Goal: Task Accomplishment & Management: Manage account settings

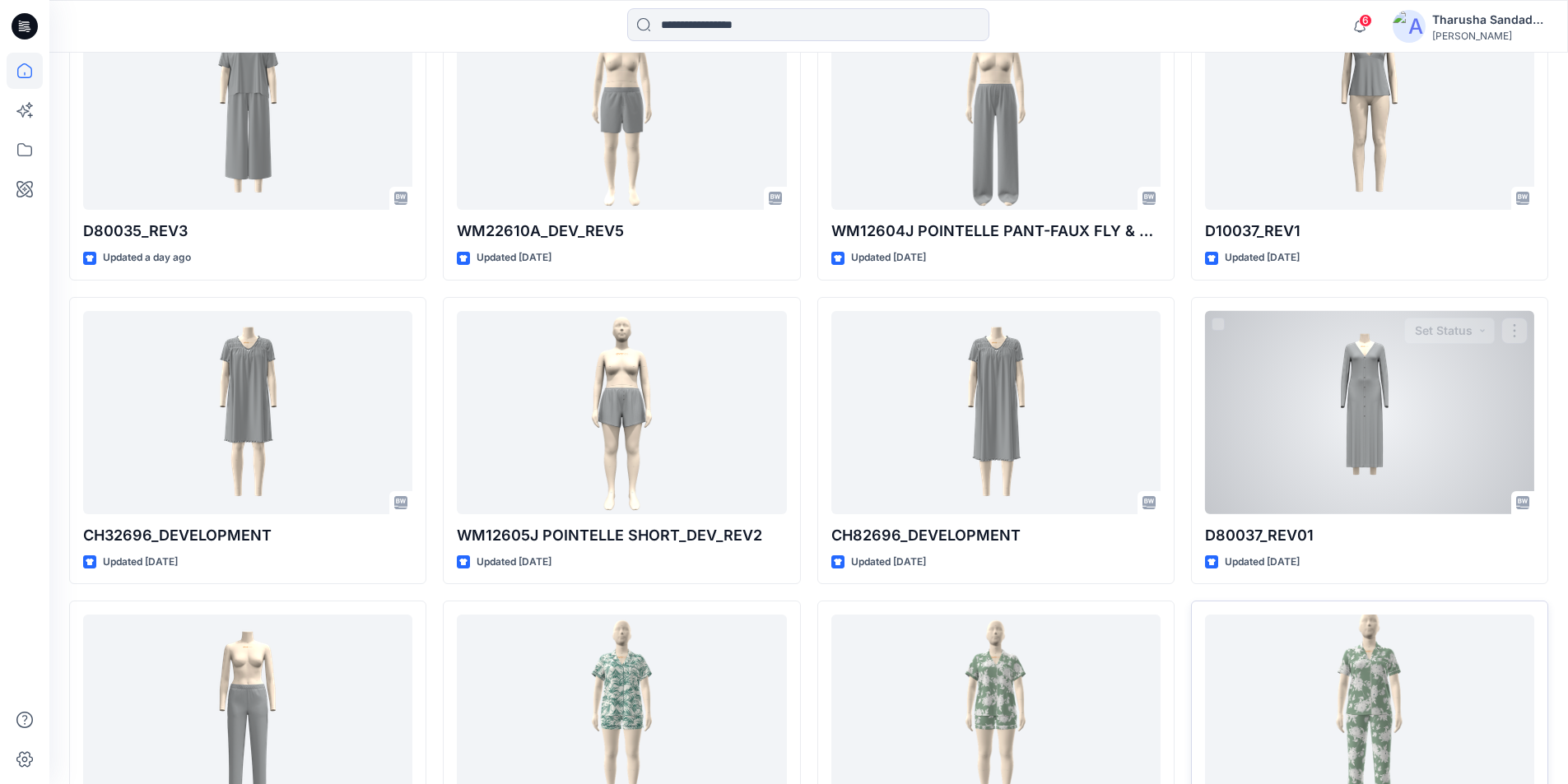
scroll to position [1669, 0]
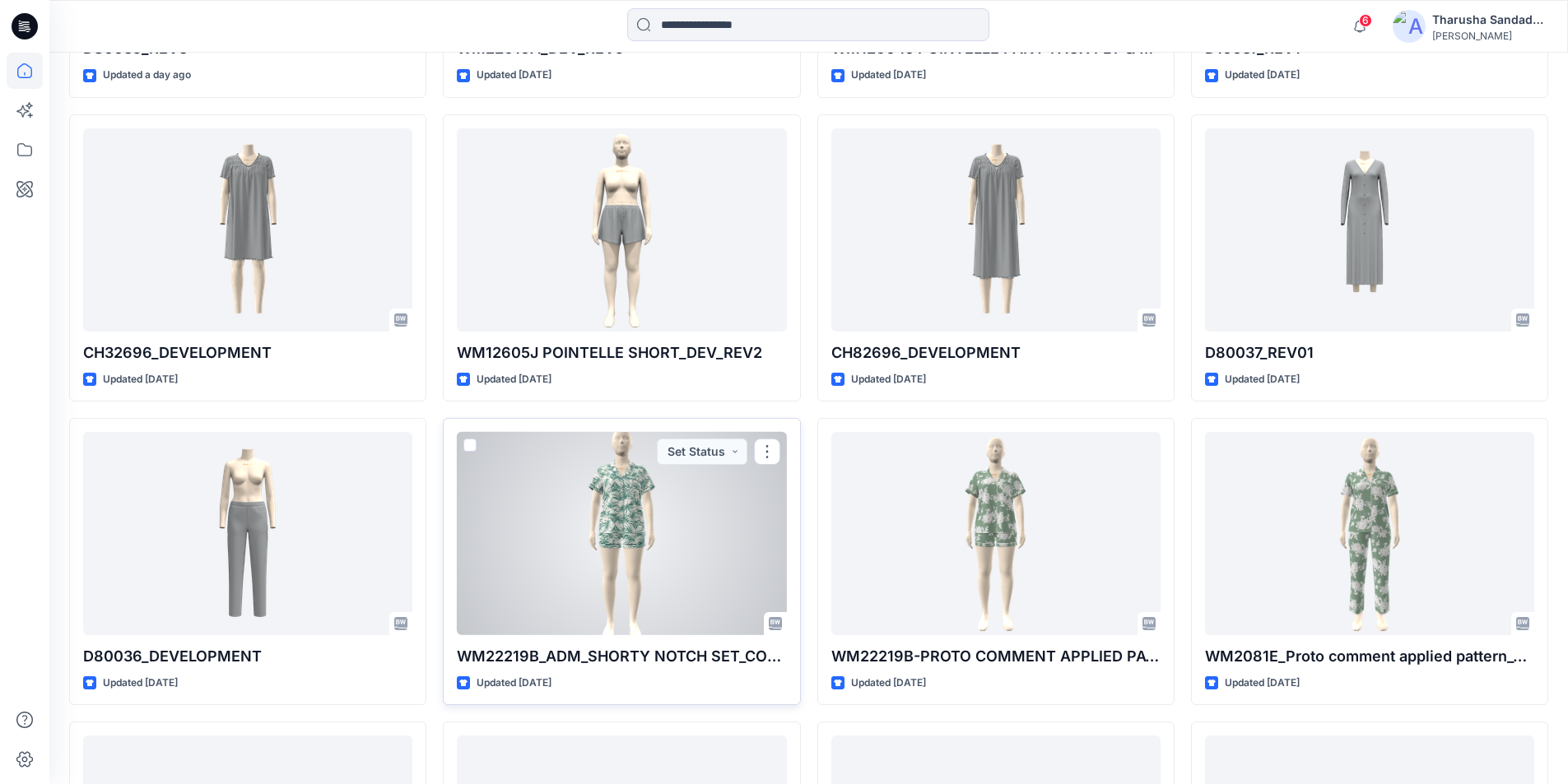
click at [672, 522] on div at bounding box center [621, 534] width 329 height 203
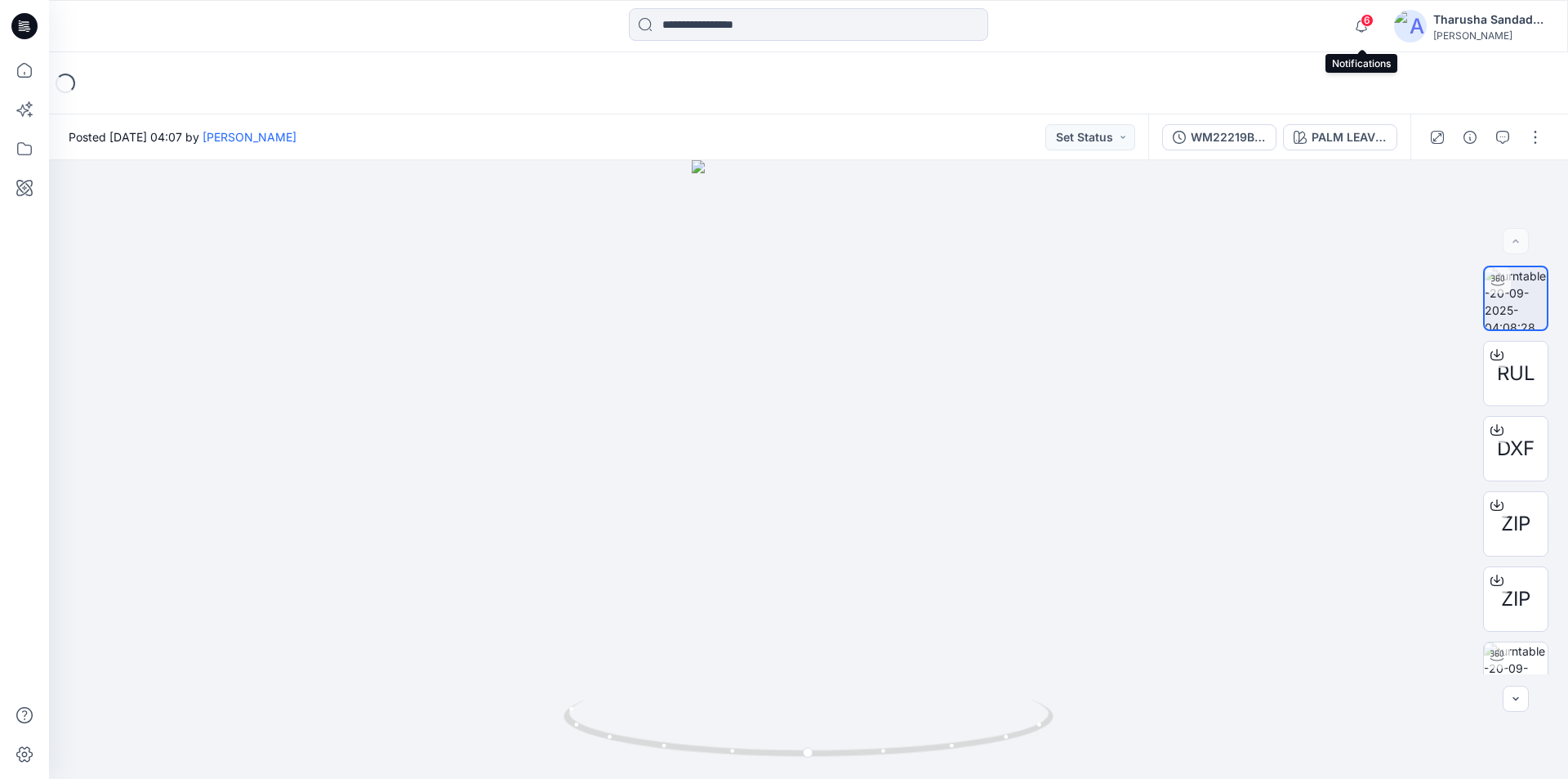
click at [1369, 22] on span "6" at bounding box center [1367, 21] width 13 height 13
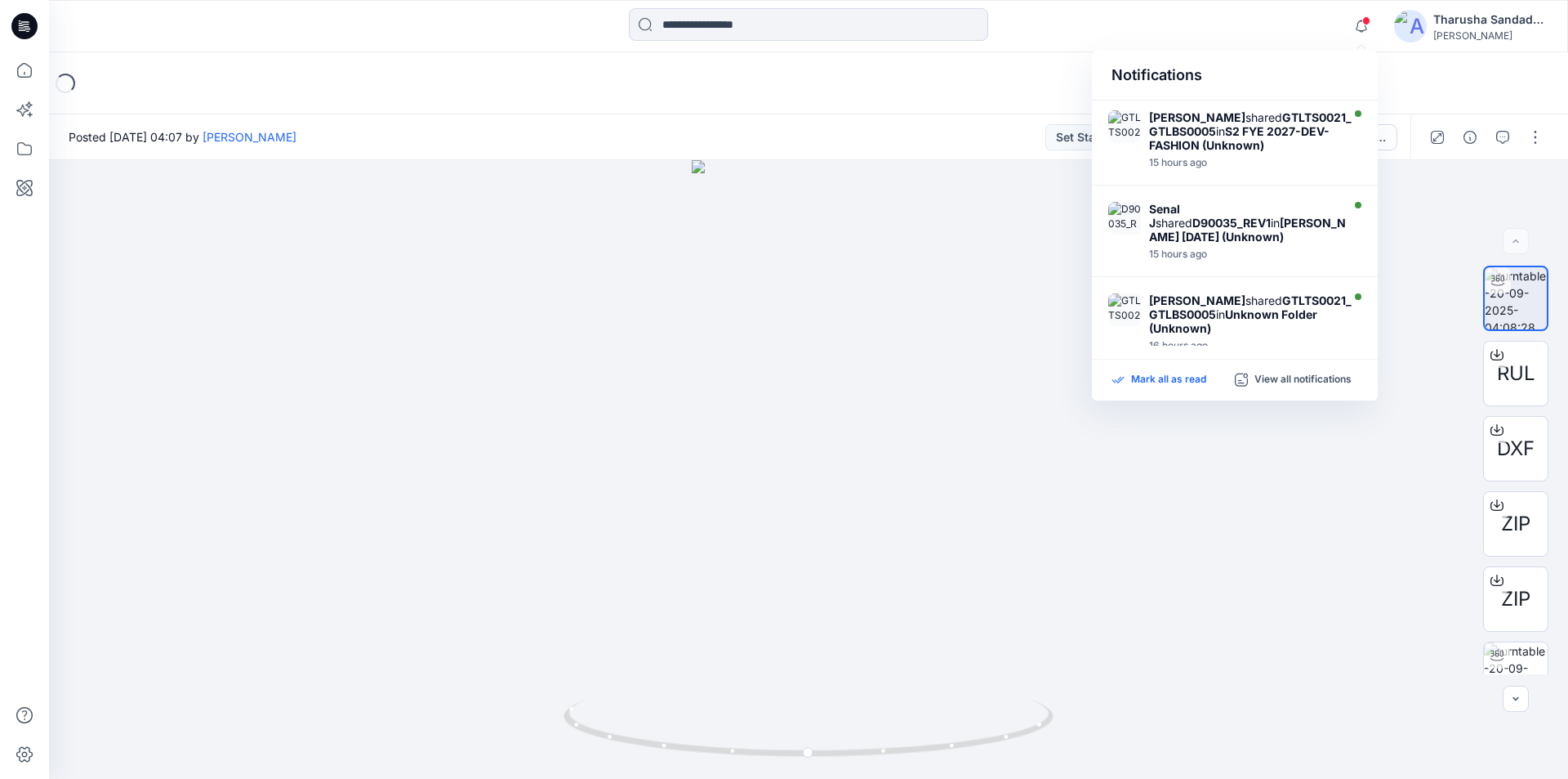
click at [1192, 385] on p "Mark all as read" at bounding box center [1168, 380] width 75 height 14
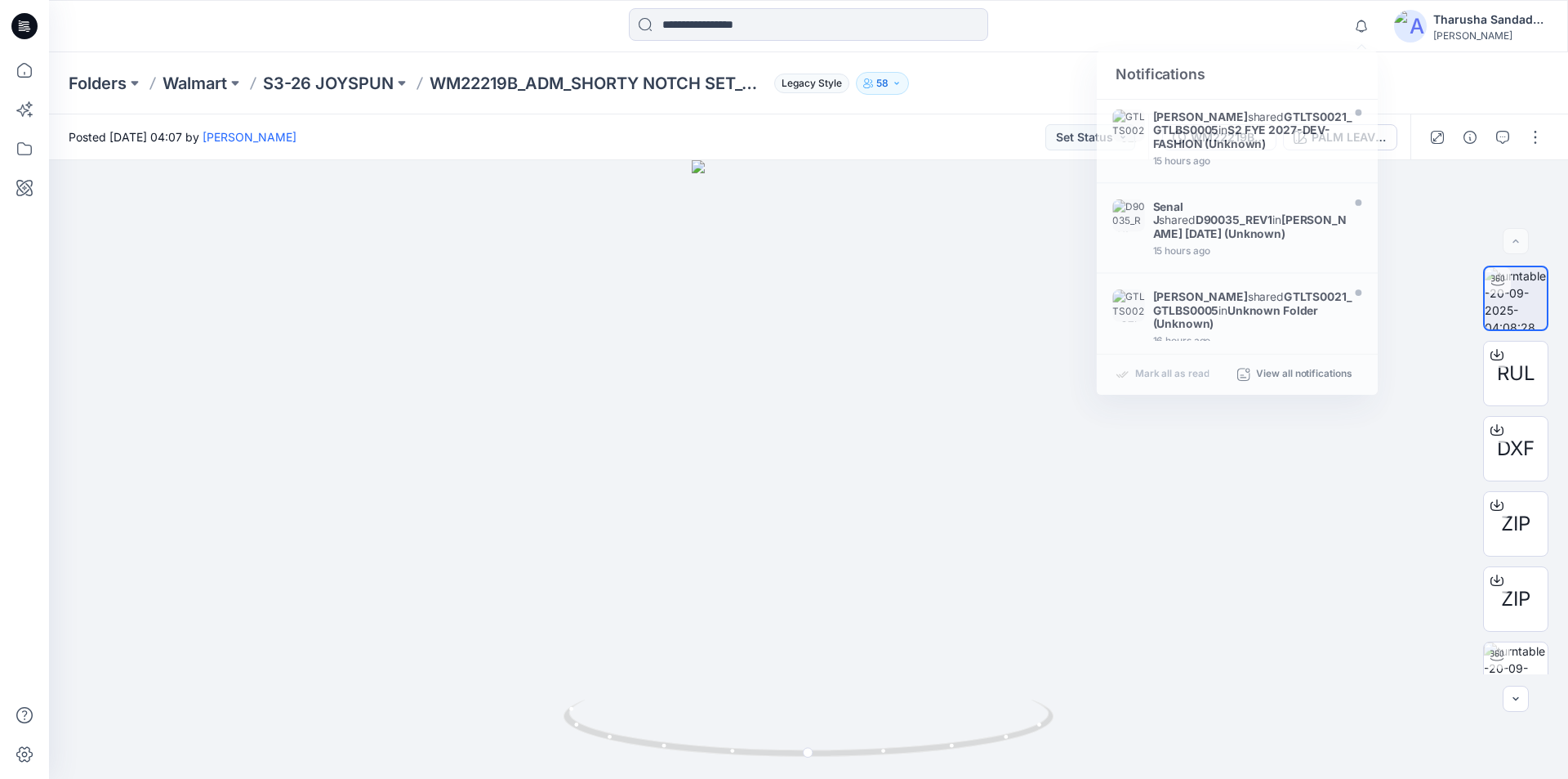
click at [898, 121] on div "Posted Saturday, September 20, 2025 04:07 by Gayan Hettiarachchi Set Status" at bounding box center [599, 137] width 1100 height 45
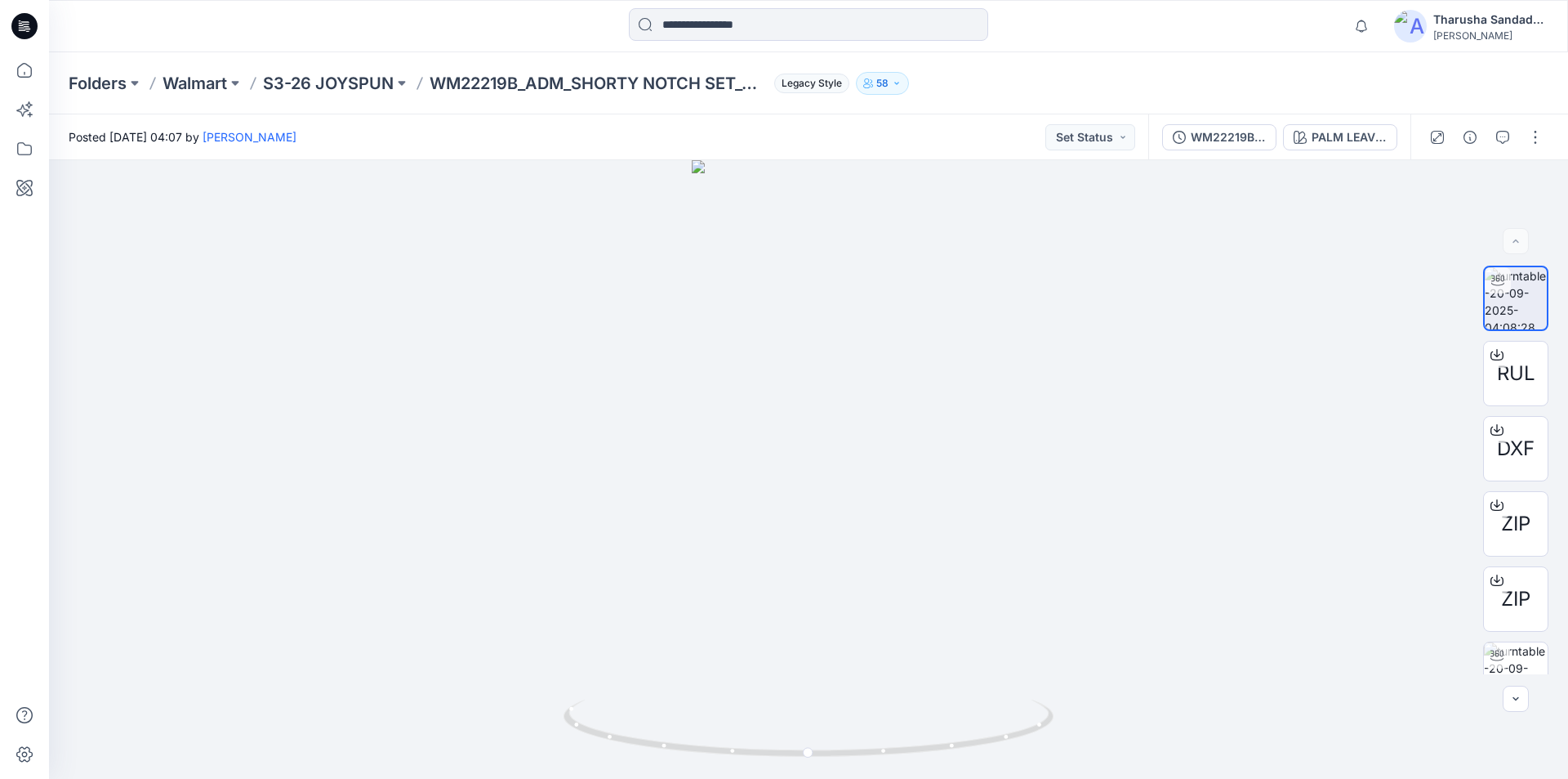
click at [25, 19] on icon at bounding box center [24, 26] width 26 height 26
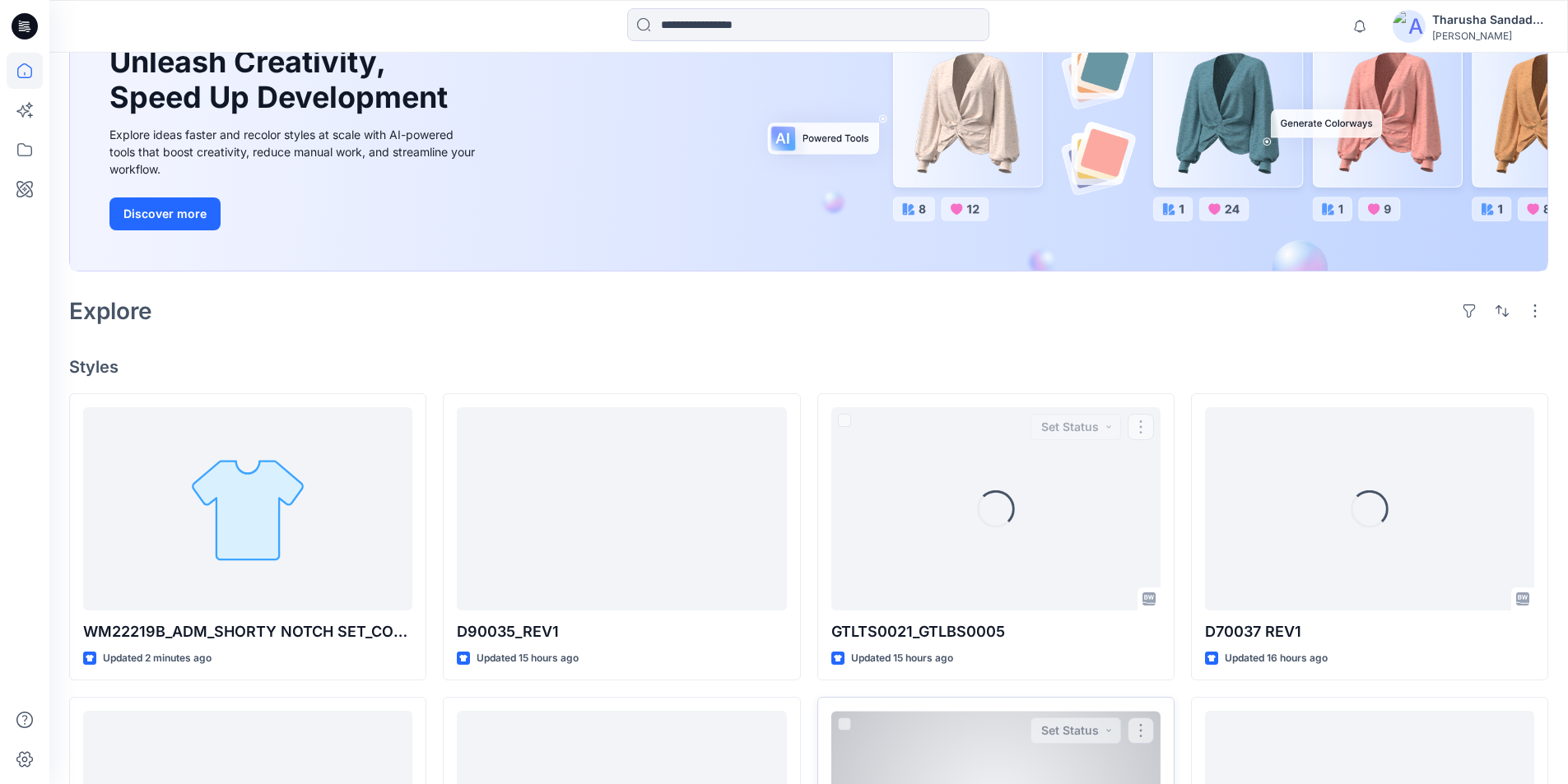
scroll to position [411, 0]
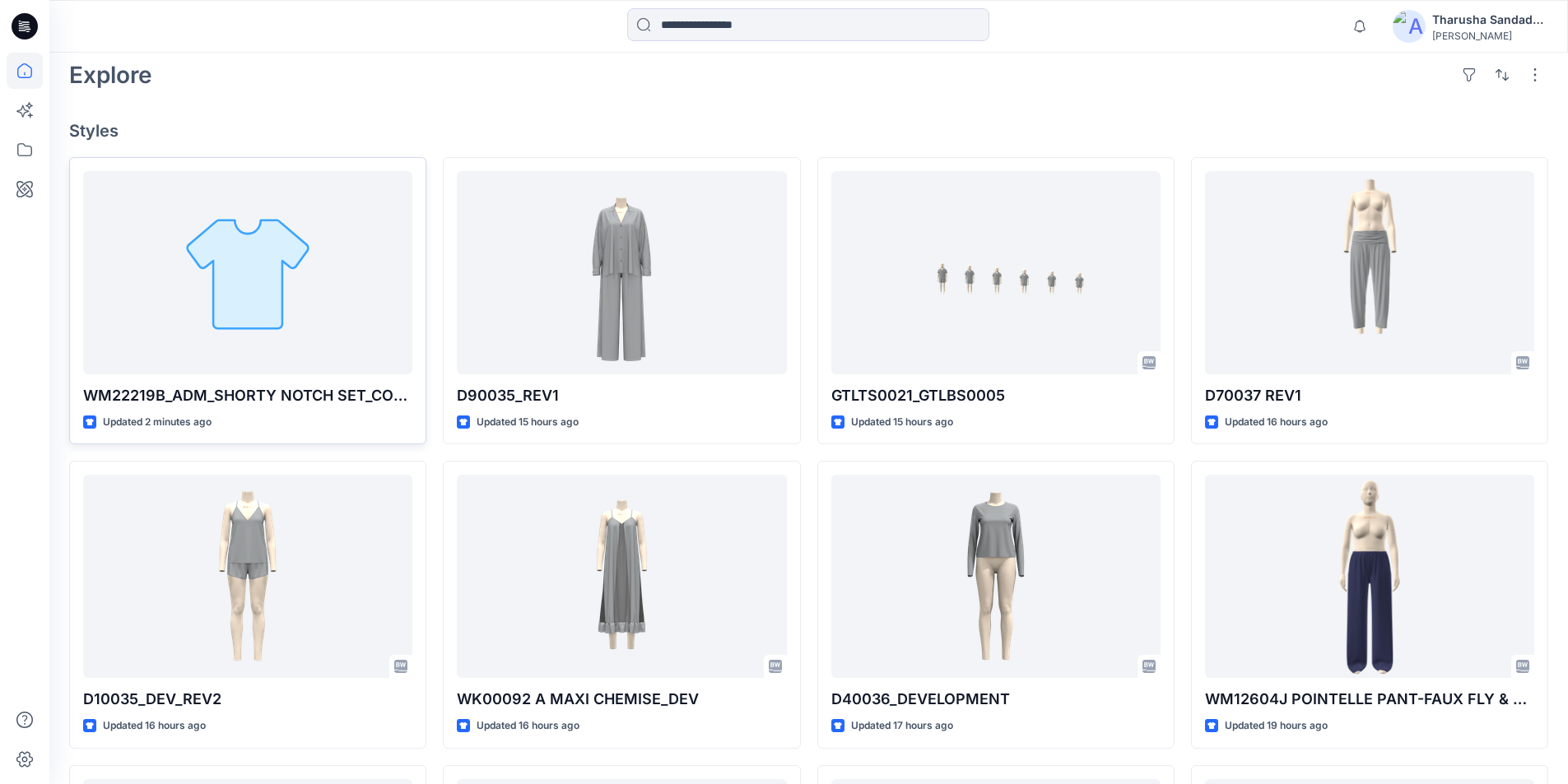
drag, startPoint x: 538, startPoint y: 120, endPoint x: 367, endPoint y: 175, distance: 179.6
click at [538, 120] on div "Welcome back, Tharusha New New Unleash Creativity, Speed Up Development Explore…" at bounding box center [809, 386] width 1518 height 1490
click at [1032, 124] on h4 "Styles" at bounding box center [809, 131] width 1479 height 20
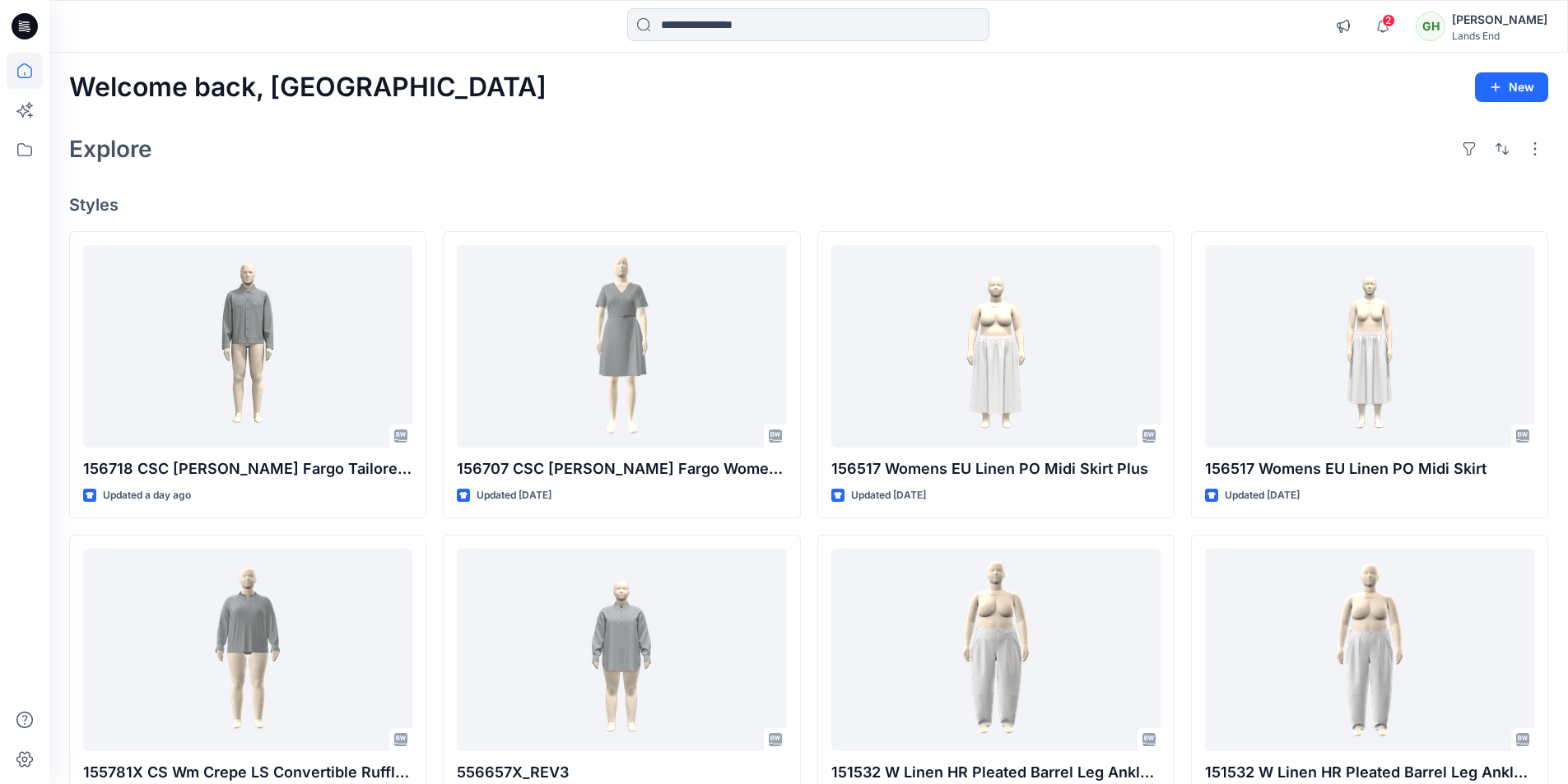
click at [1251, 205] on h4 "Styles" at bounding box center [809, 205] width 1479 height 20
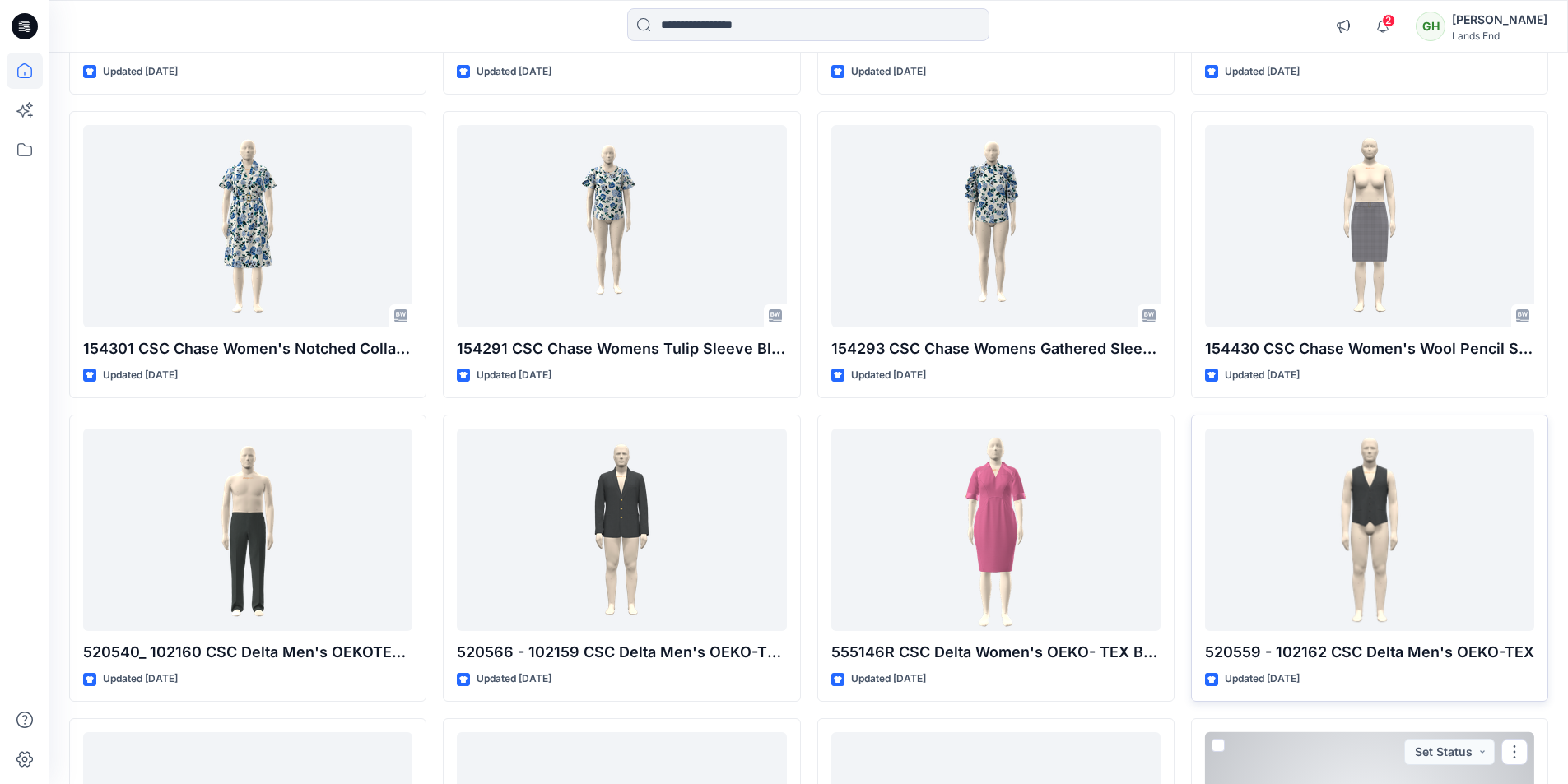
scroll to position [4975, 0]
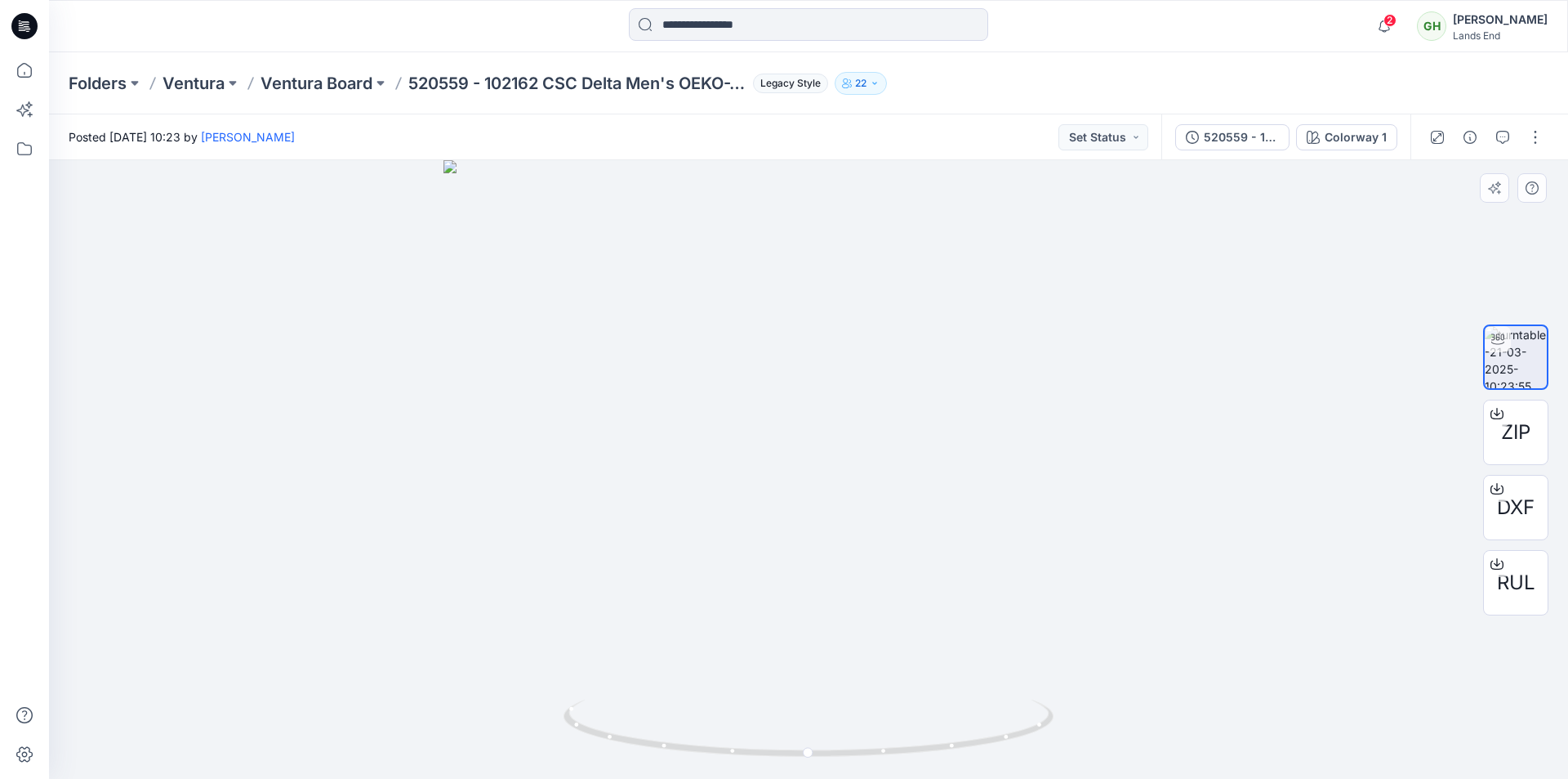
drag, startPoint x: 836, startPoint y: 249, endPoint x: 829, endPoint y: 513, distance: 264.1
drag, startPoint x: 959, startPoint y: 733, endPoint x: 758, endPoint y: 737, distance: 201.0
click at [758, 737] on icon at bounding box center [810, 730] width 494 height 62
drag, startPoint x: 850, startPoint y: 752, endPoint x: 937, endPoint y: 748, distance: 87.1
click at [937, 748] on icon at bounding box center [810, 730] width 494 height 62
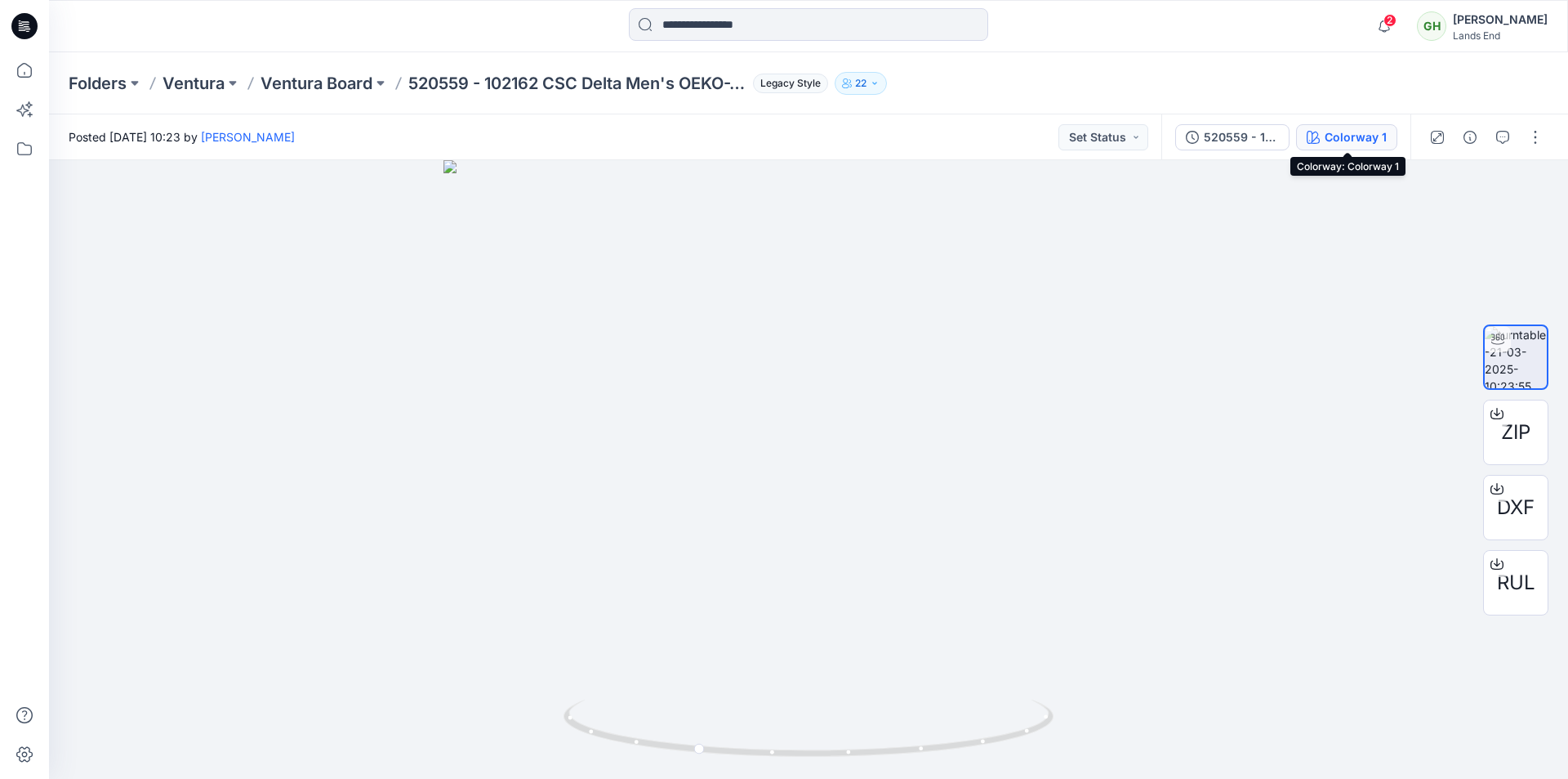
click at [1334, 140] on div "Colorway 1" at bounding box center [1355, 137] width 62 height 18
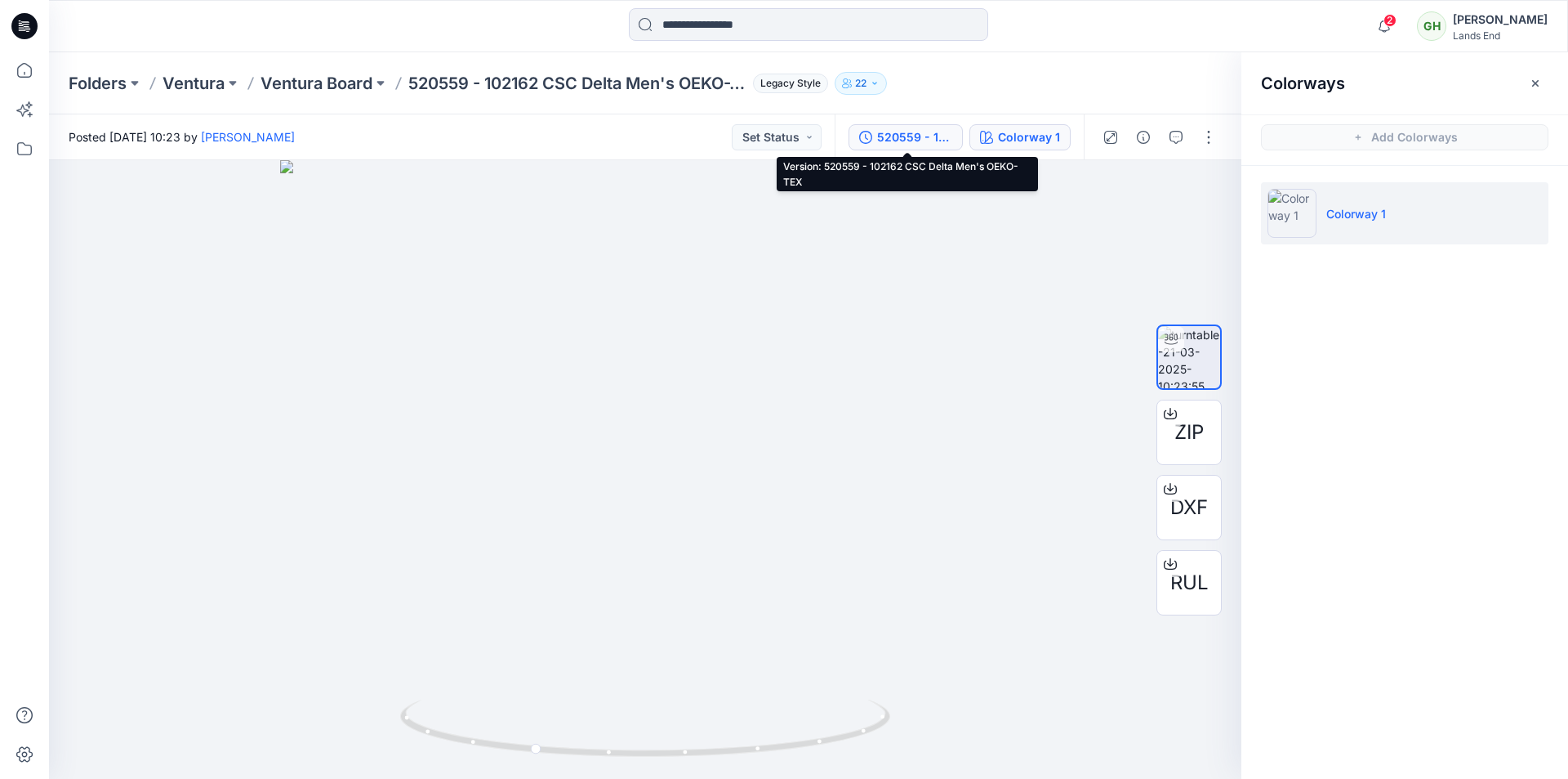
click at [922, 141] on div "520559 - 102162 CSC Delta Men's OEKO-TEX" at bounding box center [915, 137] width 75 height 18
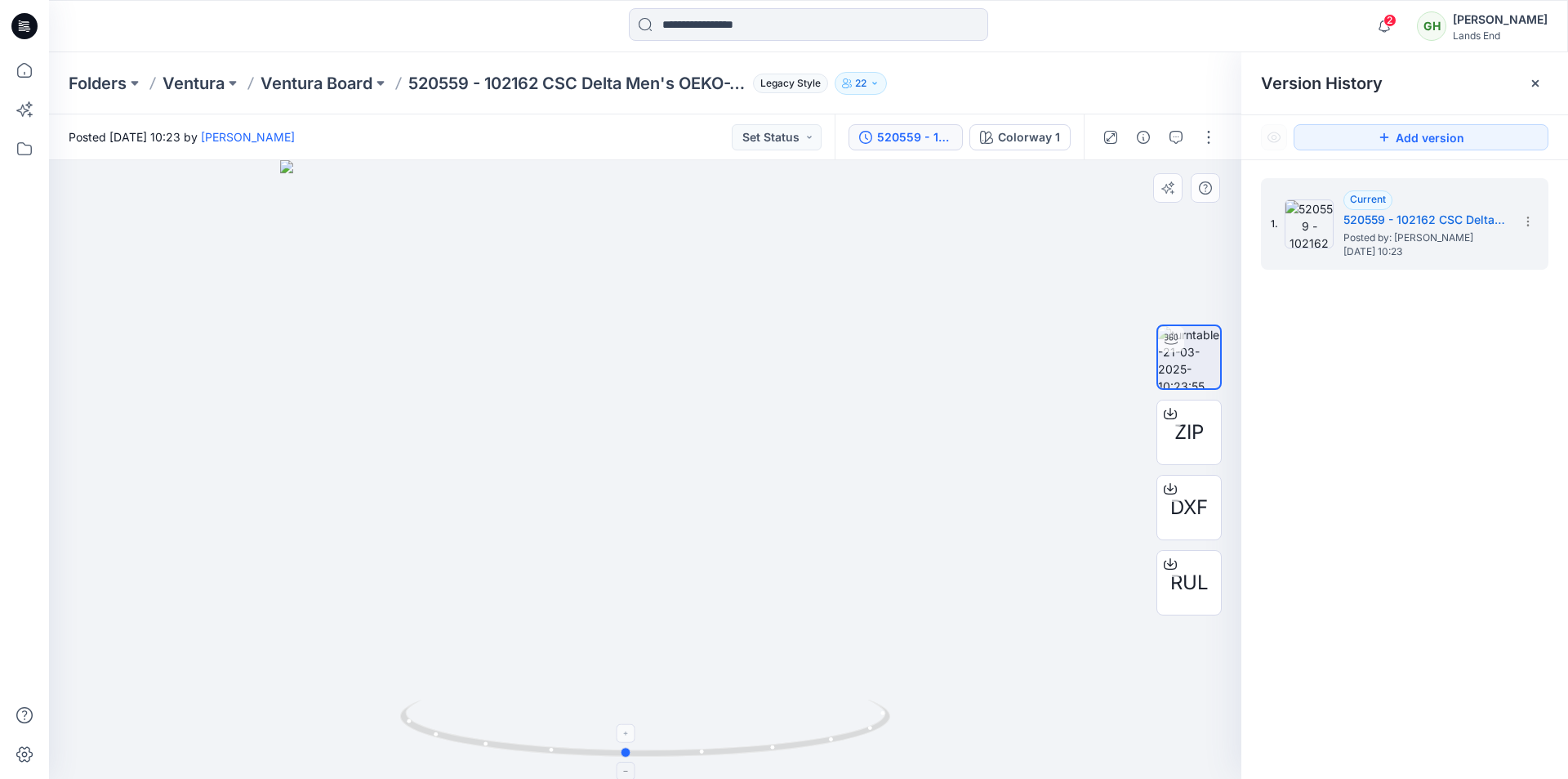
drag, startPoint x: 545, startPoint y: 749, endPoint x: 638, endPoint y: 730, distance: 94.9
click at [638, 730] on icon at bounding box center [647, 730] width 494 height 62
click at [19, 19] on icon at bounding box center [24, 26] width 26 height 26
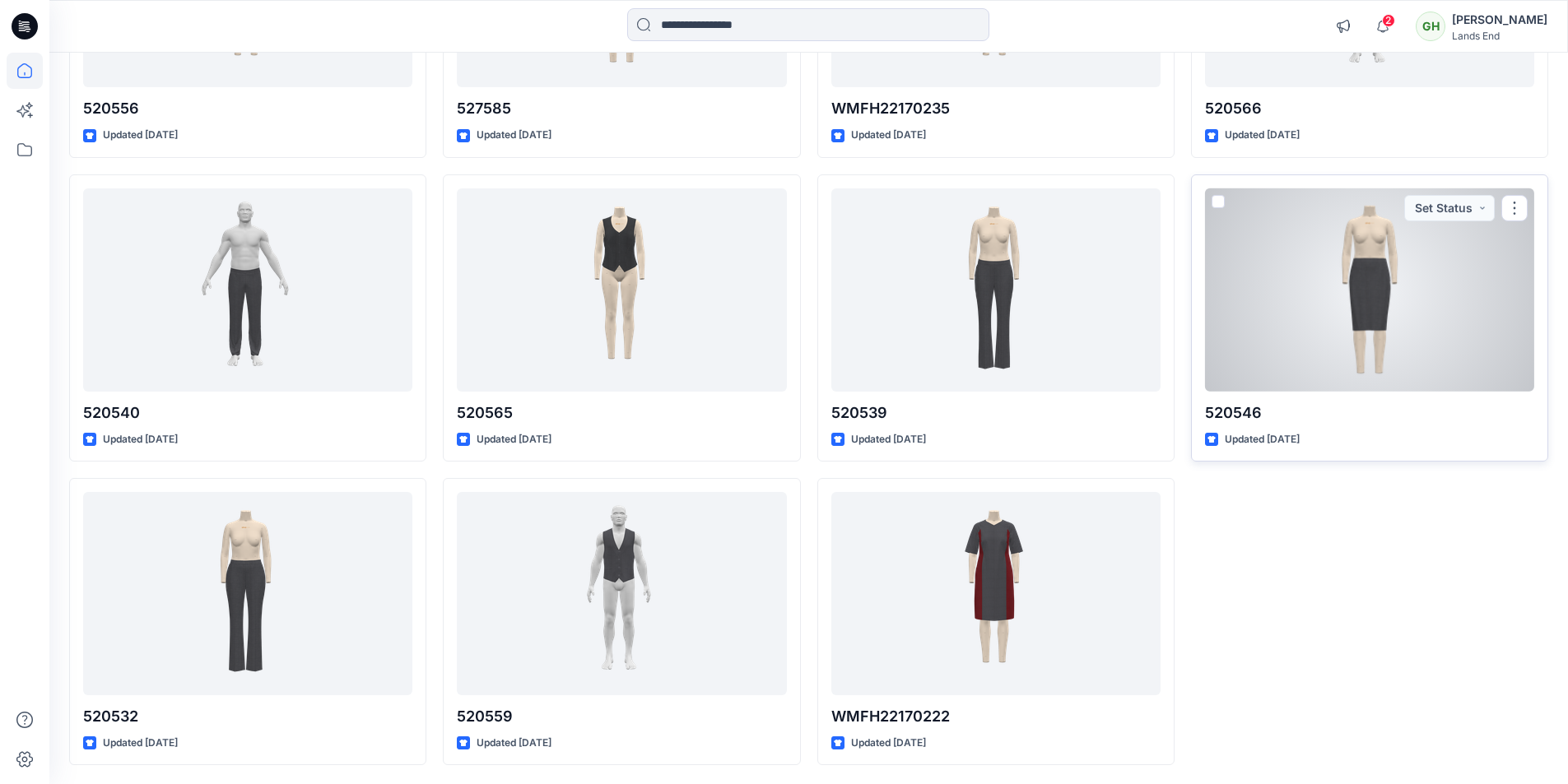
scroll to position [16757, 0]
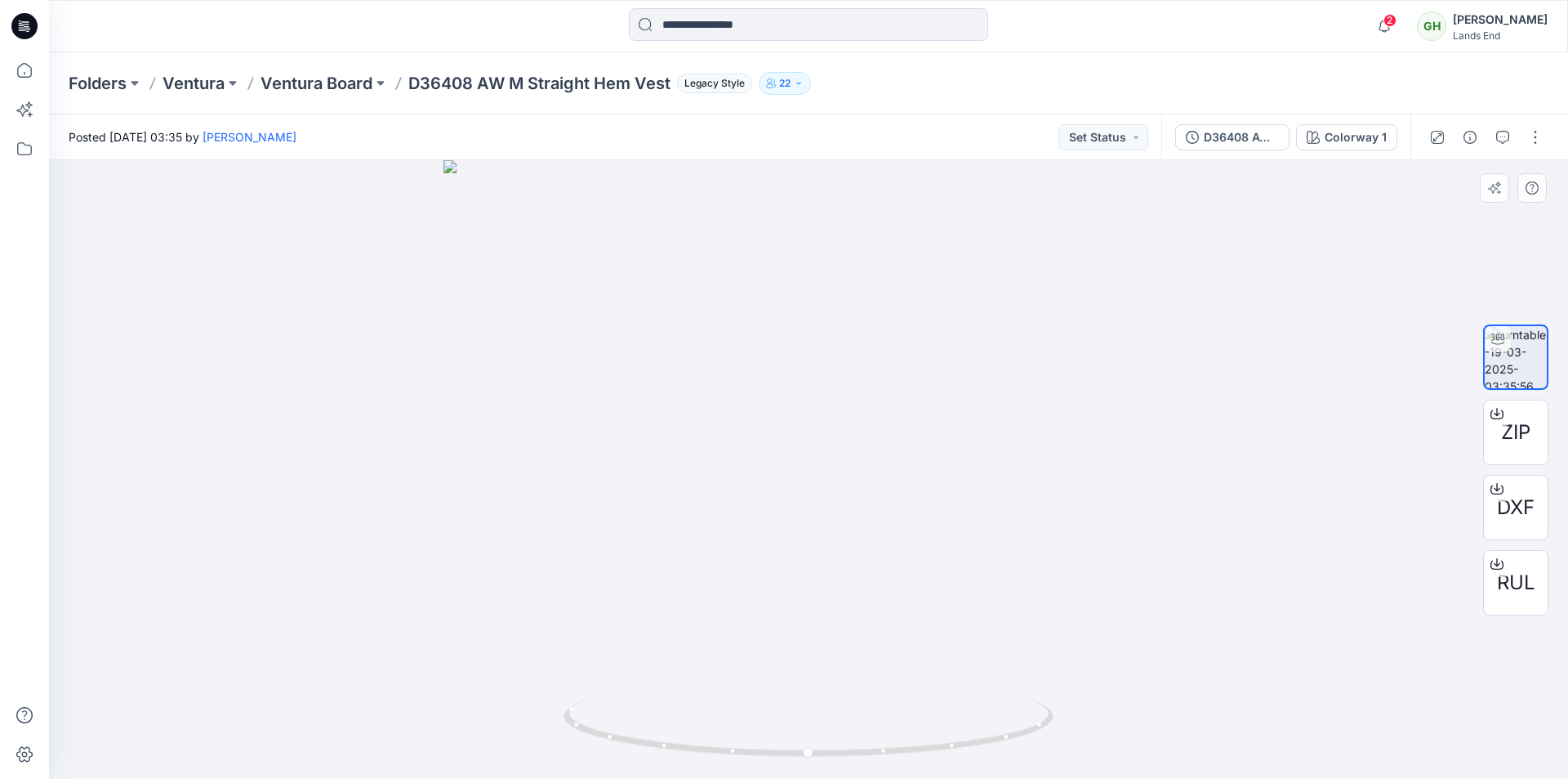
drag, startPoint x: 828, startPoint y: 295, endPoint x: 828, endPoint y: 536, distance: 241.0
drag, startPoint x: 889, startPoint y: 757, endPoint x: 877, endPoint y: 762, distance: 13.0
click at [877, 762] on div at bounding box center [808, 737] width 490 height 81
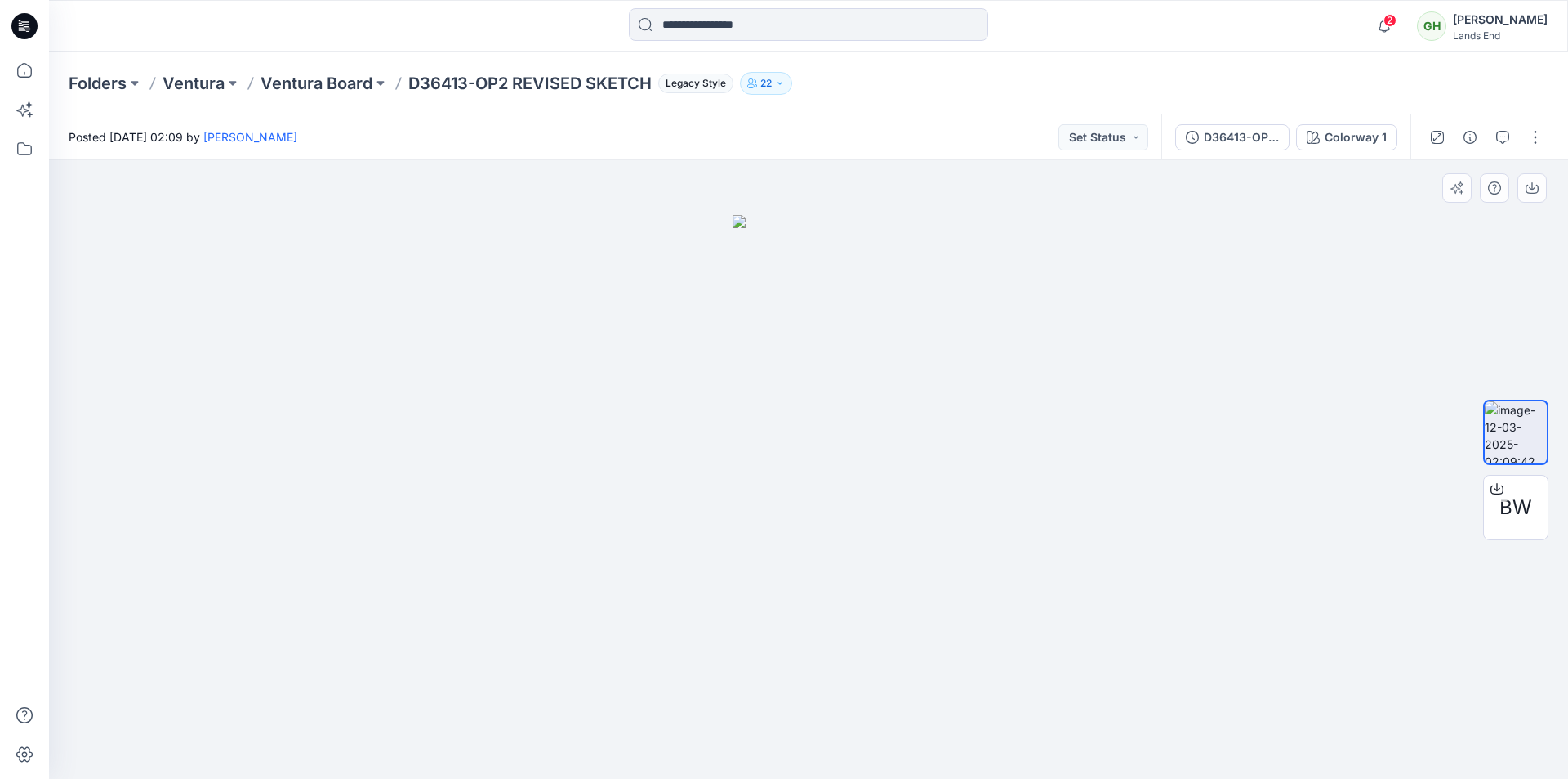
click at [807, 373] on img at bounding box center [809, 496] width 153 height 564
drag, startPoint x: 988, startPoint y: 682, endPoint x: 693, endPoint y: 694, distance: 295.2
click at [693, 694] on div at bounding box center [808, 470] width 1519 height 619
drag, startPoint x: 805, startPoint y: 679, endPoint x: 847, endPoint y: 615, distance: 76.6
click at [805, 621] on img at bounding box center [809, 496] width 153 height 564
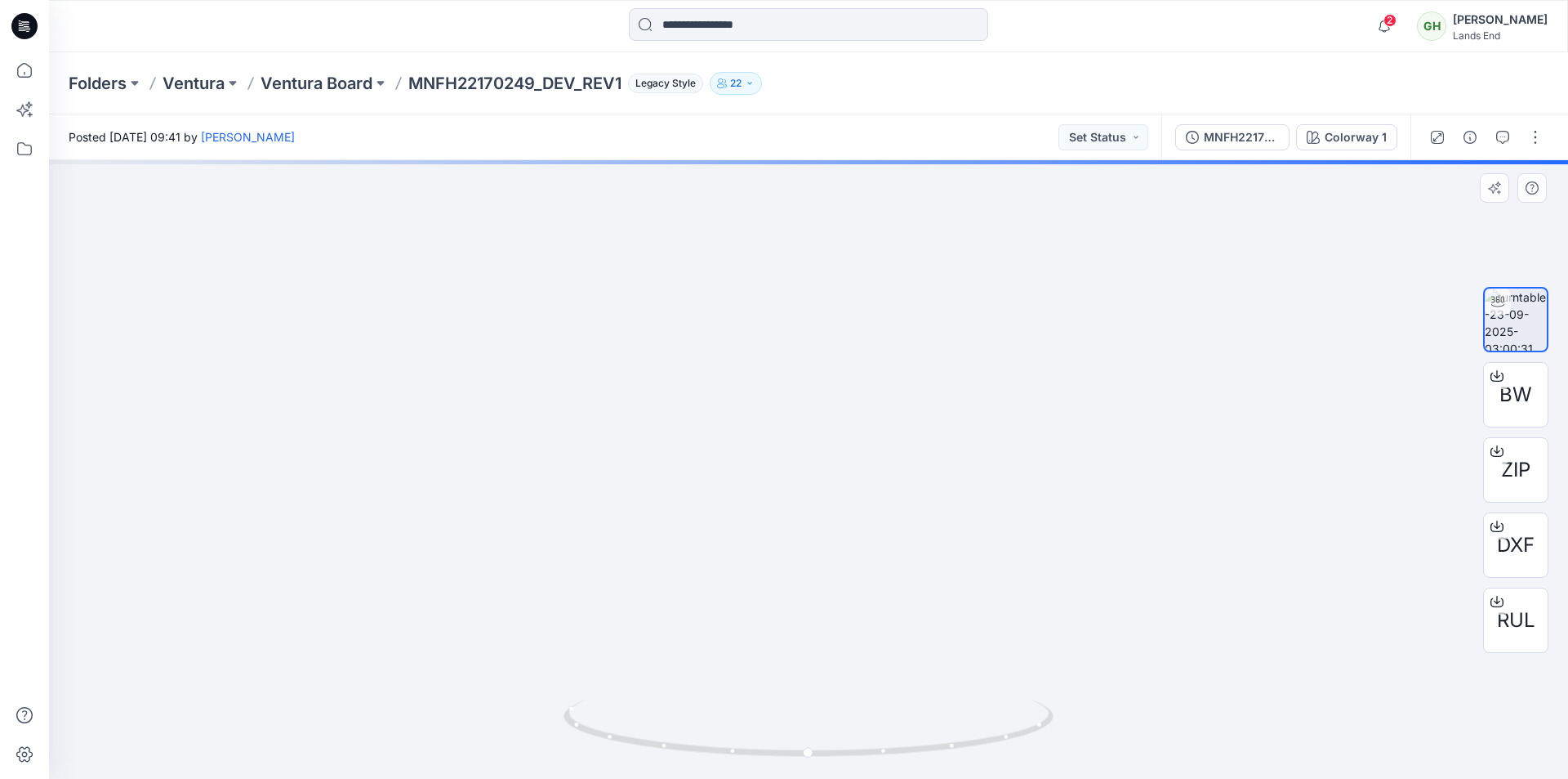
drag, startPoint x: 871, startPoint y: 314, endPoint x: 941, endPoint y: 647, distance: 340.3
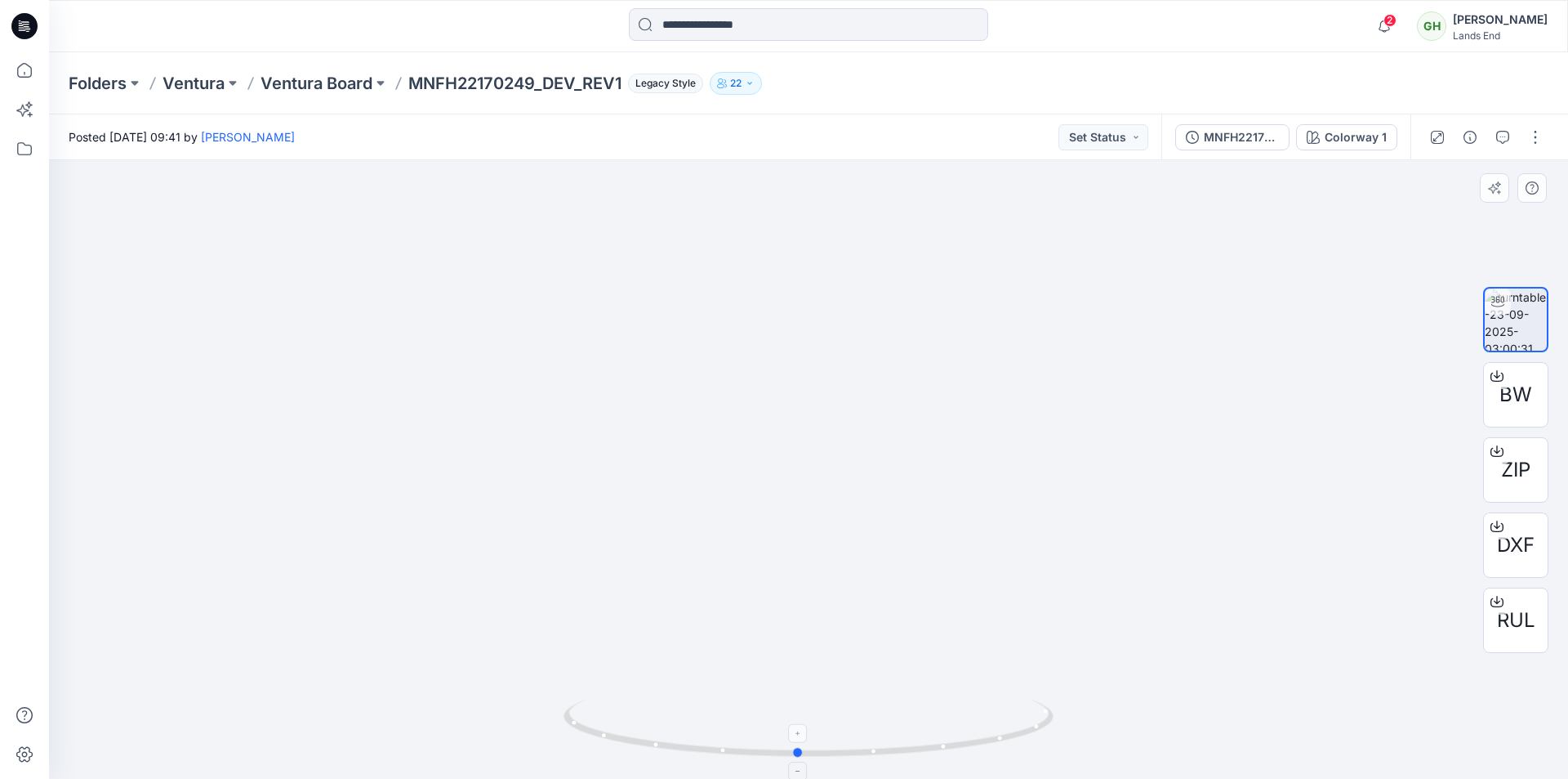
drag, startPoint x: 954, startPoint y: 753, endPoint x: 943, endPoint y: 741, distance: 16.3
click at [943, 741] on icon at bounding box center [810, 730] width 494 height 62
click at [1526, 393] on span "BW" at bounding box center [1516, 394] width 33 height 30
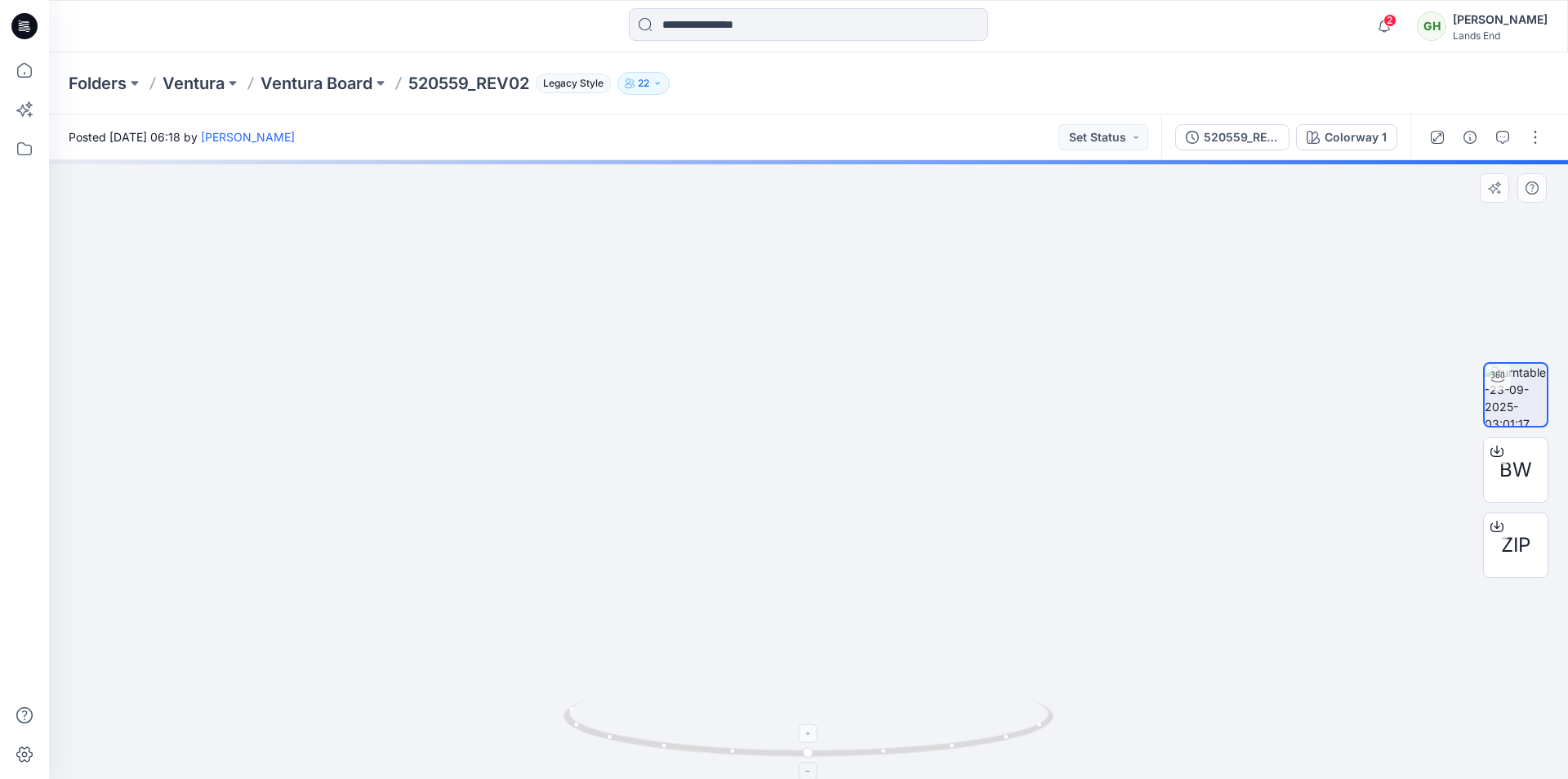
drag, startPoint x: 763, startPoint y: 301, endPoint x: 763, endPoint y: 729, distance: 428.0
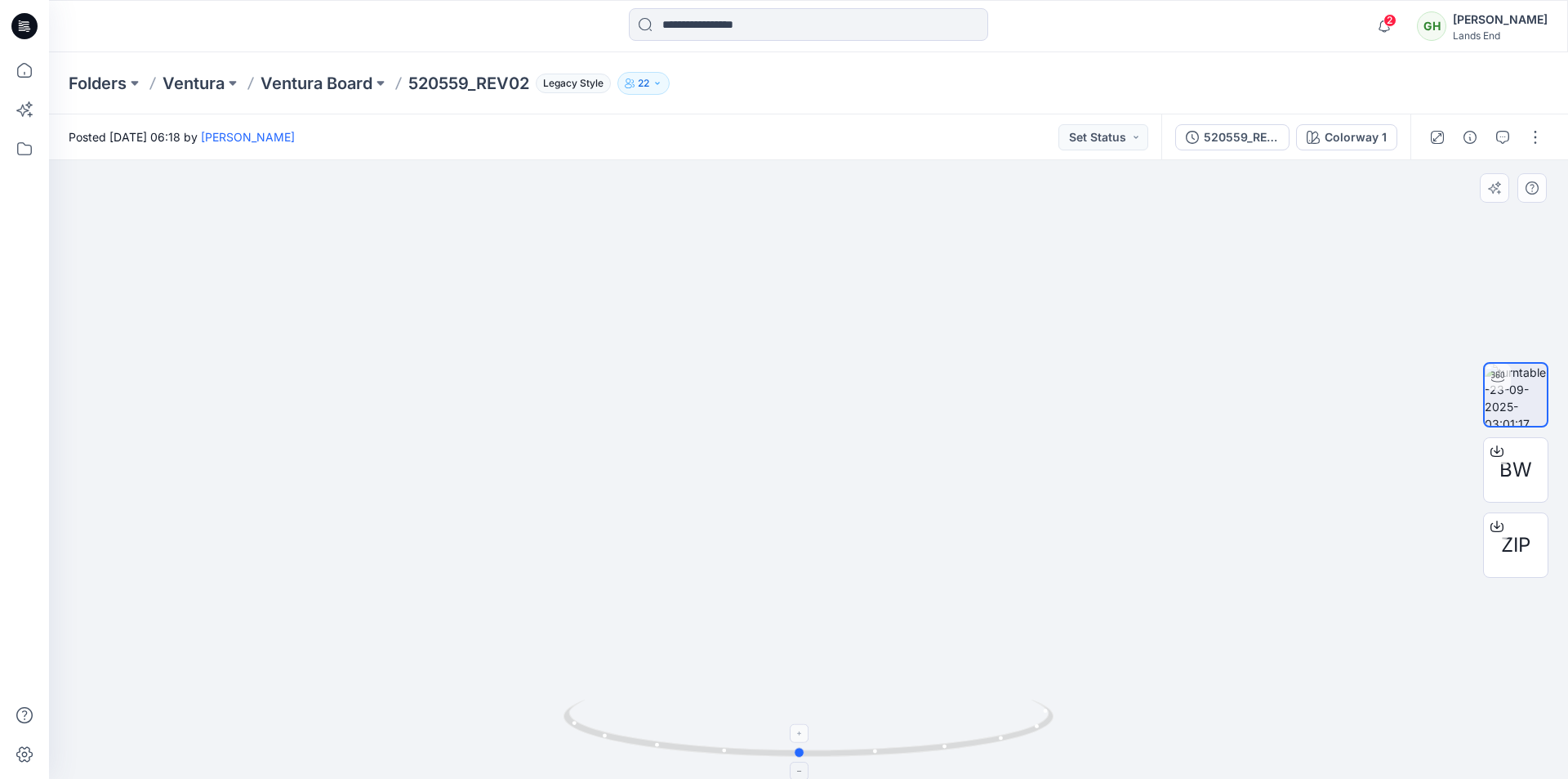
drag, startPoint x: 953, startPoint y: 754, endPoint x: 944, endPoint y: 733, distance: 22.8
click at [944, 733] on icon at bounding box center [810, 730] width 494 height 62
click at [1536, 461] on div "BW" at bounding box center [1515, 470] width 65 height 65
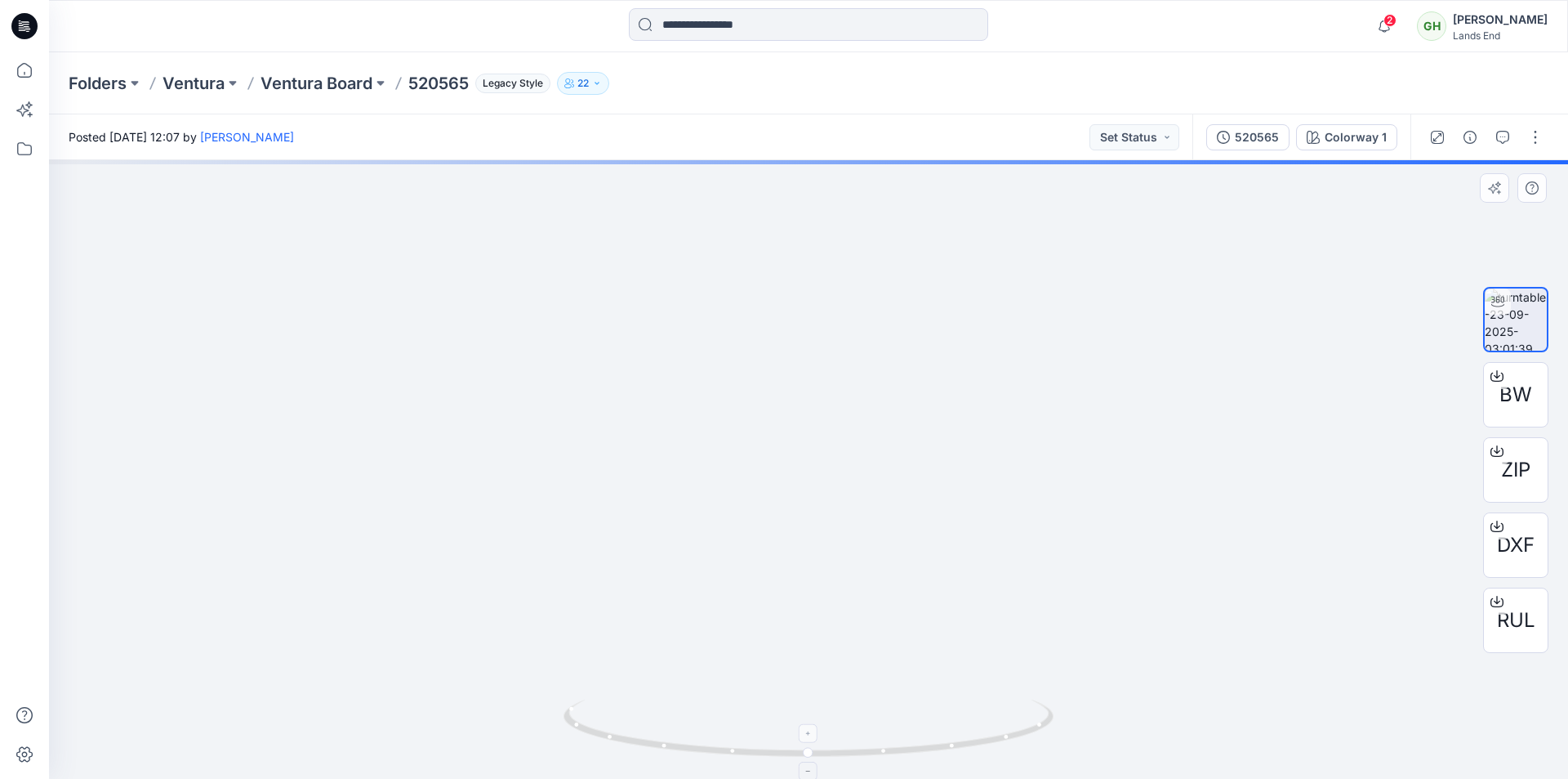
drag, startPoint x: 788, startPoint y: 322, endPoint x: 837, endPoint y: 715, distance: 396.0
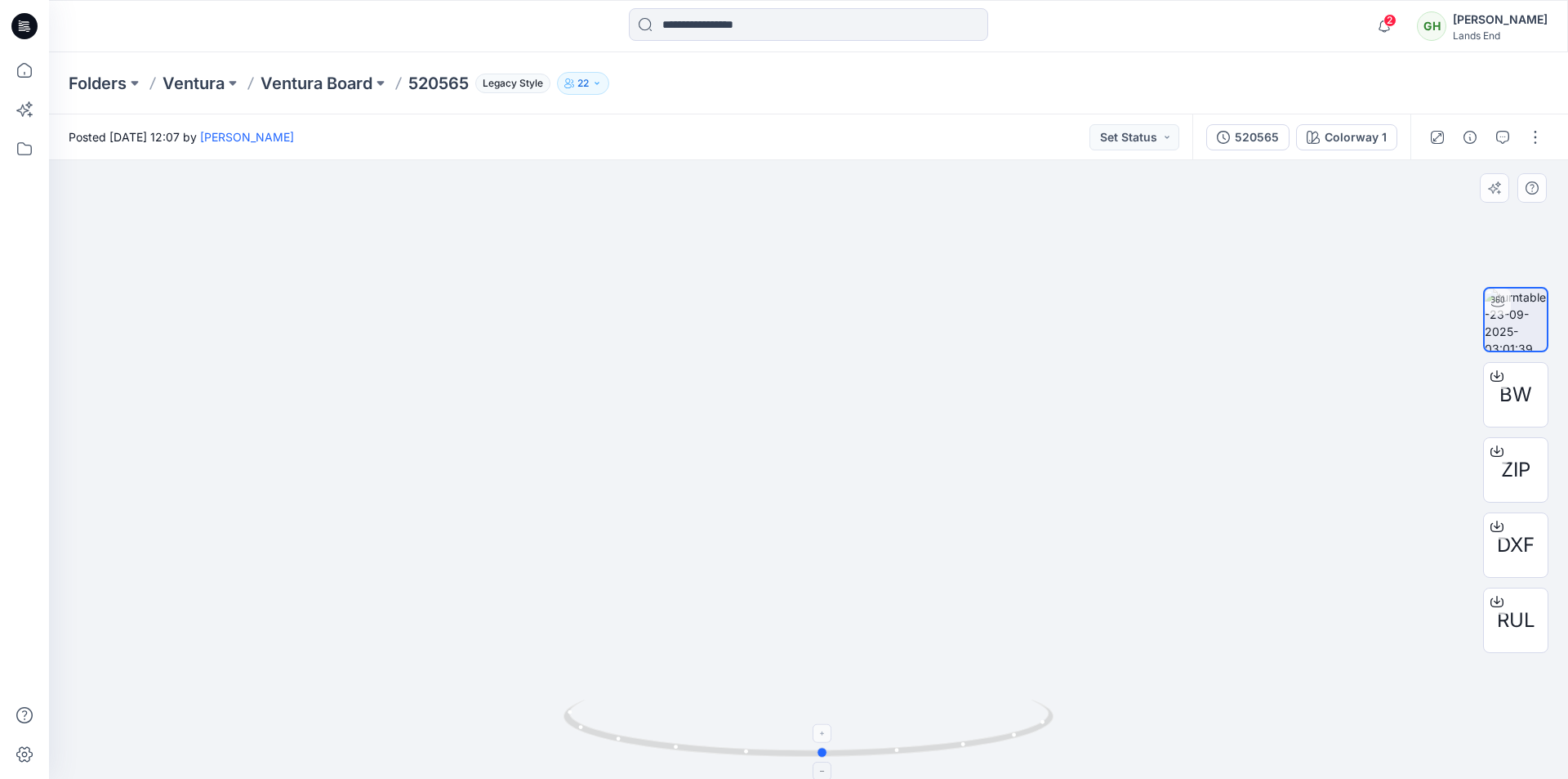
drag, startPoint x: 951, startPoint y: 744, endPoint x: 965, endPoint y: 727, distance: 22.0
click at [965, 727] on icon at bounding box center [810, 730] width 494 height 62
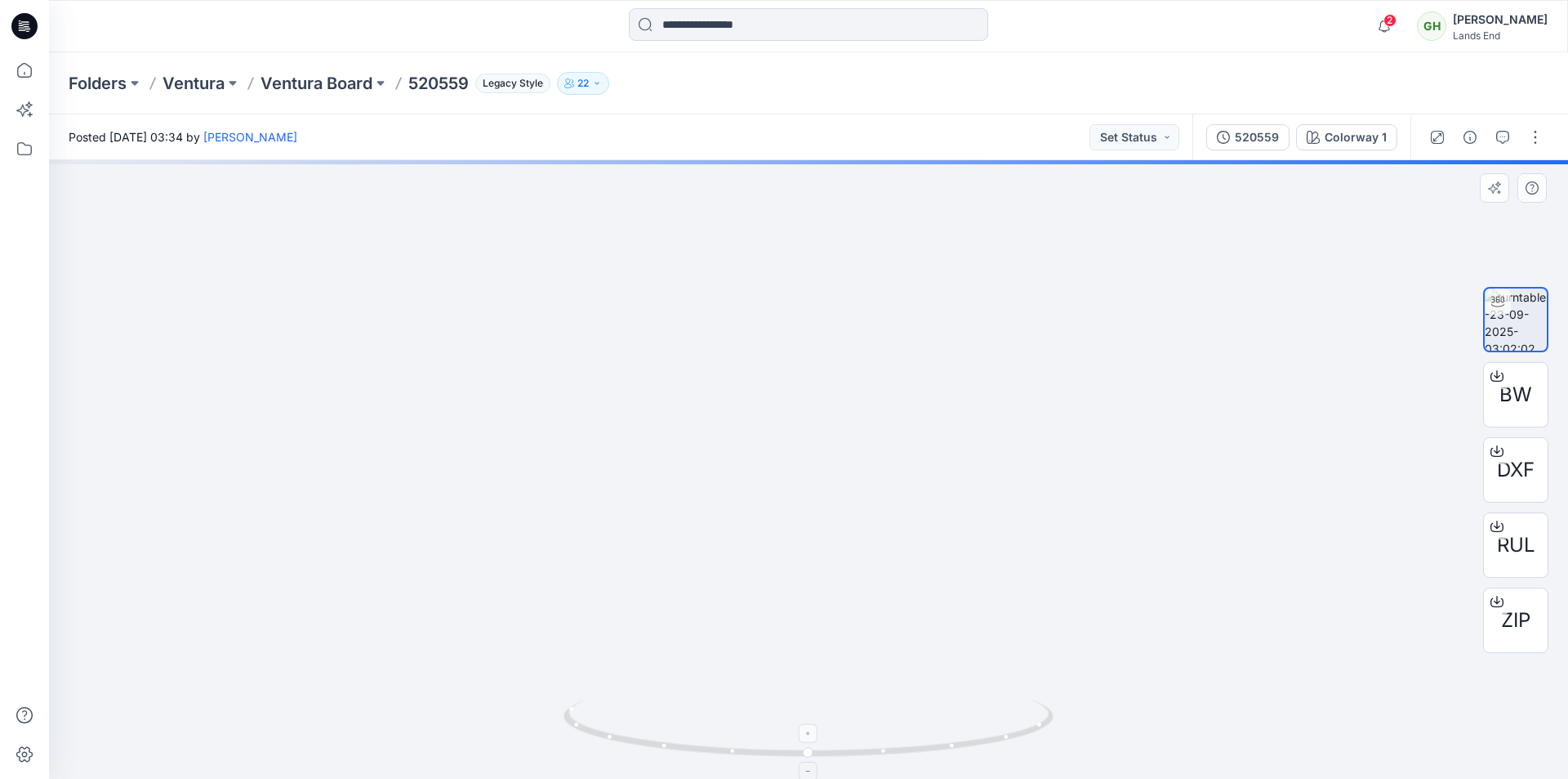
drag, startPoint x: 804, startPoint y: 260, endPoint x: 813, endPoint y: 758, distance: 498.1
drag, startPoint x: 931, startPoint y: 749, endPoint x: 717, endPoint y: 690, distance: 222.0
click at [704, 724] on icon at bounding box center [810, 730] width 494 height 62
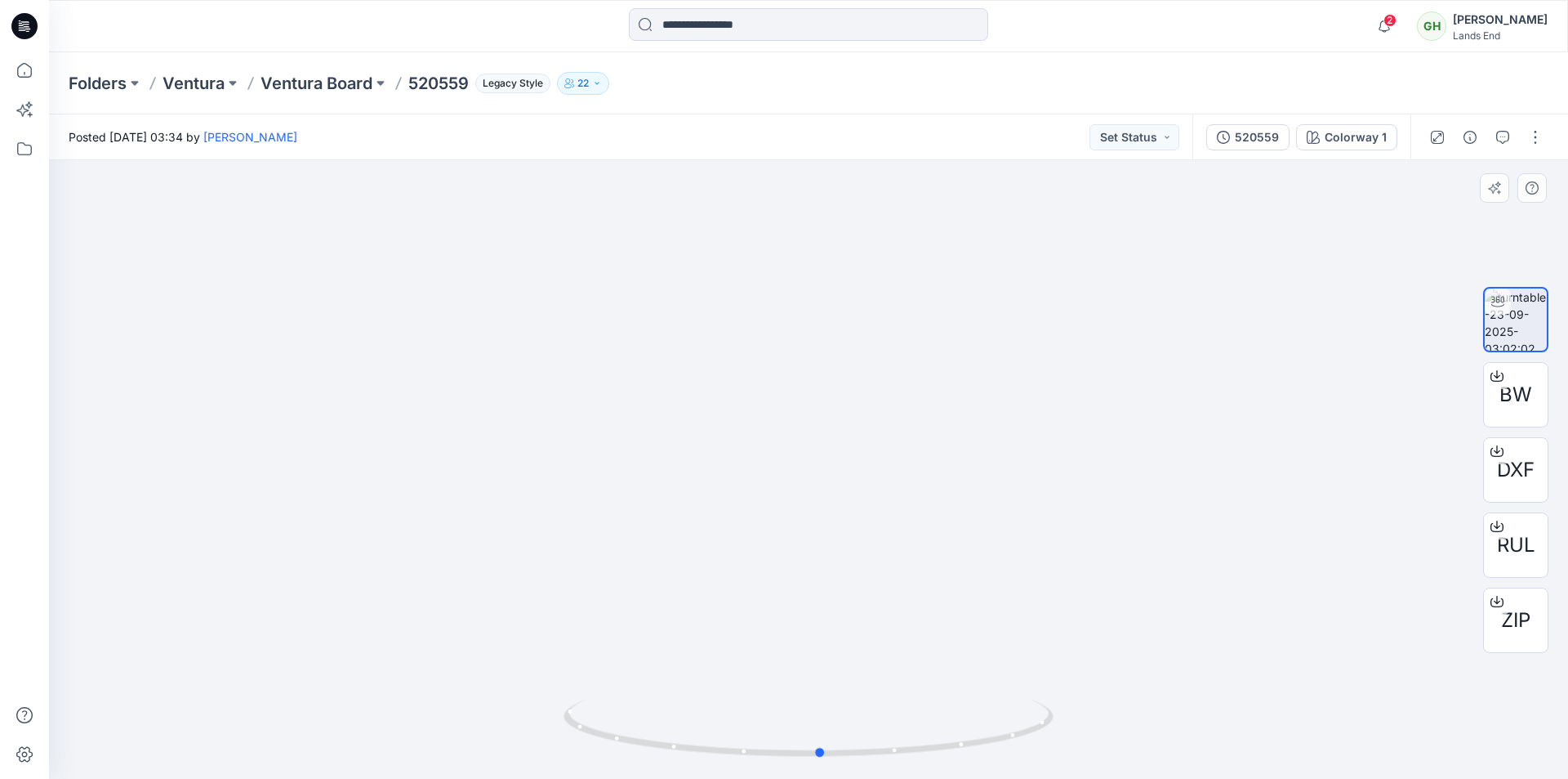
drag, startPoint x: 832, startPoint y: 758, endPoint x: 1071, endPoint y: 746, distance: 239.3
click at [1071, 746] on div at bounding box center [808, 470] width 1519 height 619
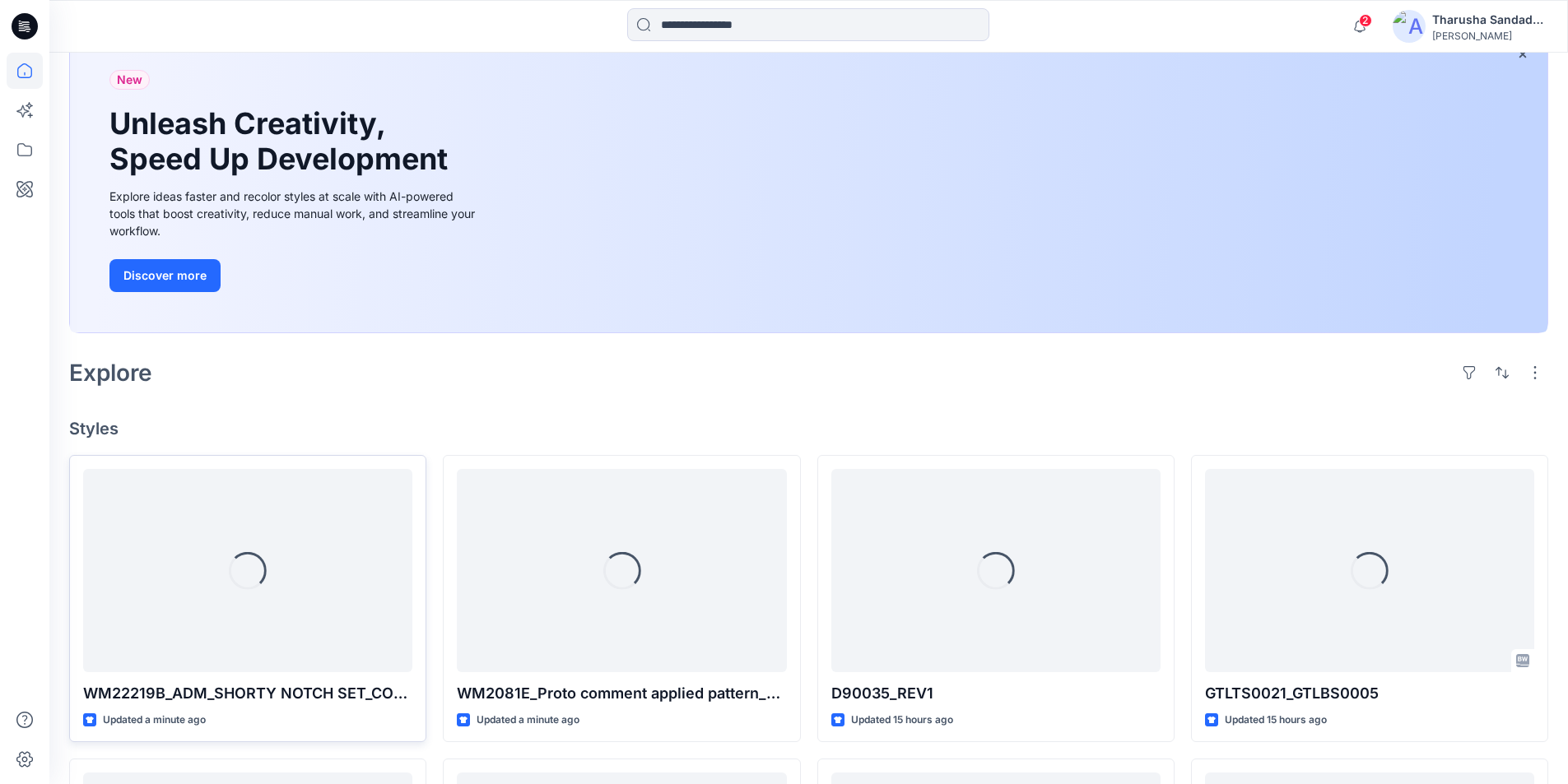
scroll to position [443, 0]
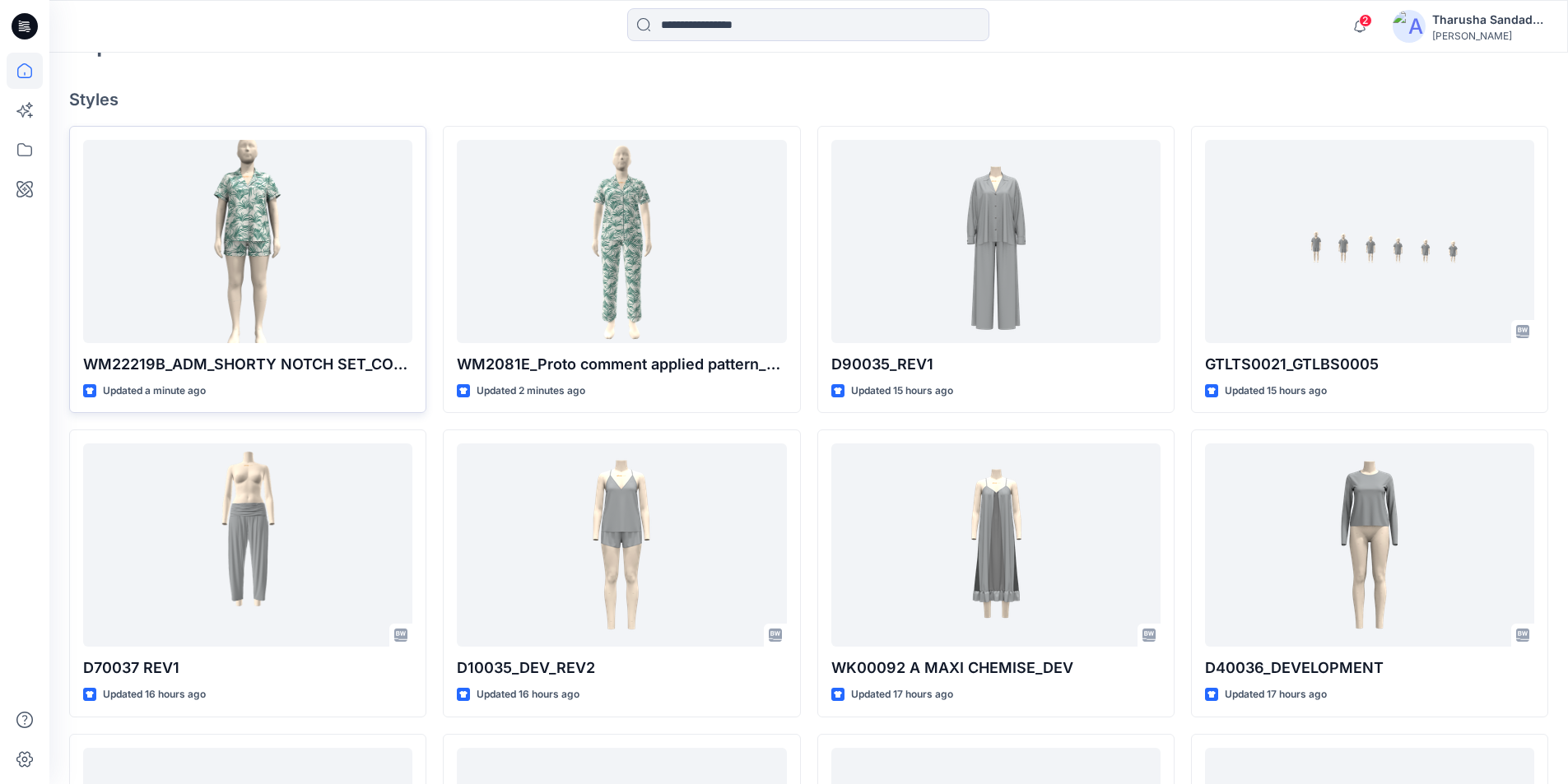
click at [287, 73] on div "Welcome back, Tharusha New New Unleash Creativity, Speed Up Development Explore…" at bounding box center [809, 355] width 1518 height 1490
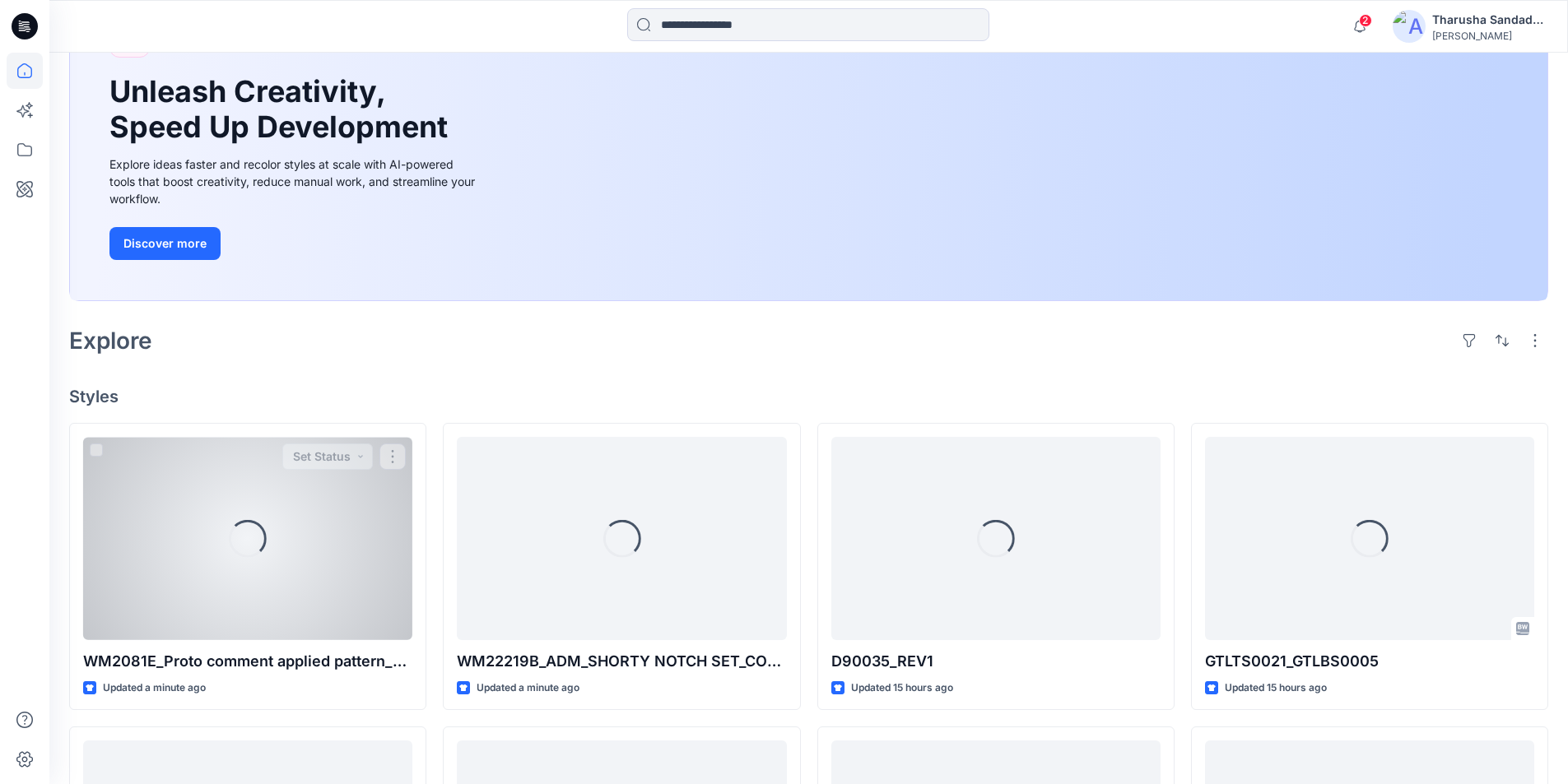
scroll to position [195, 0]
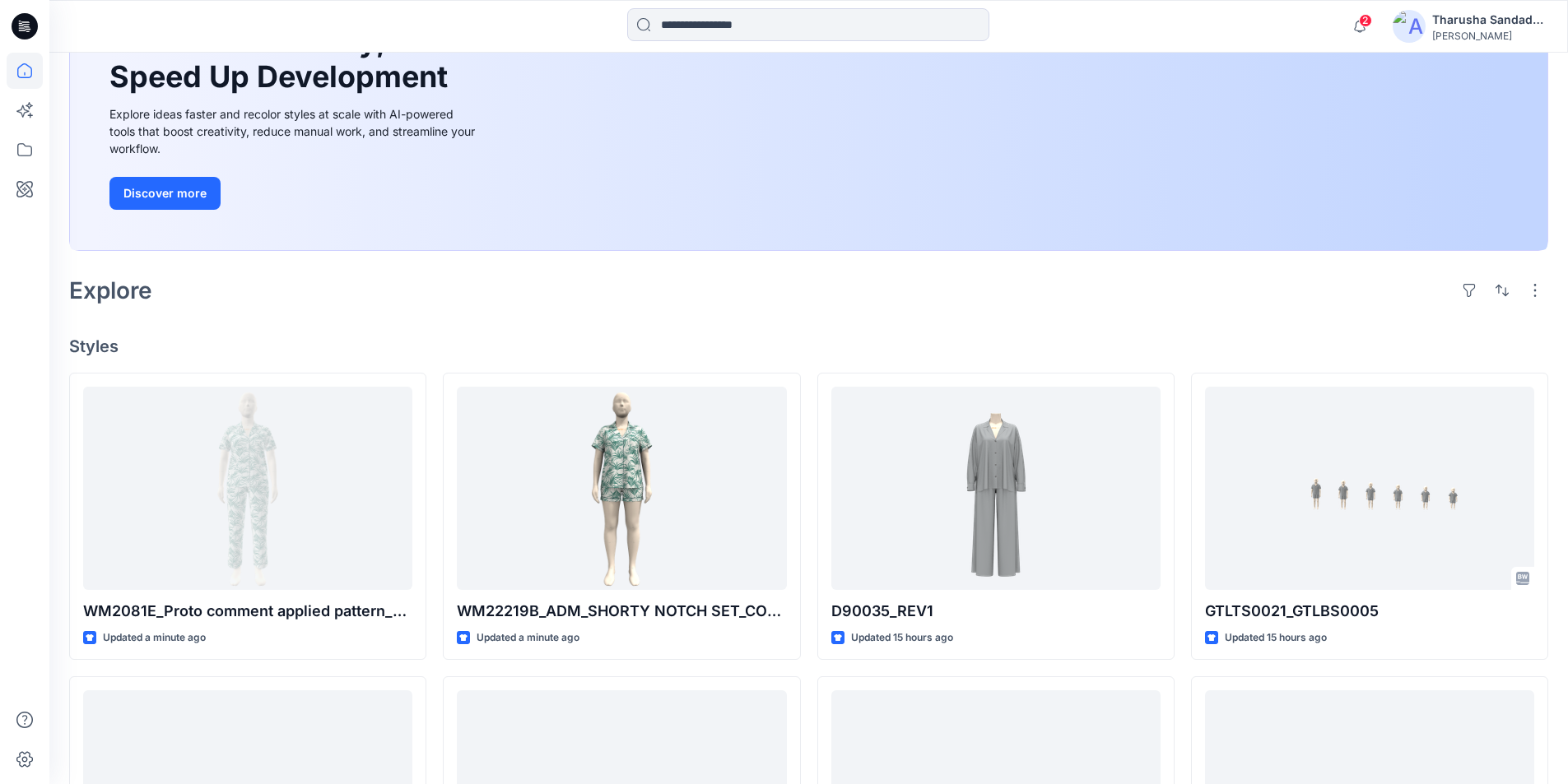
click at [458, 320] on div "Welcome back, Tharusha New New Unleash Creativity, Speed Up Development Explore…" at bounding box center [809, 601] width 1518 height 1490
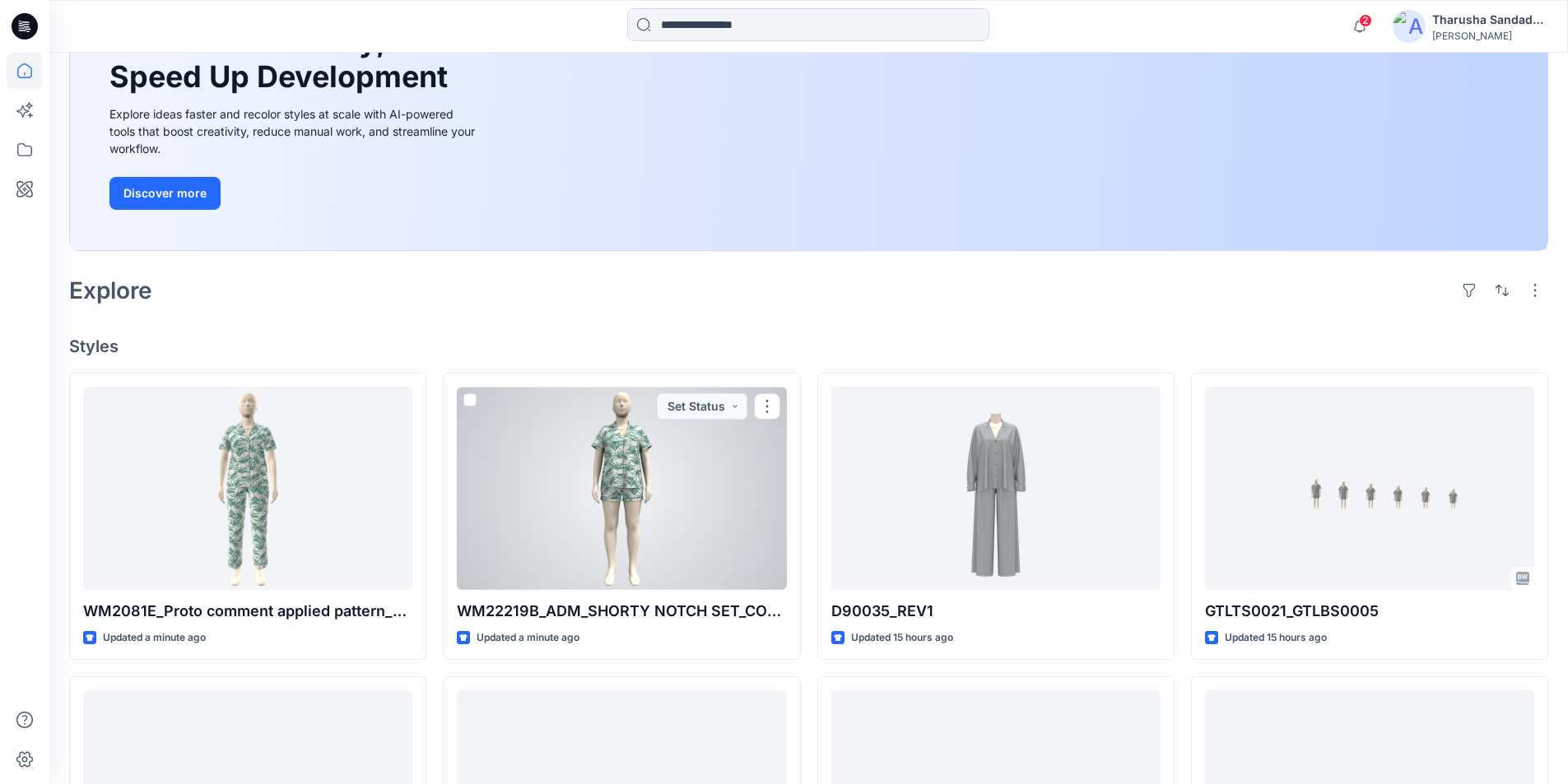
click at [645, 469] on div at bounding box center [621, 488] width 329 height 203
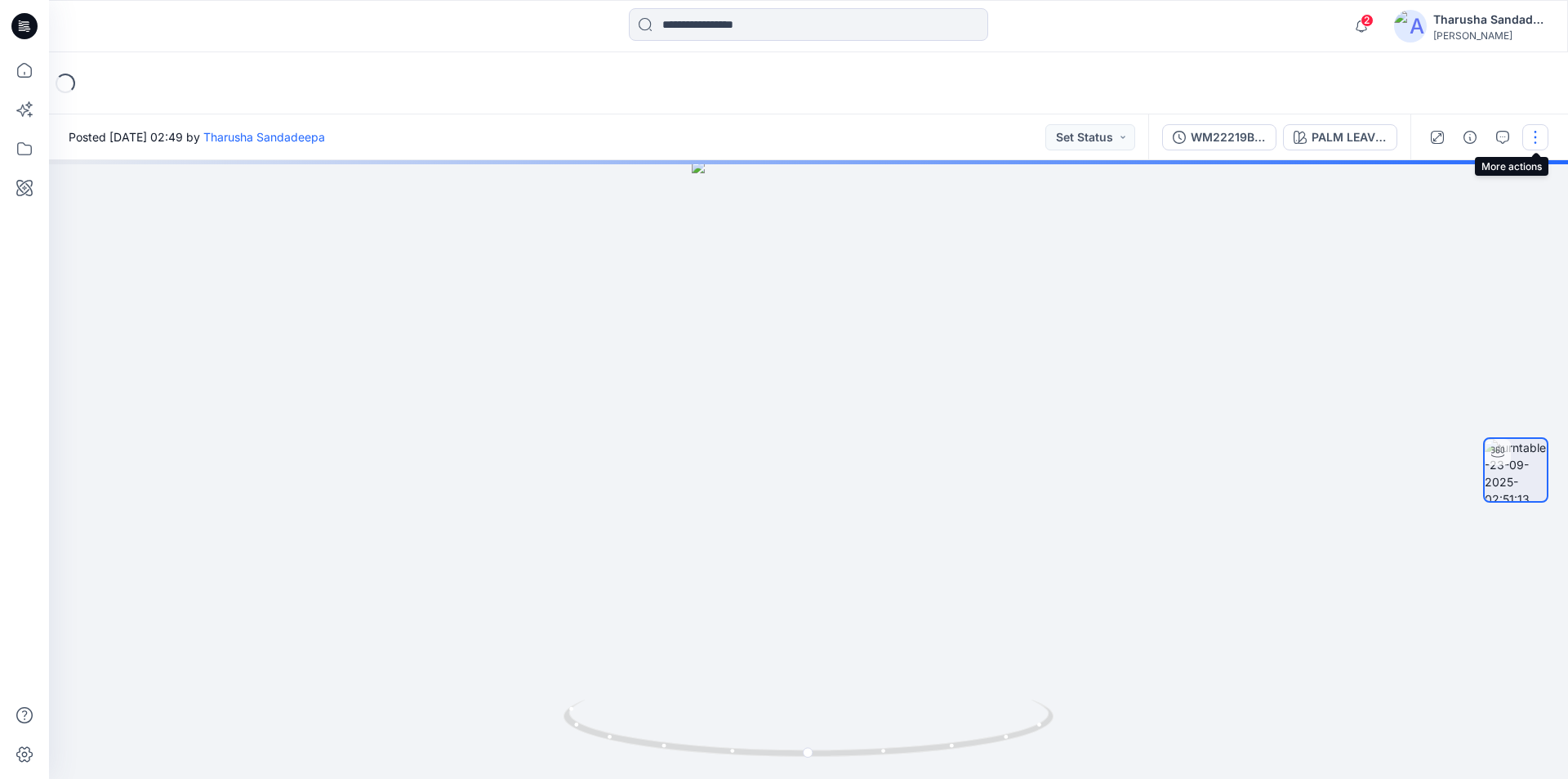
click at [1538, 131] on button "button" at bounding box center [1535, 137] width 26 height 26
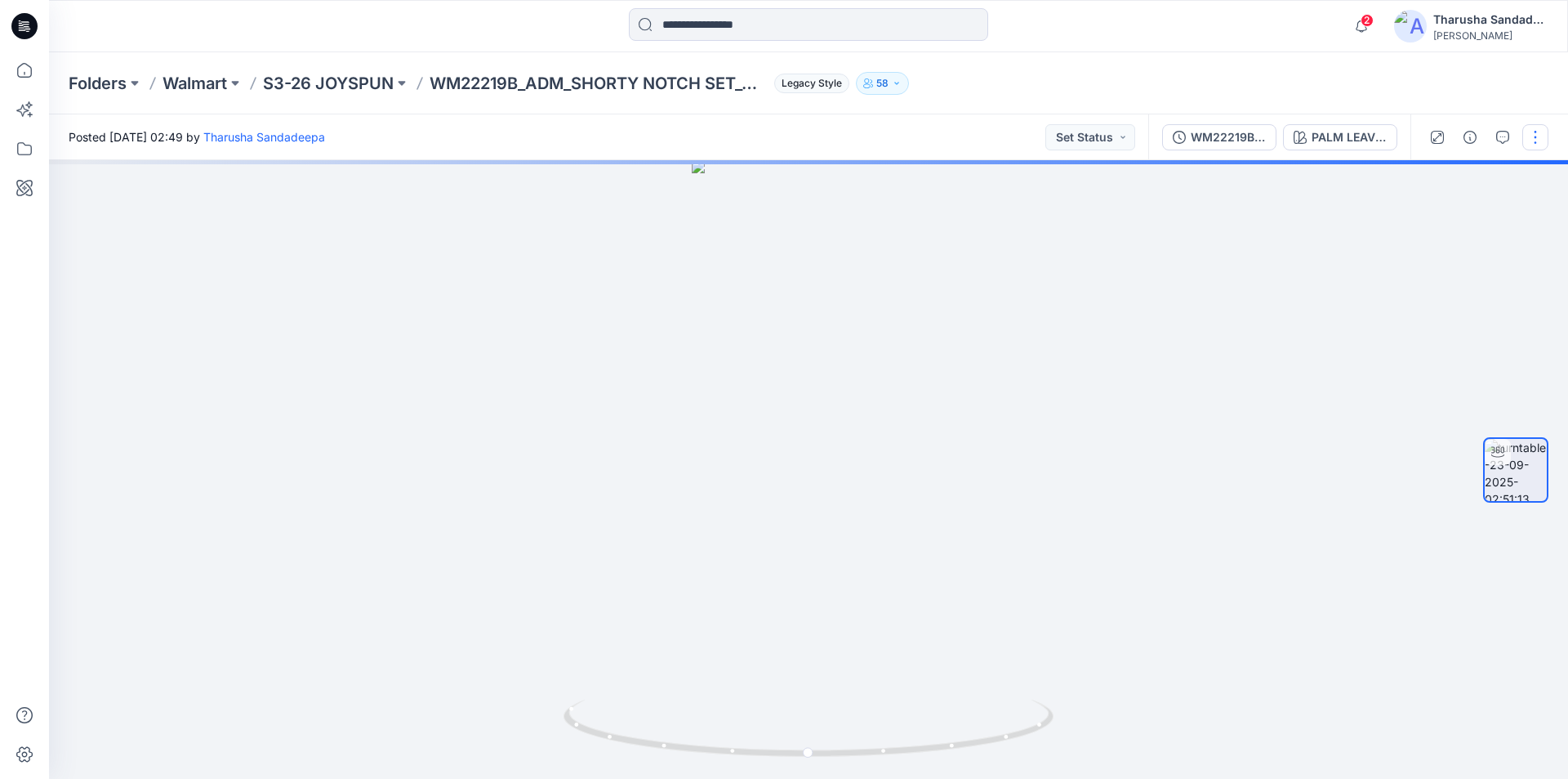
click at [1533, 147] on button "button" at bounding box center [1535, 137] width 26 height 26
click at [1486, 187] on button "Edit" at bounding box center [1467, 175] width 150 height 30
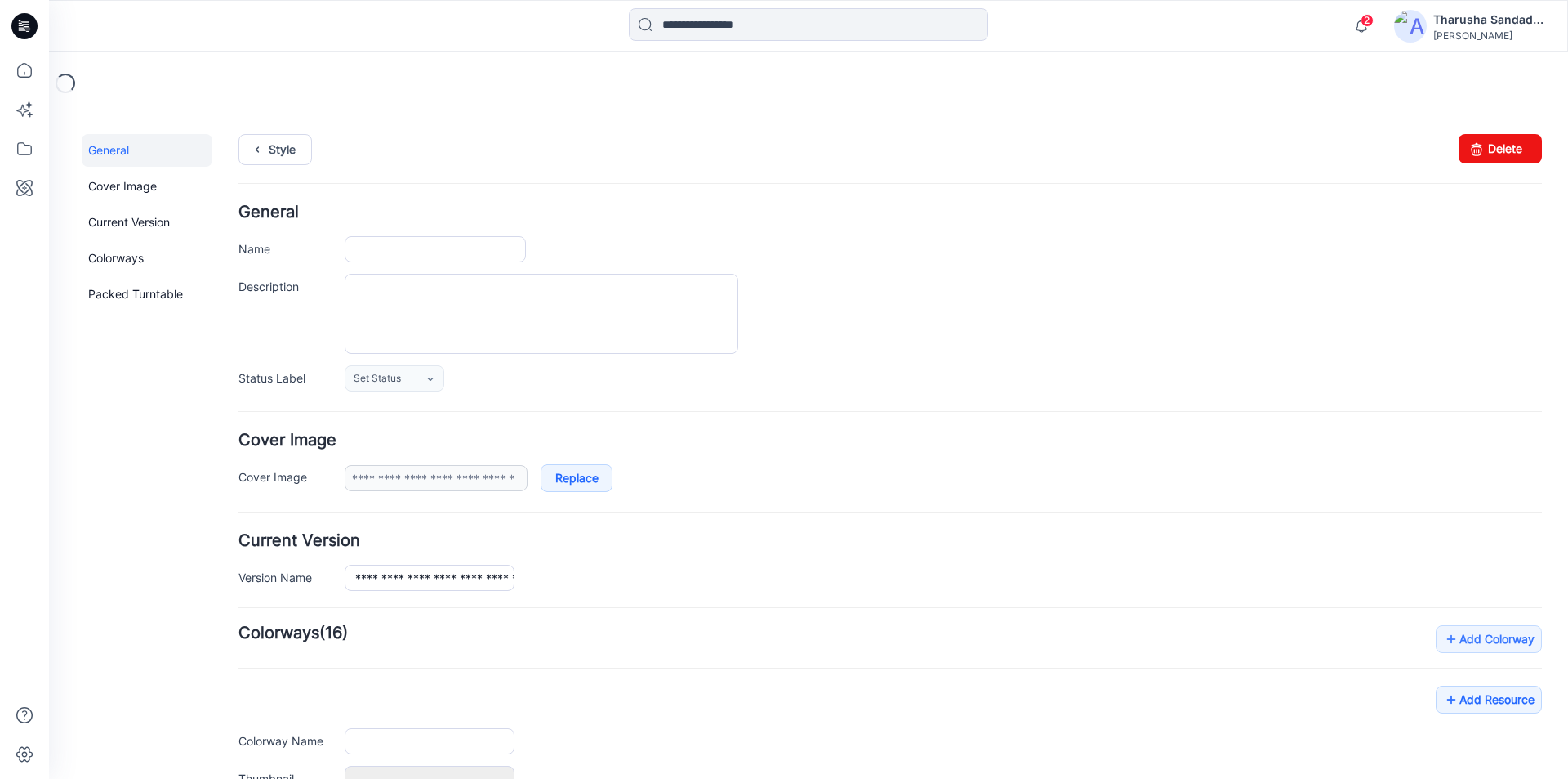
type input "**********"
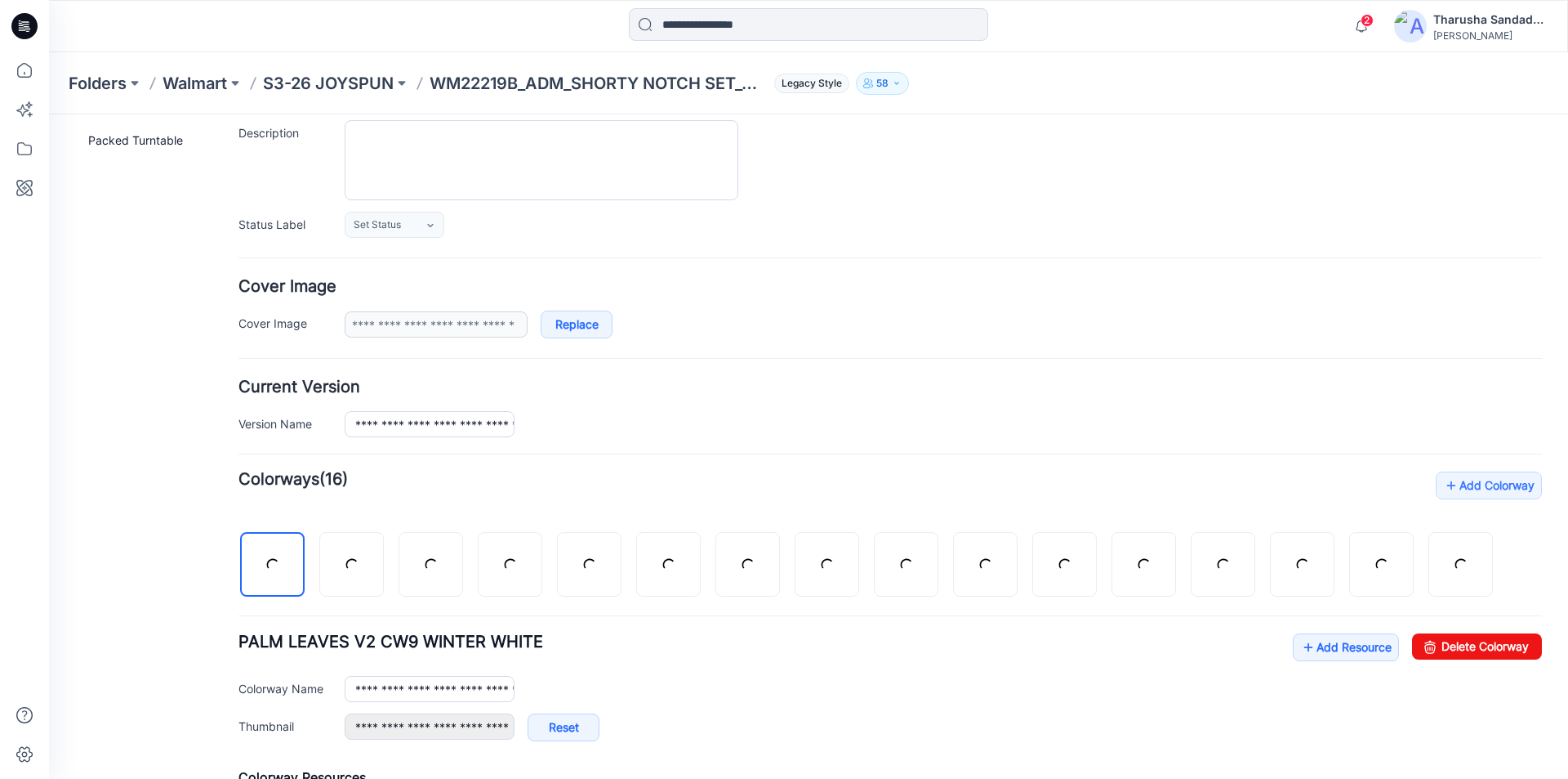
scroll to position [245, 0]
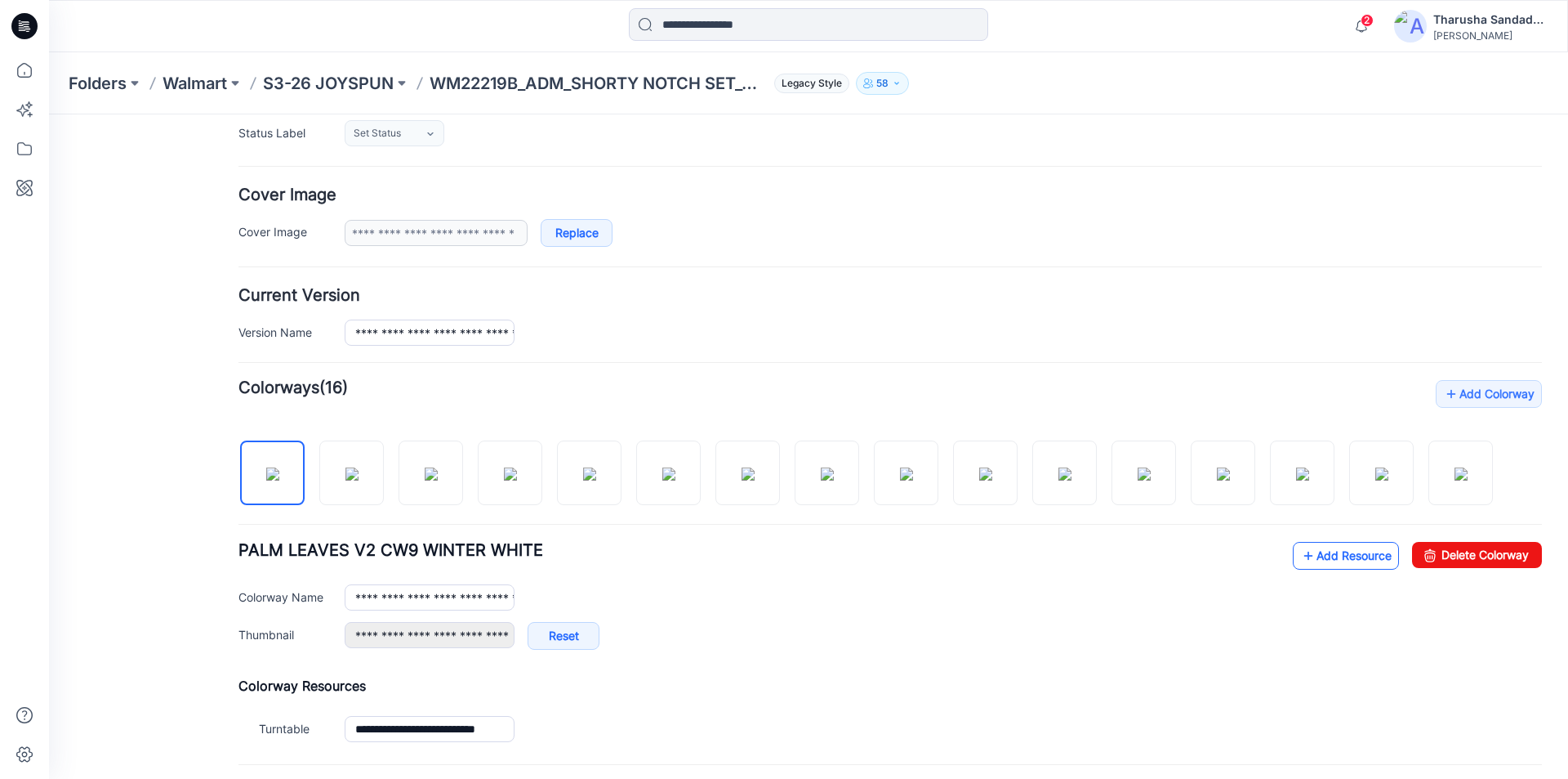
click at [1334, 563] on link "Add Resource" at bounding box center [1345, 555] width 106 height 28
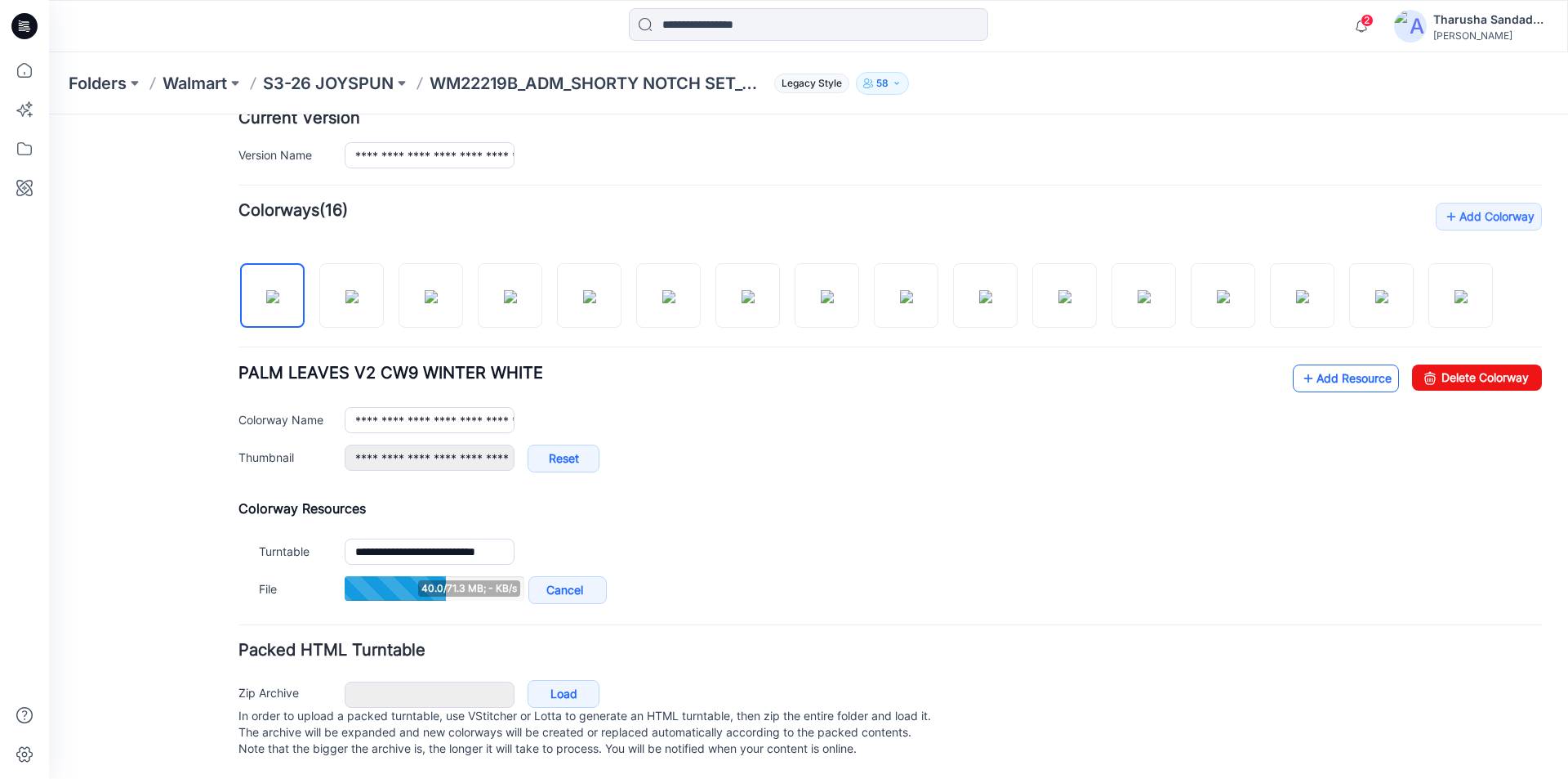
click at [1368, 364] on link "Add Resource" at bounding box center [1345, 377] width 106 height 28
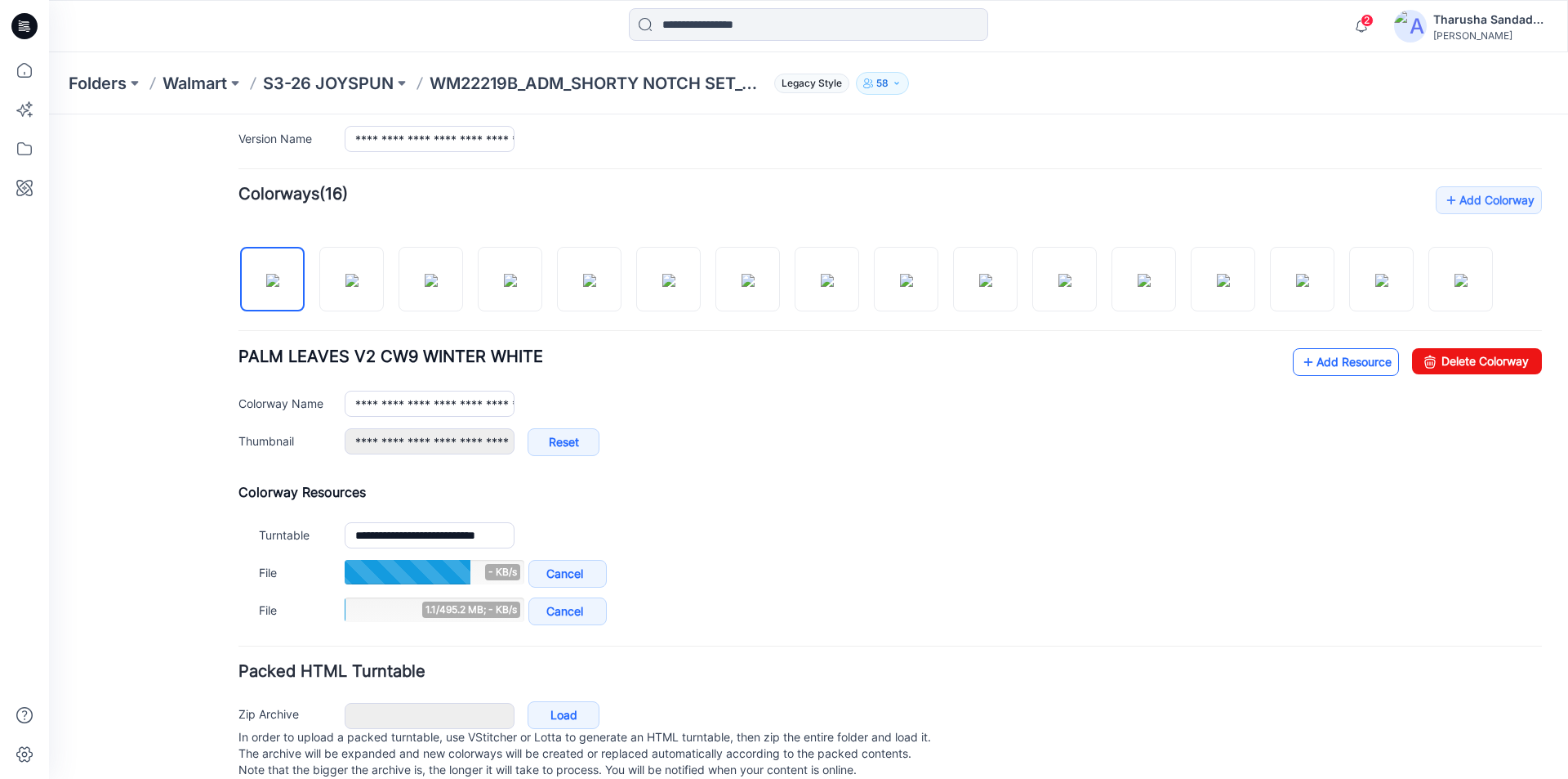
click at [1364, 369] on link "Add Resource" at bounding box center [1345, 361] width 106 height 28
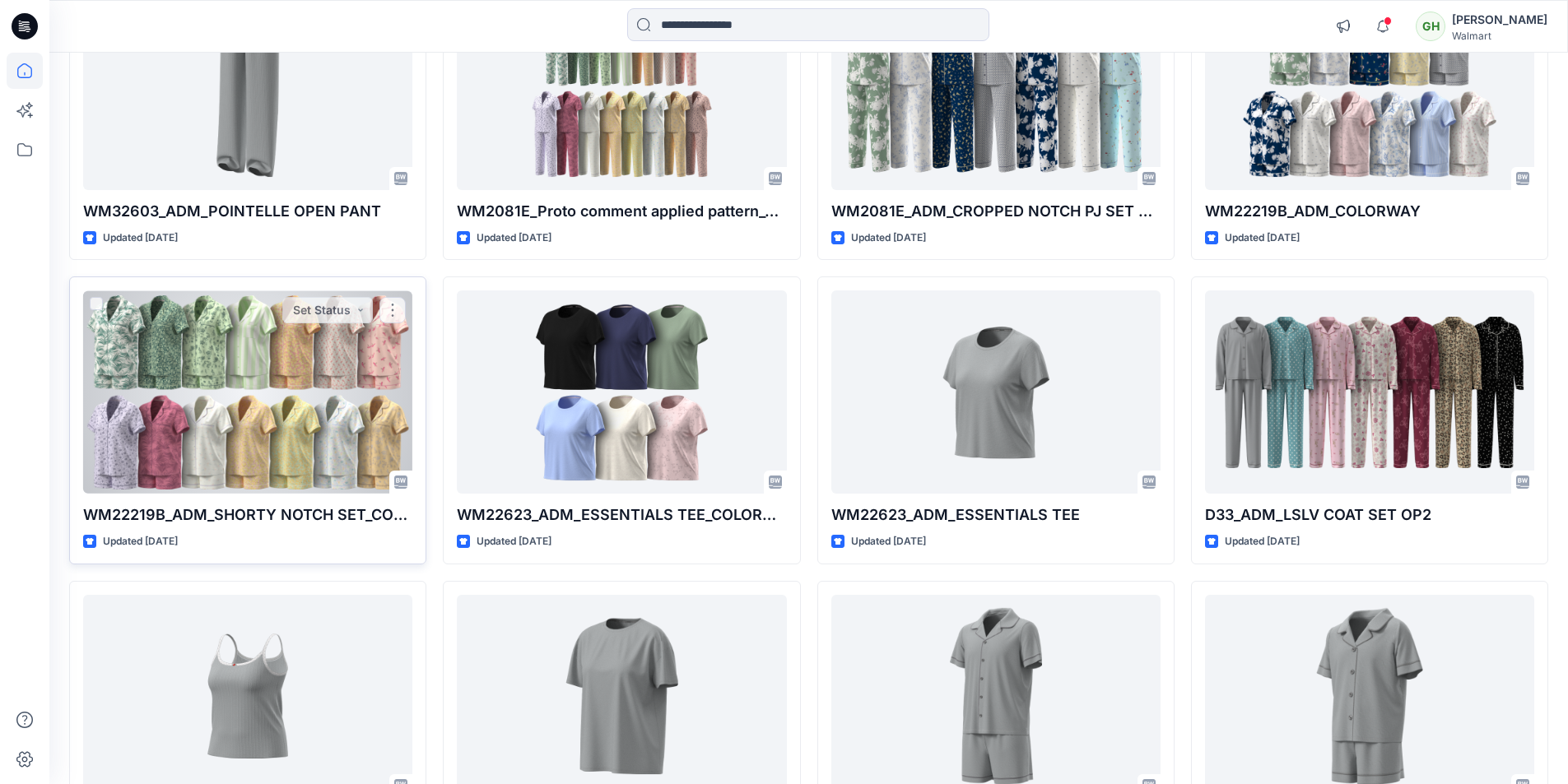
scroll to position [1167, 0]
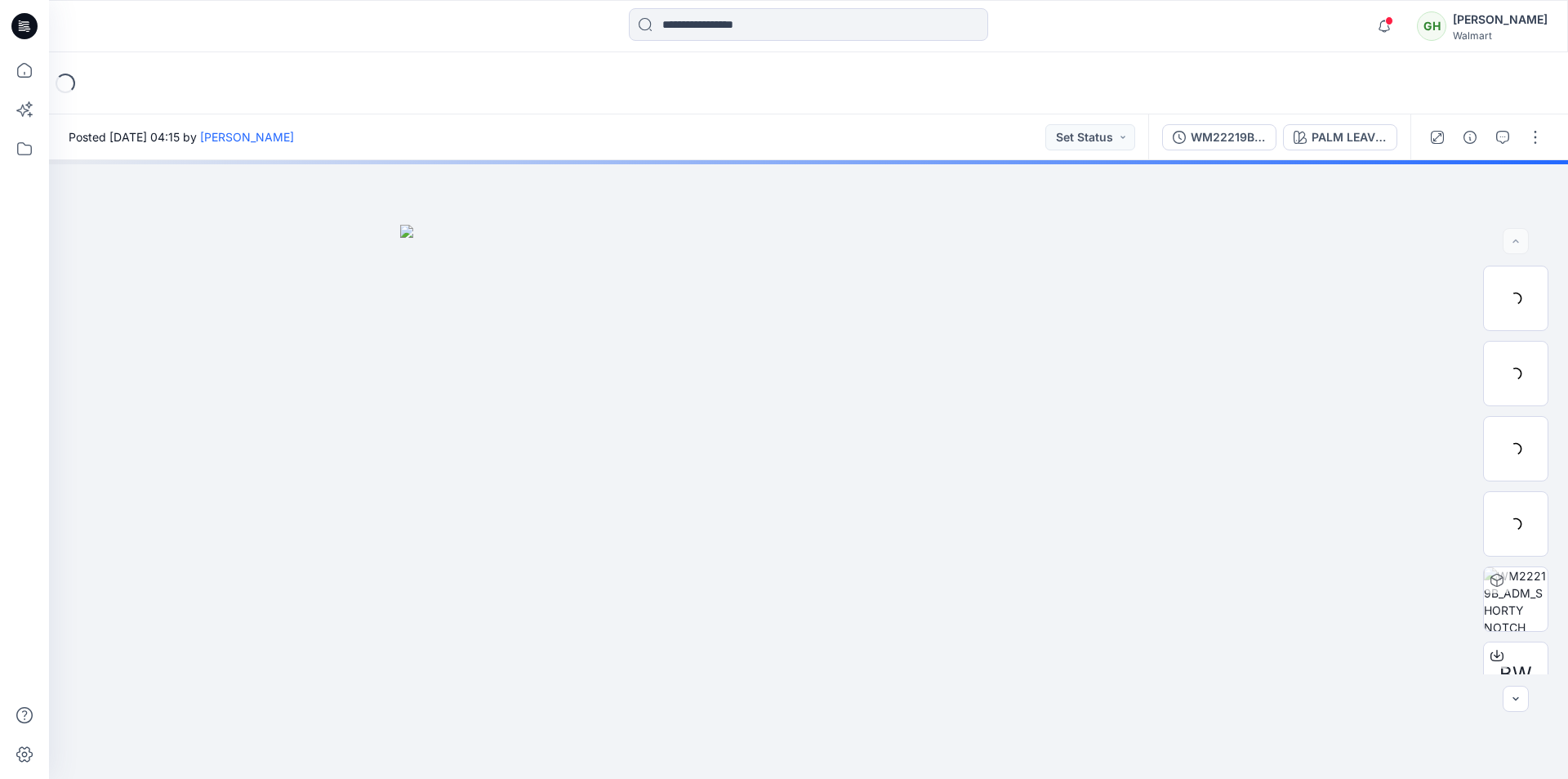
click at [1333, 80] on div "Loading..." at bounding box center [808, 82] width 1519 height 62
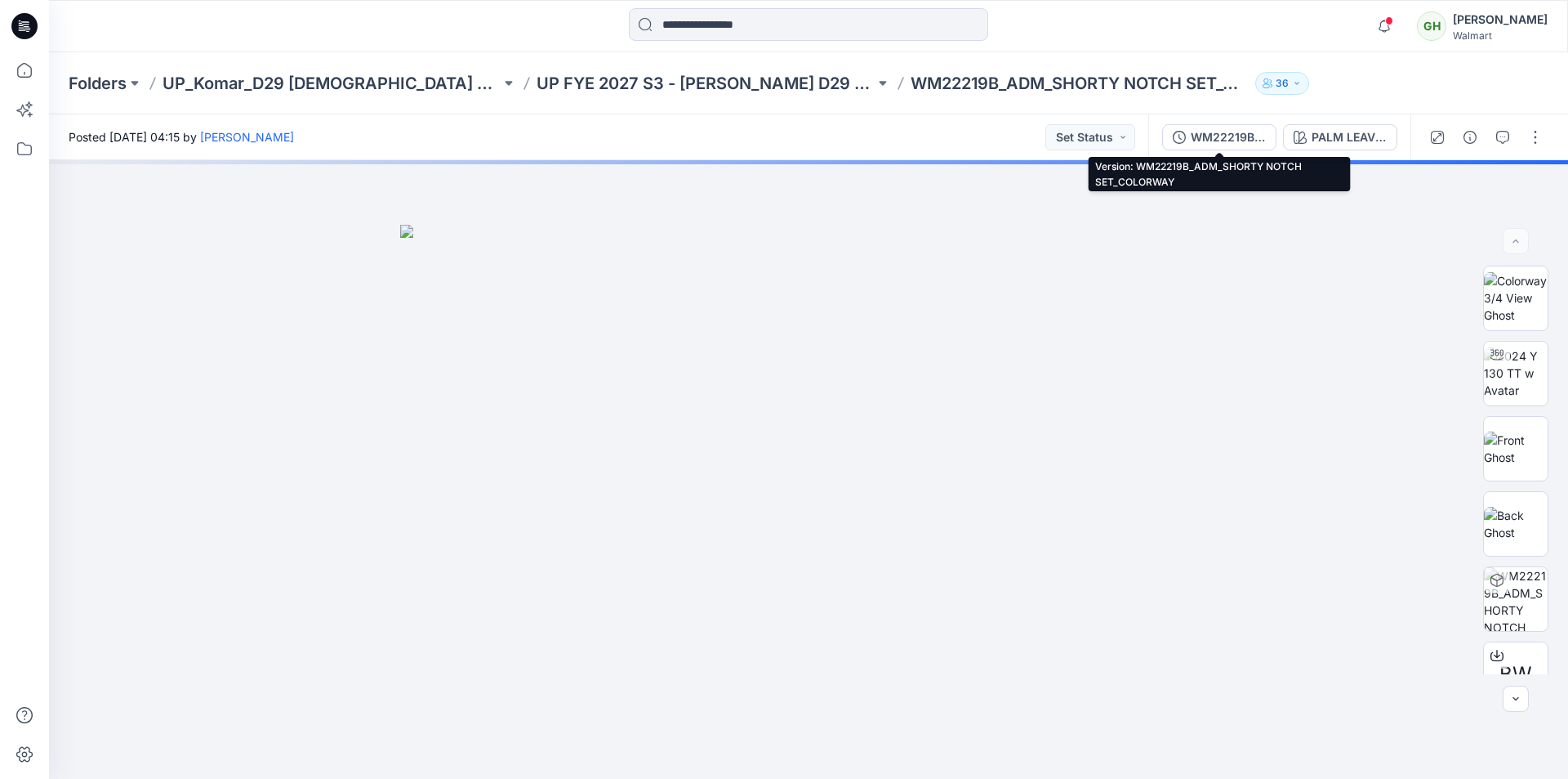
click at [1241, 137] on div "WM22219B_ADM_SHORTY NOTCH SET_COLORWAY" at bounding box center [1228, 137] width 75 height 18
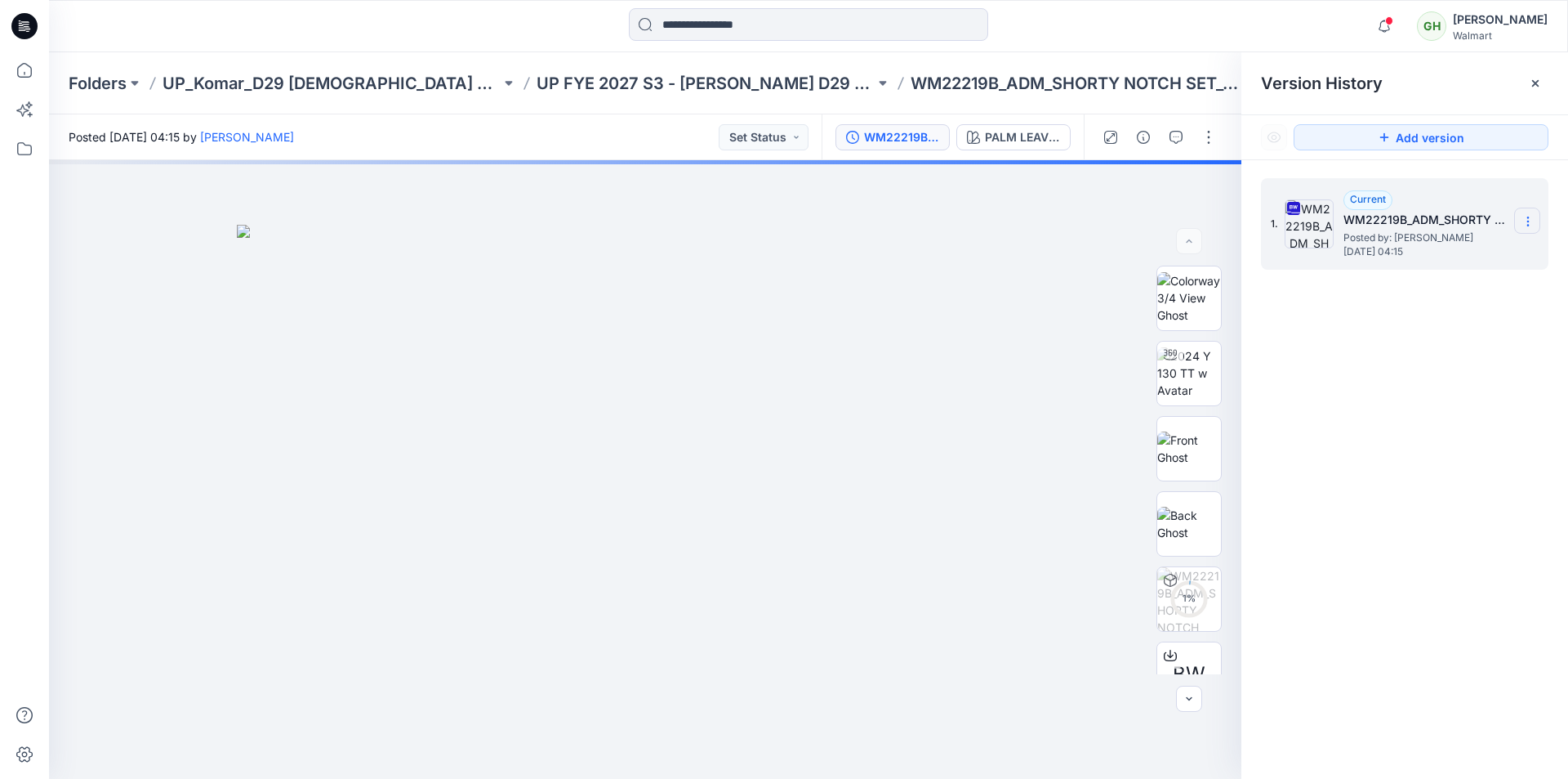
click at [1527, 224] on icon at bounding box center [1528, 221] width 13 height 13
click at [1444, 291] on span "Duplicate Version" at bounding box center [1423, 286] width 93 height 20
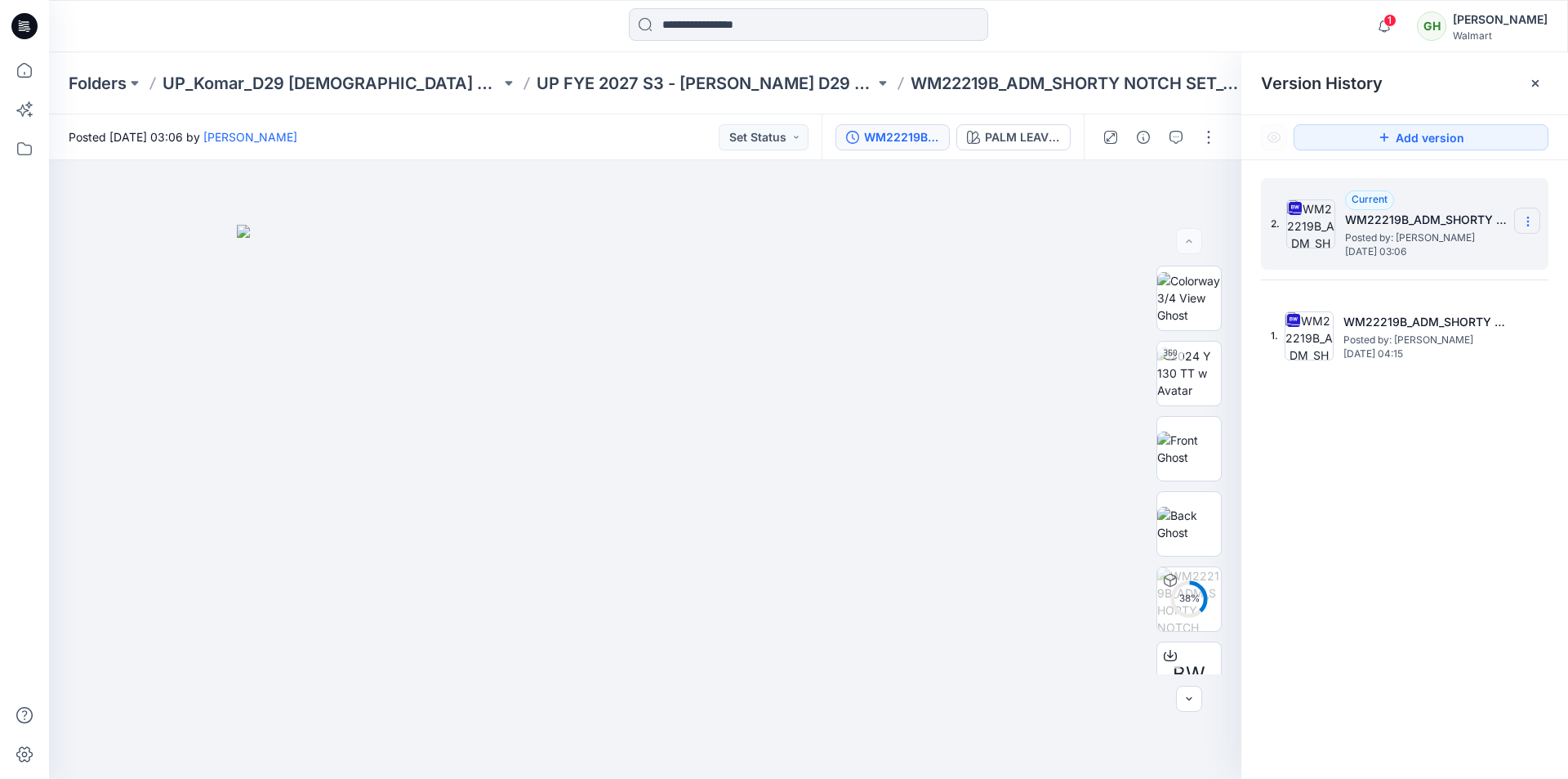
click at [1527, 223] on icon at bounding box center [1528, 221] width 13 height 13
click at [1436, 317] on span "Rename Version" at bounding box center [1420, 318] width 86 height 20
click at [1524, 221] on input "**********" at bounding box center [1447, 218] width 180 height 26
click at [1531, 223] on input "**********" at bounding box center [1447, 218] width 180 height 26
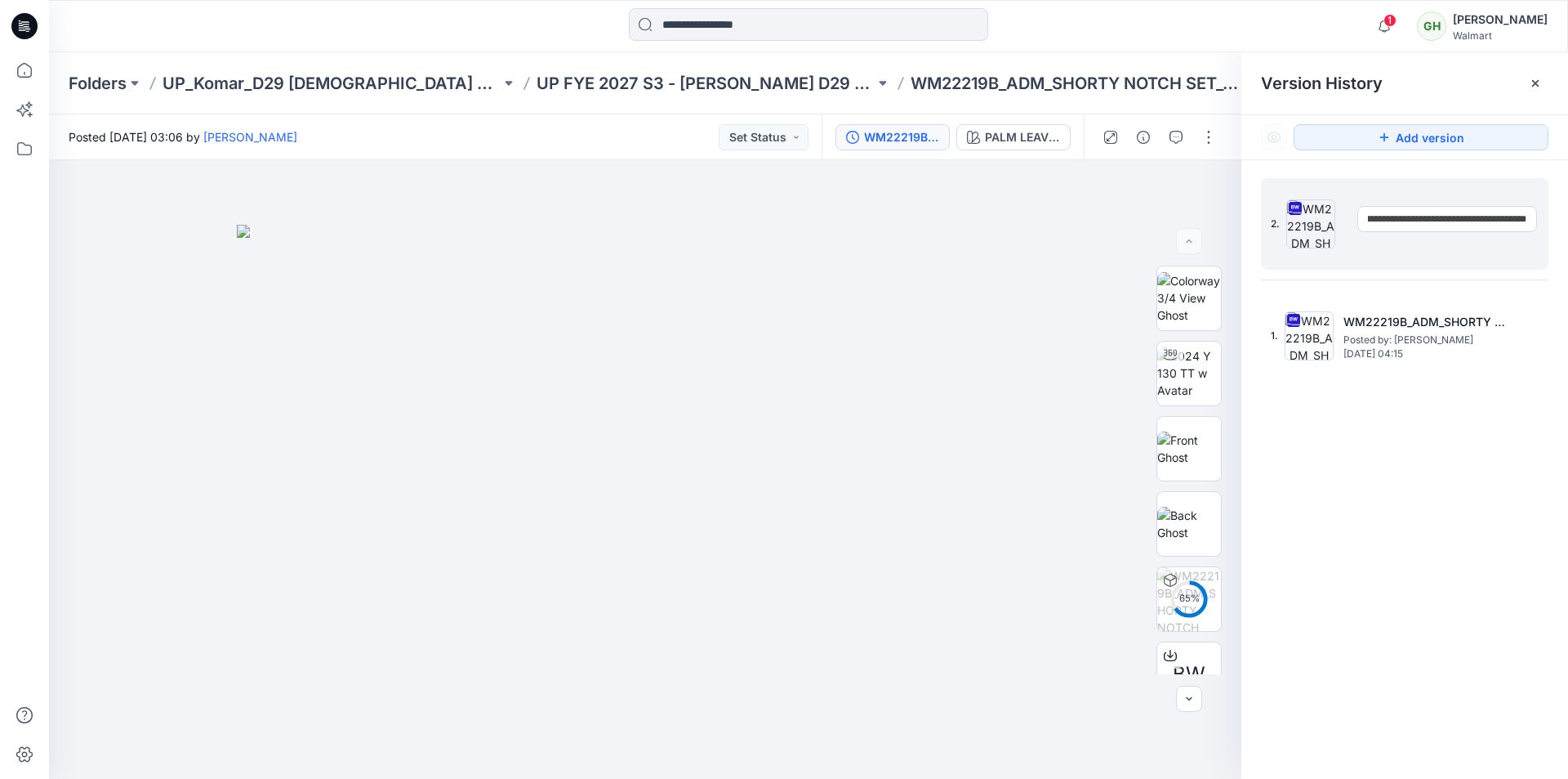
scroll to position [0, 108]
type input "**********"
click at [1504, 103] on div "Version History" at bounding box center [1404, 82] width 326 height 62
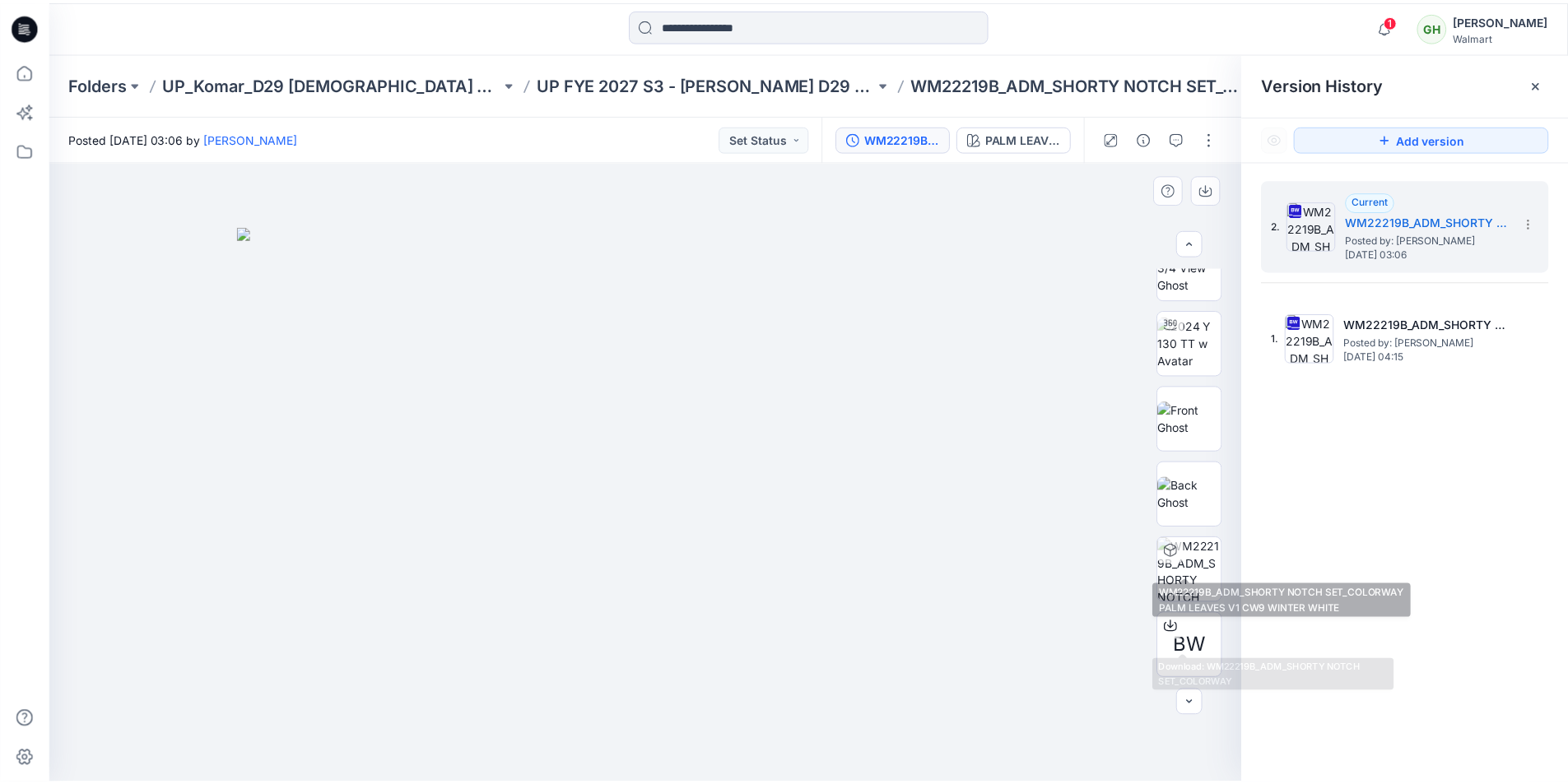
scroll to position [0, 0]
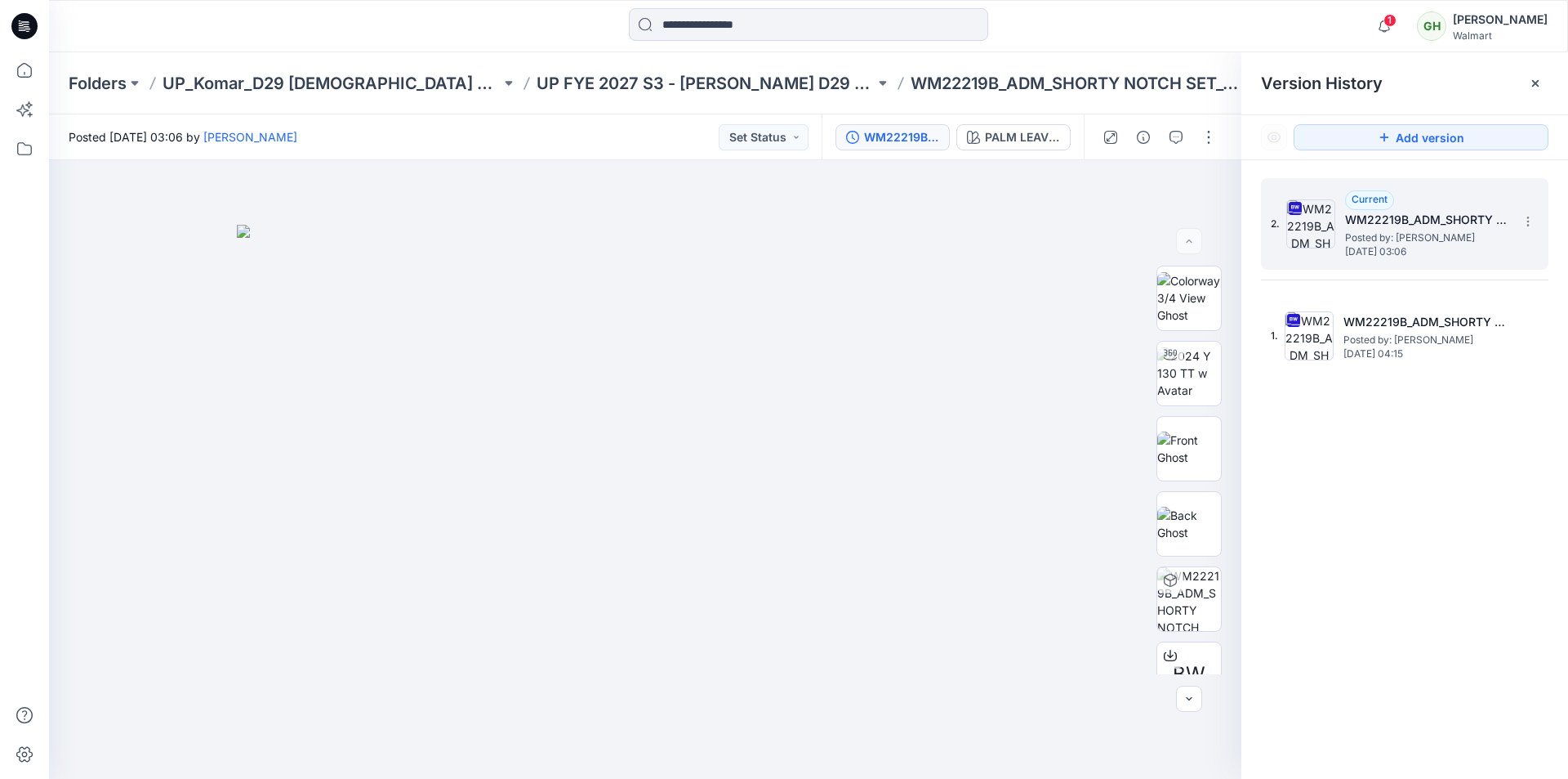
click at [1428, 227] on h5 "WM22219B_ADM_SHORTY NOTCH SET_COLORWAY_REV1" at bounding box center [1427, 220] width 164 height 20
click at [21, 20] on icon at bounding box center [24, 26] width 26 height 26
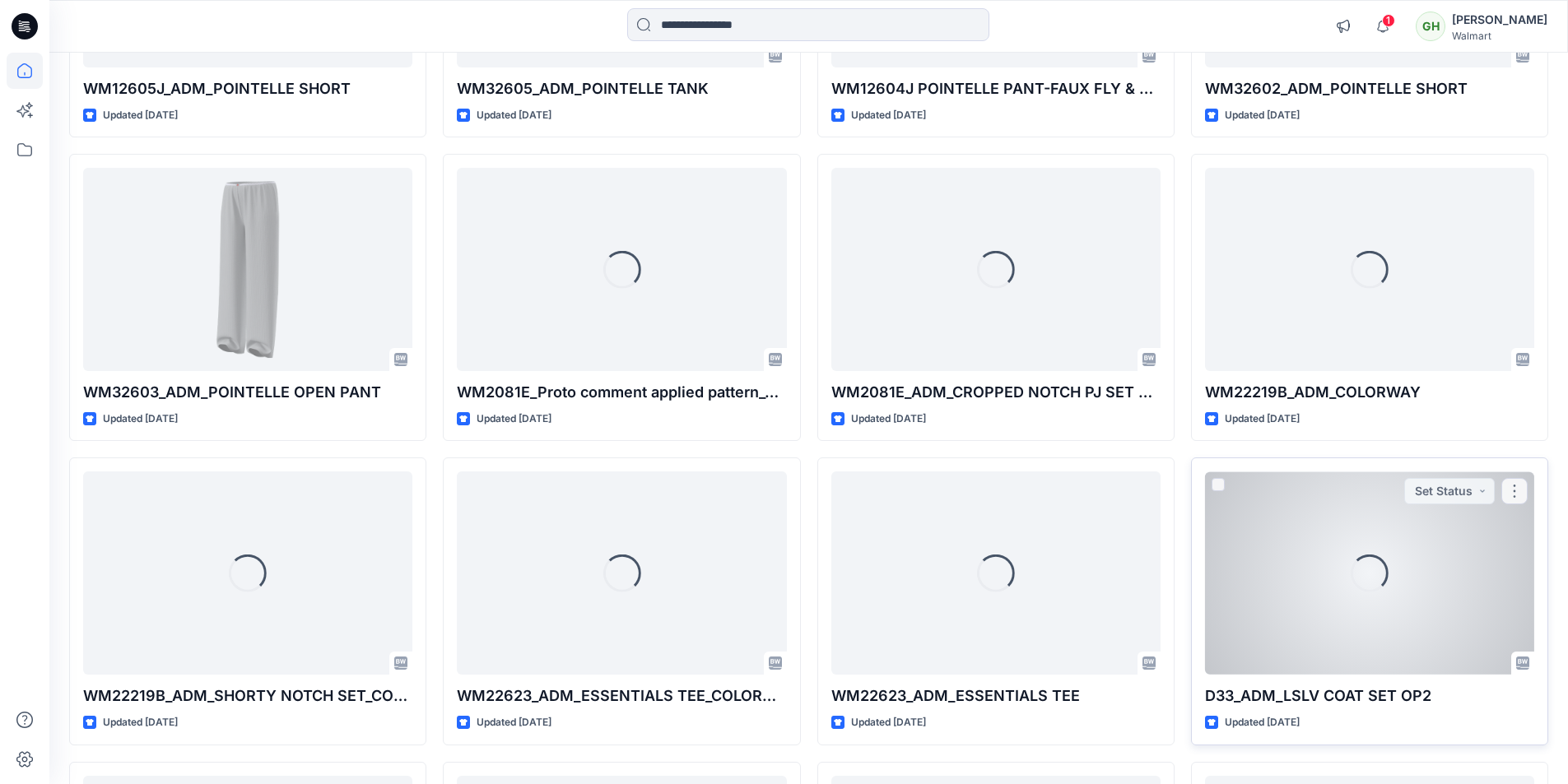
scroll to position [996, 0]
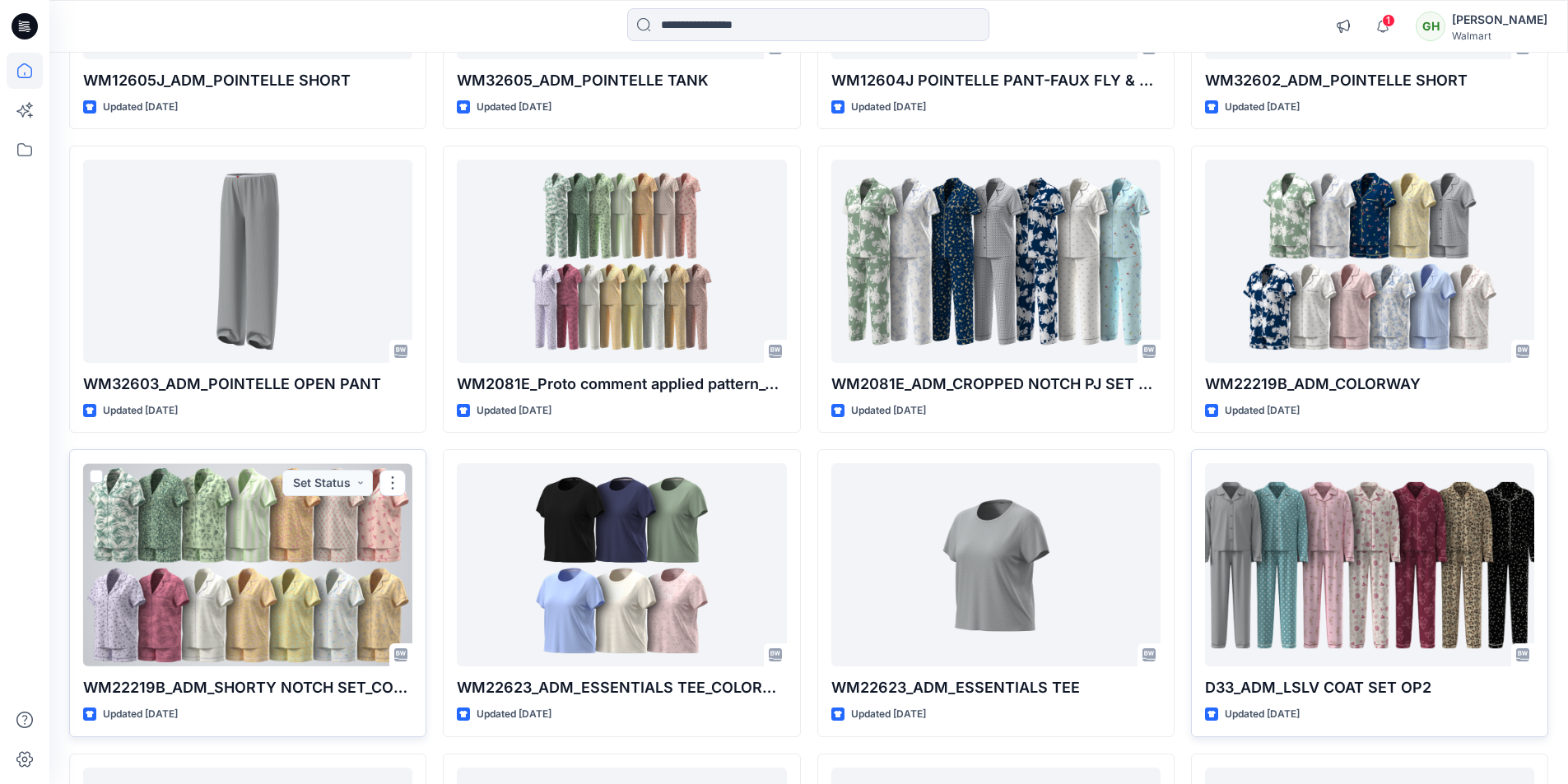
click at [295, 559] on div at bounding box center [247, 564] width 329 height 203
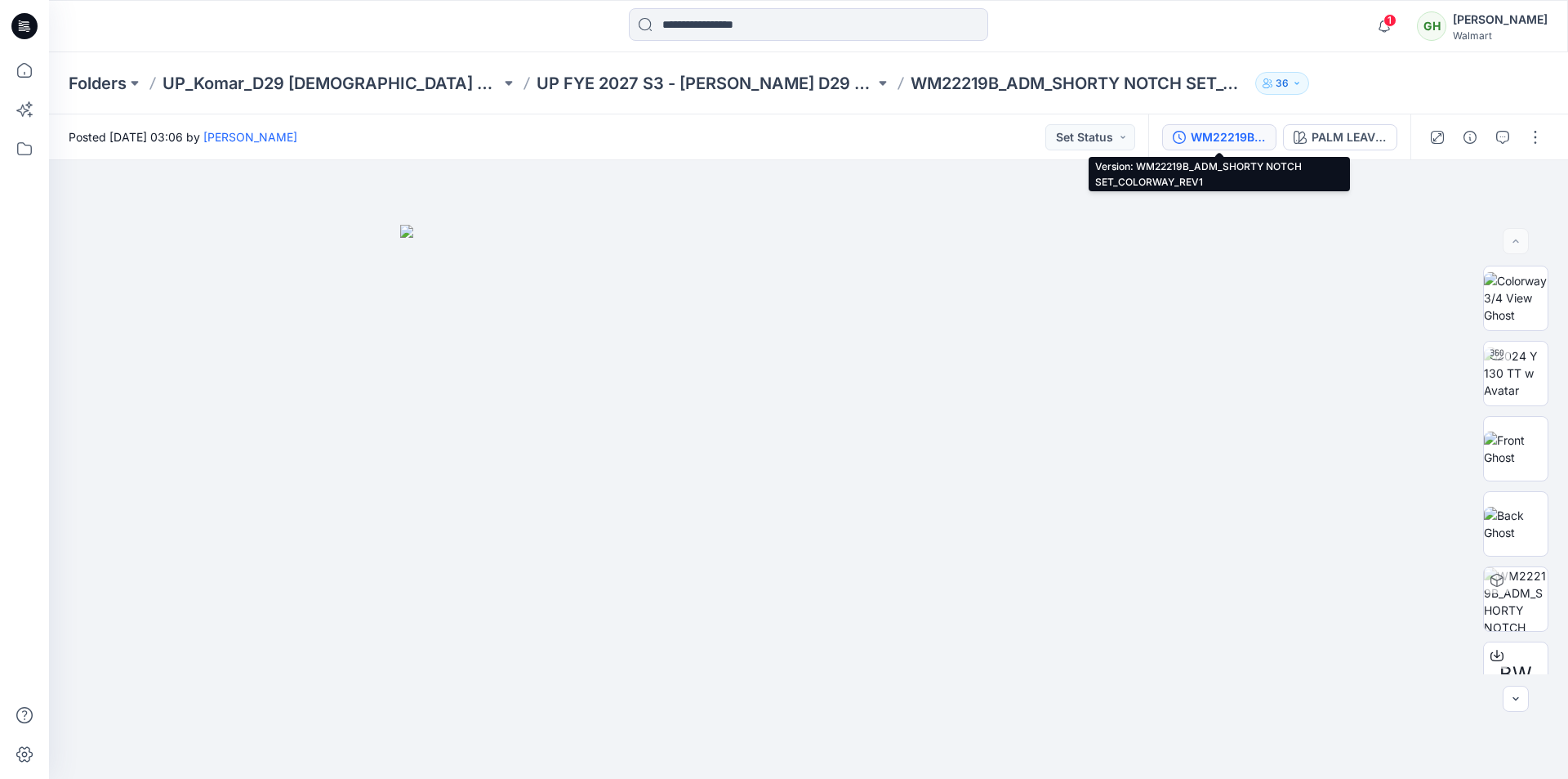
drag, startPoint x: 1243, startPoint y: 135, endPoint x: 1271, endPoint y: 153, distance: 33.3
click at [1241, 135] on div "WM22219B_ADM_SHORTY NOTCH SET_COLORWAY_REV1" at bounding box center [1228, 137] width 75 height 18
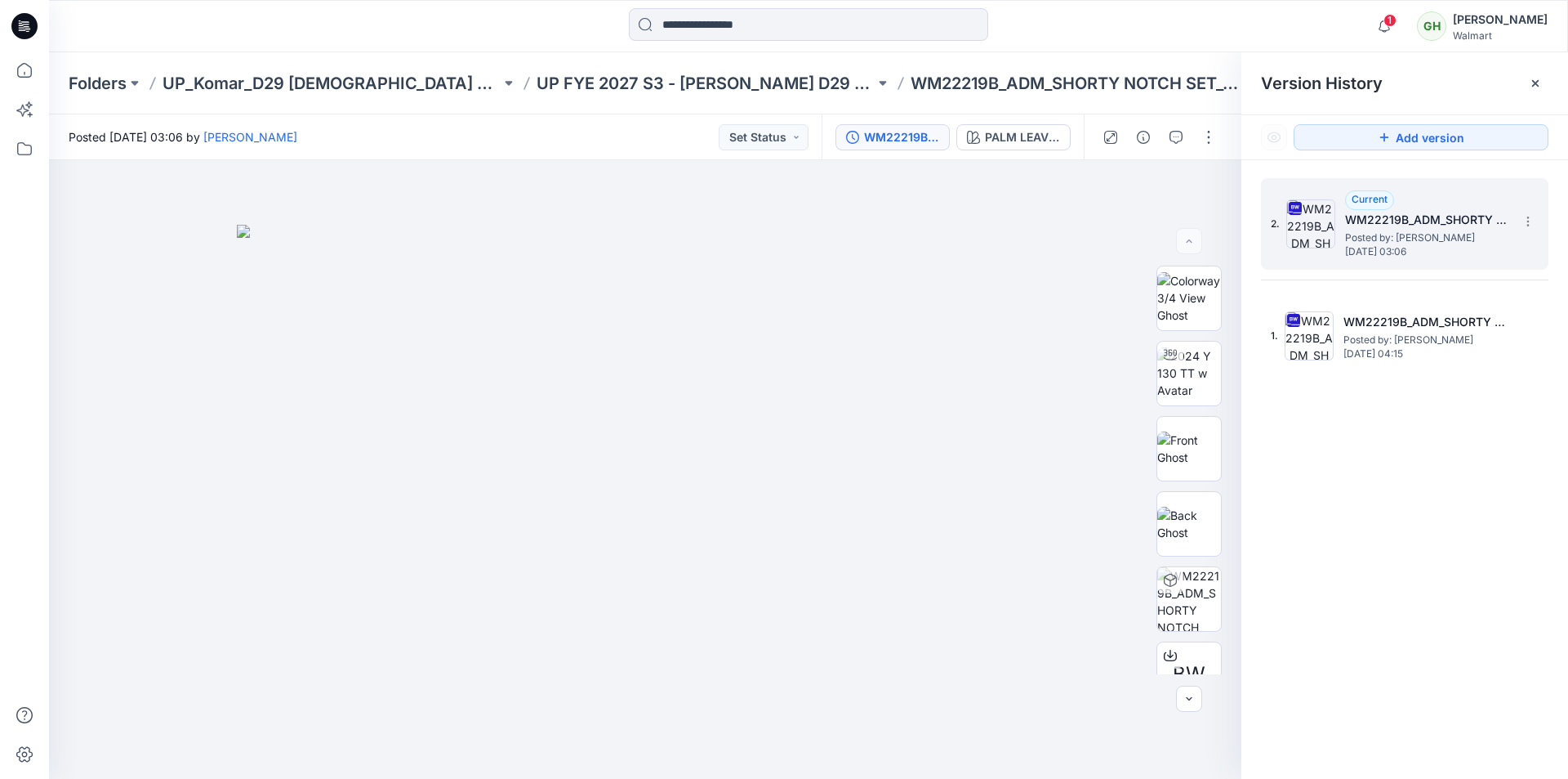
click at [1377, 236] on span "Posted by: [PERSON_NAME]" at bounding box center [1427, 238] width 164 height 16
click at [31, 31] on icon at bounding box center [24, 26] width 26 height 26
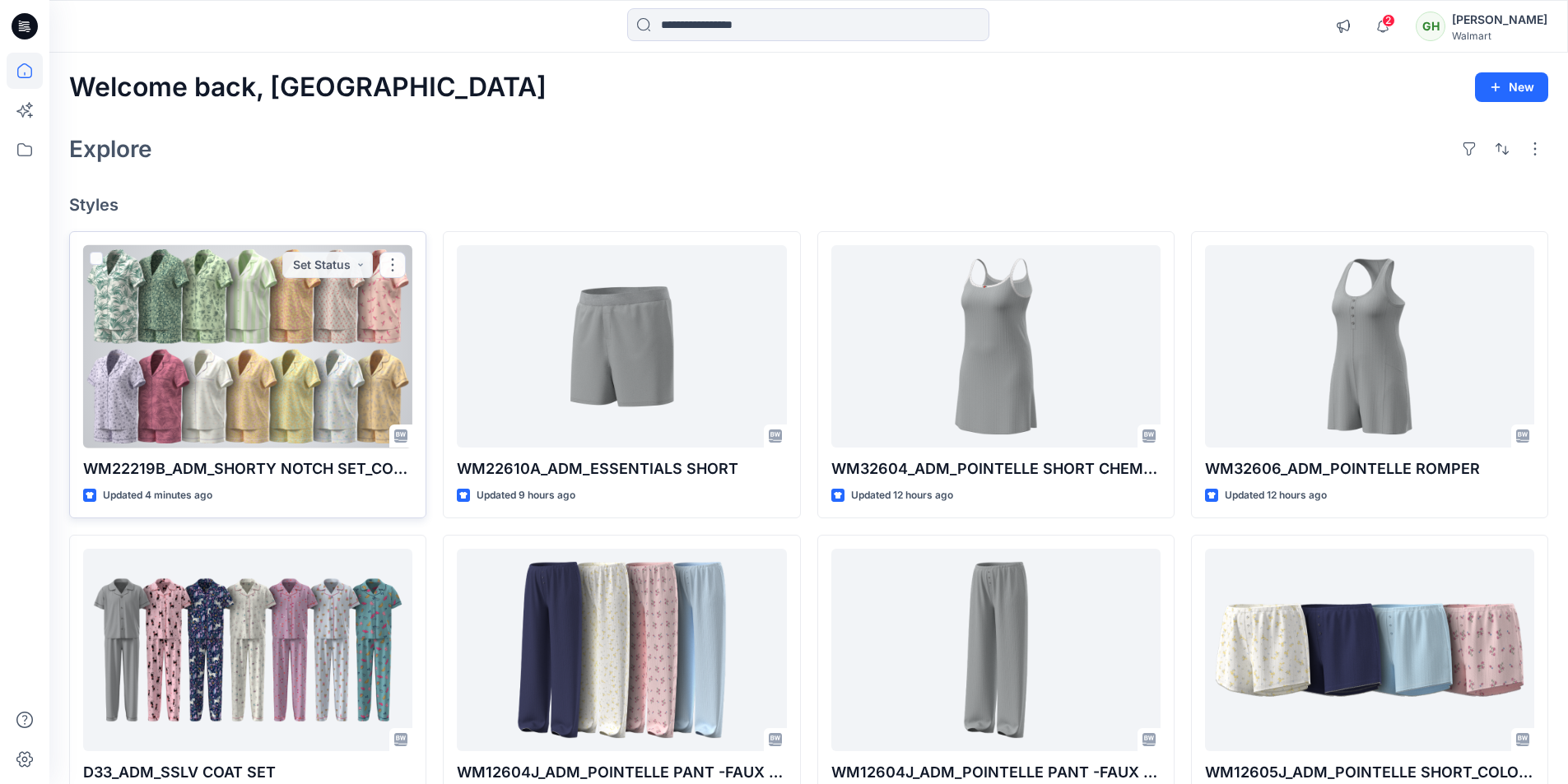
click at [353, 335] on div at bounding box center [247, 347] width 329 height 203
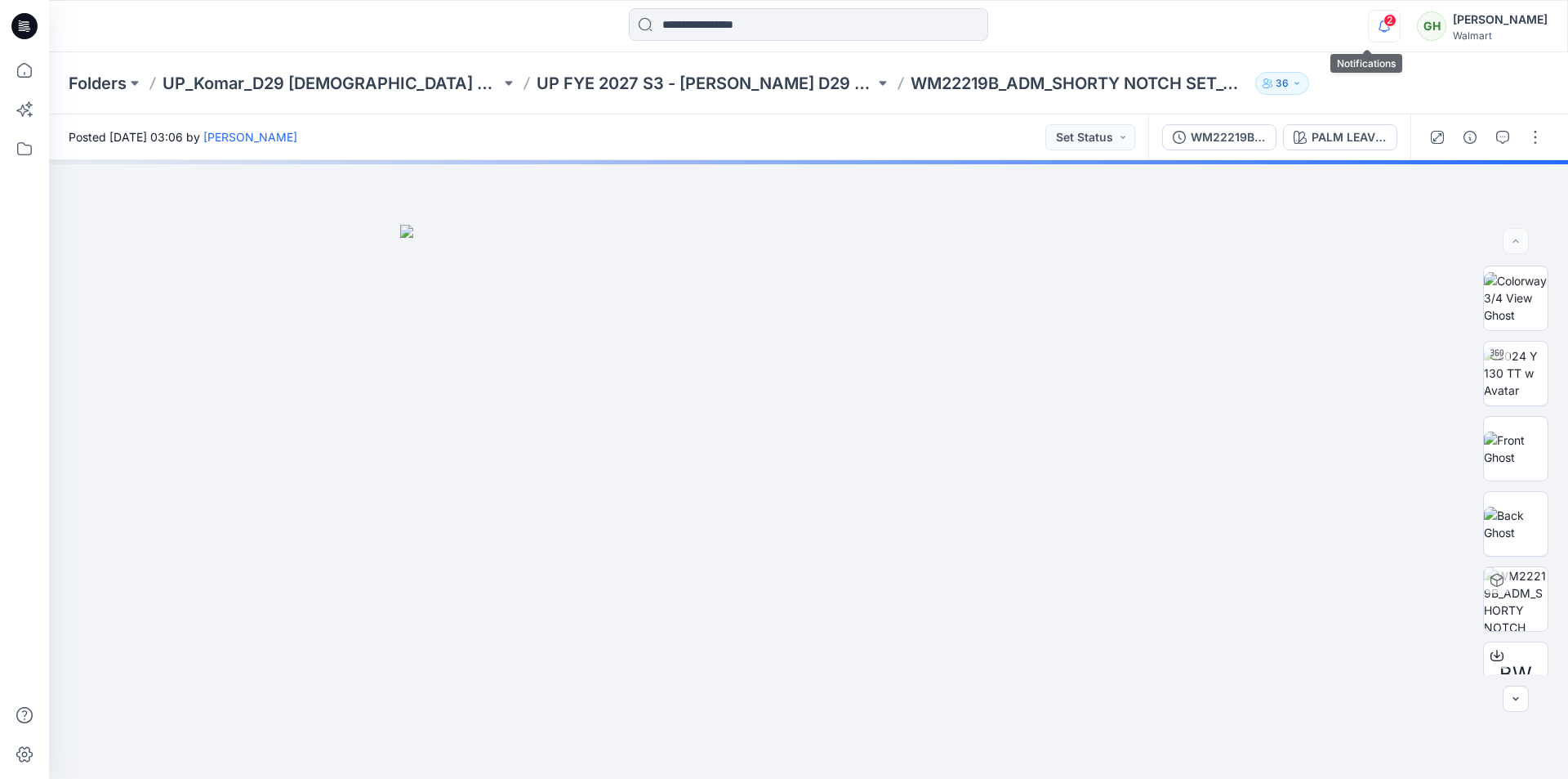
click at [1369, 34] on icon "button" at bounding box center [1384, 26] width 31 height 33
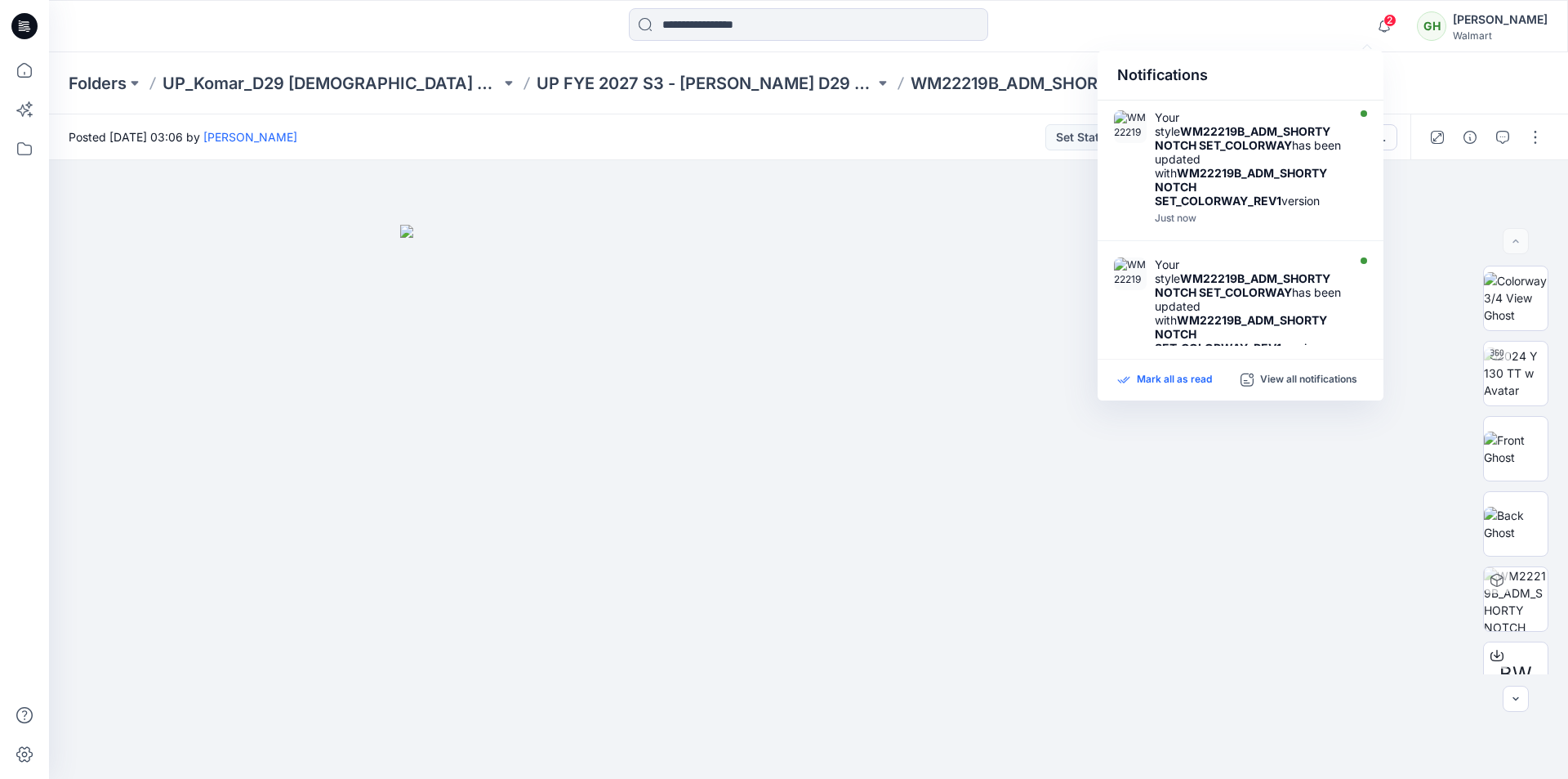
click at [1168, 377] on p "Mark all as read" at bounding box center [1175, 380] width 75 height 14
click at [1380, 73] on div "Notifications" at bounding box center [1241, 76] width 286 height 50
click at [1163, 25] on div at bounding box center [809, 26] width 760 height 36
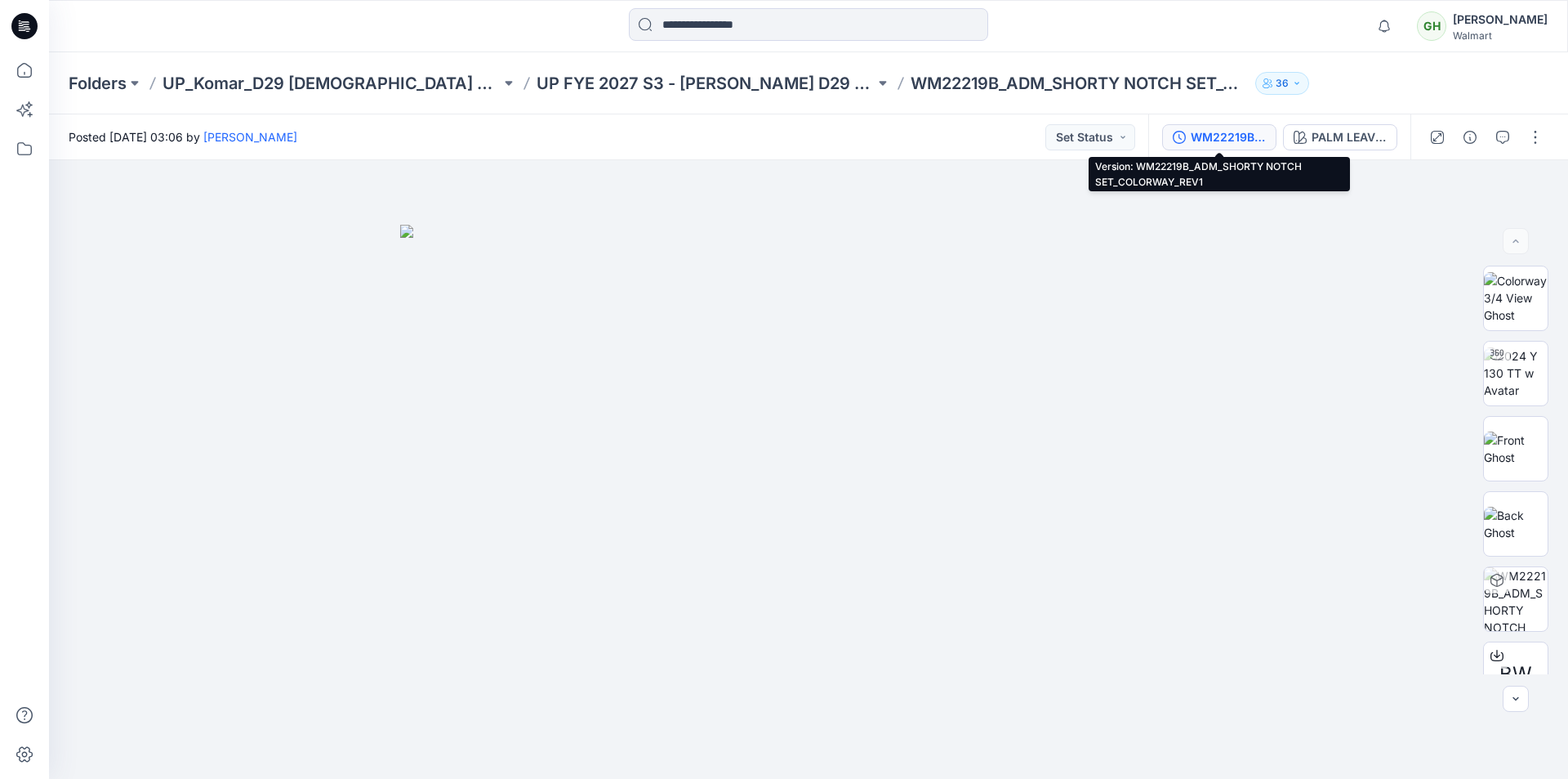
click at [1244, 133] on div "WM22219B_ADM_SHORTY NOTCH SET_COLORWAY_REV1" at bounding box center [1228, 137] width 75 height 18
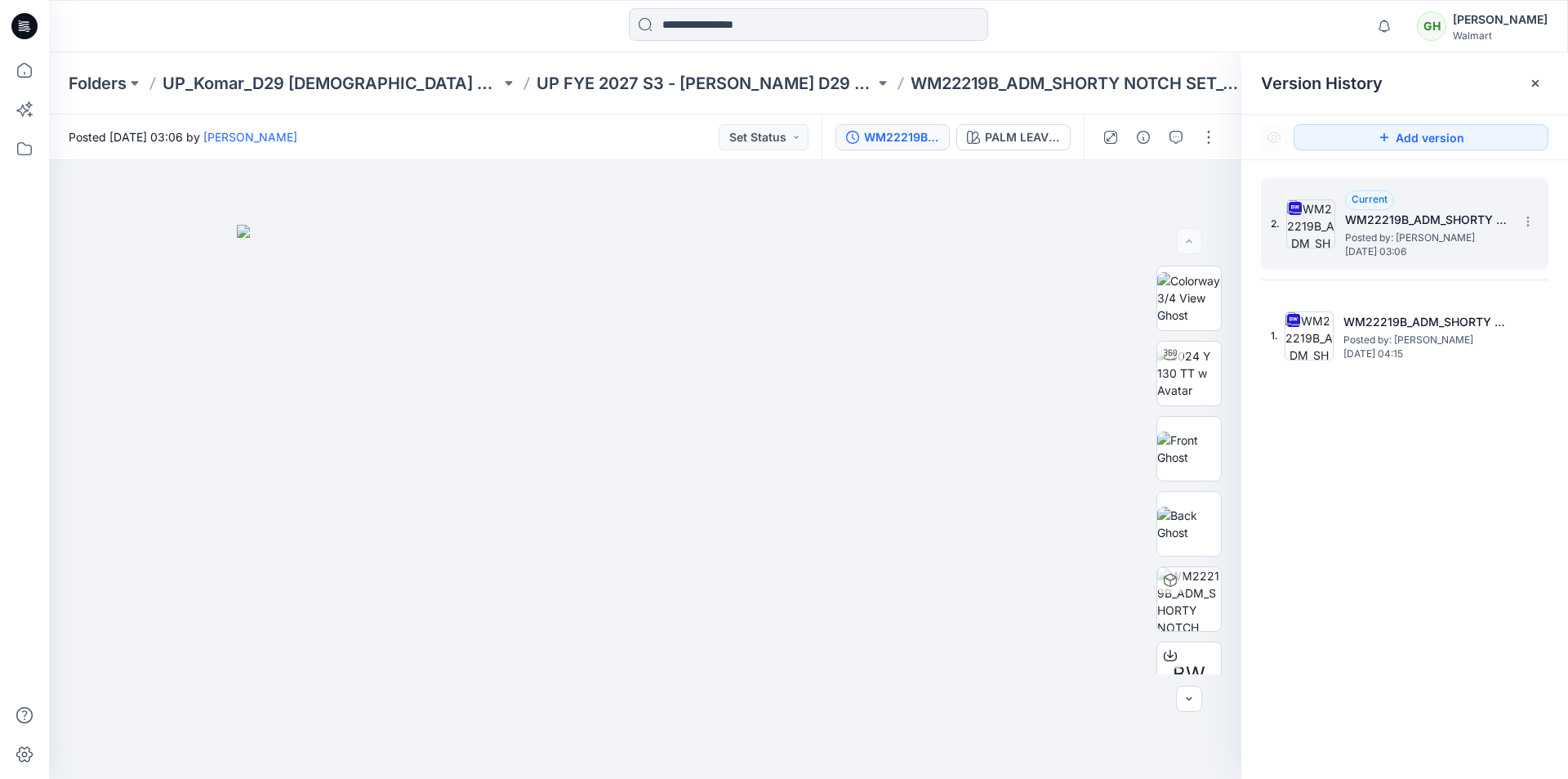
click at [1395, 235] on span "Posted by: [PERSON_NAME]" at bounding box center [1427, 238] width 164 height 16
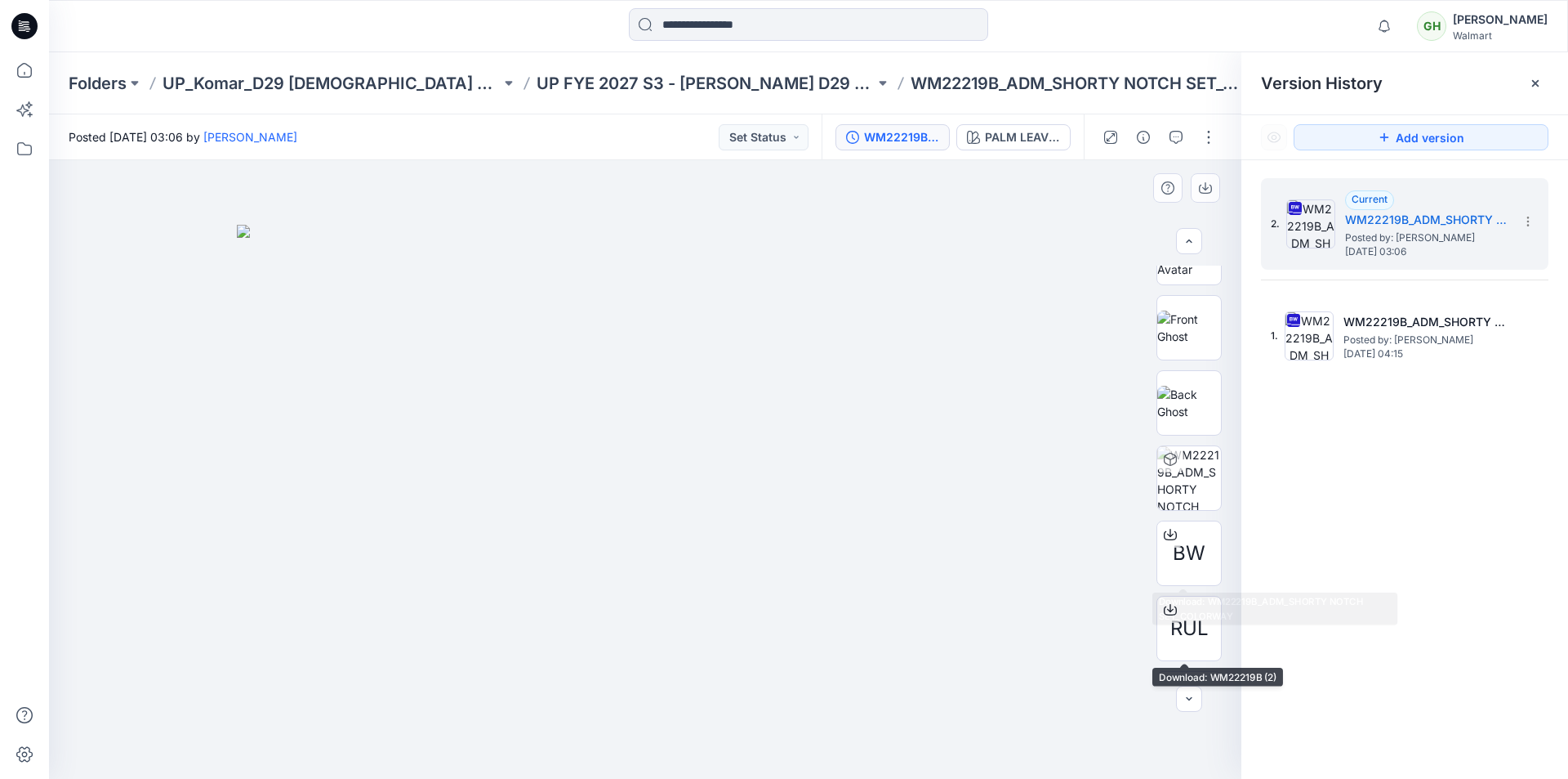
scroll to position [36, 0]
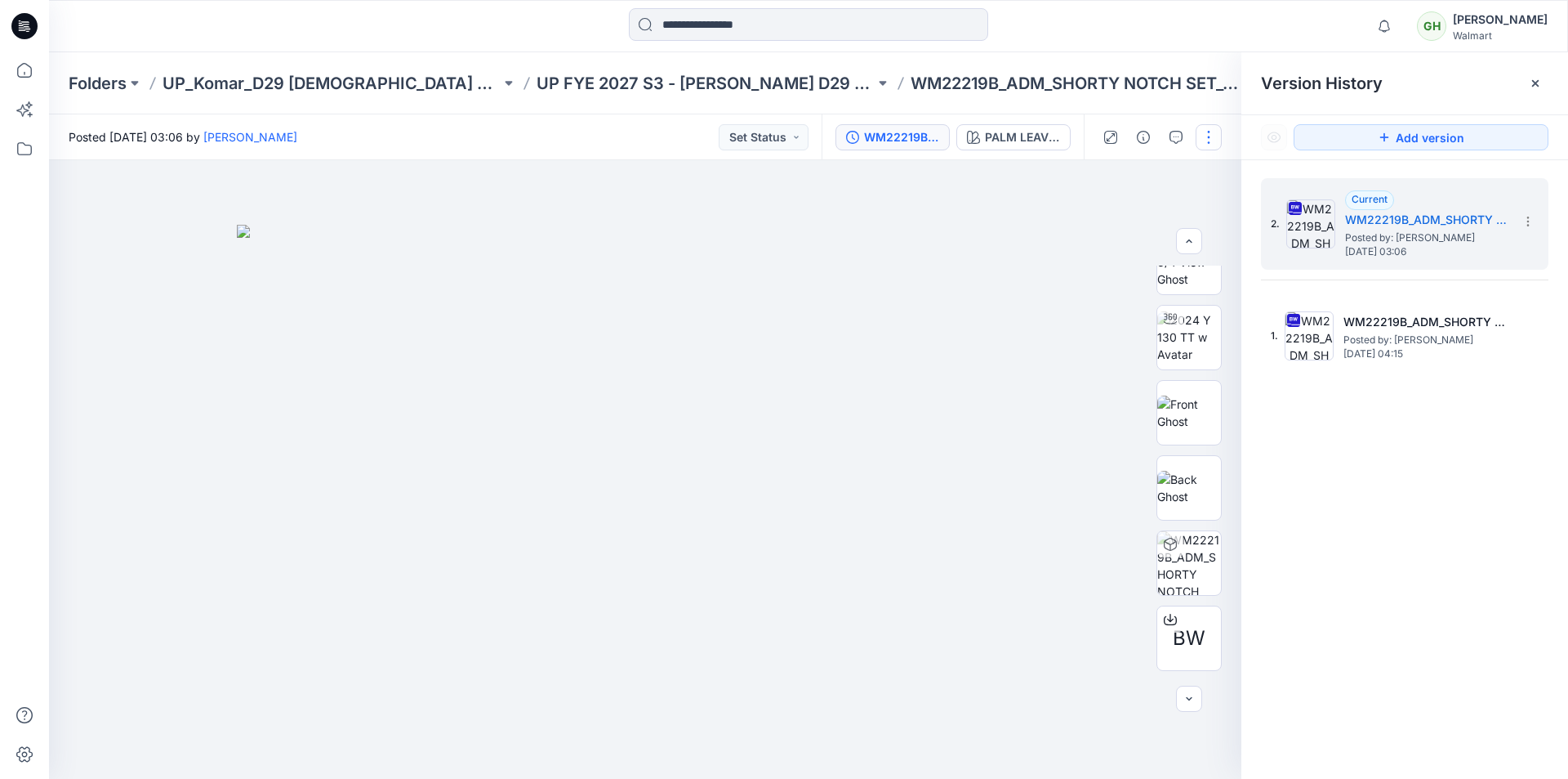
click at [1212, 140] on button "button" at bounding box center [1209, 137] width 26 height 26
click at [1128, 225] on button "Edit" at bounding box center [1140, 221] width 150 height 30
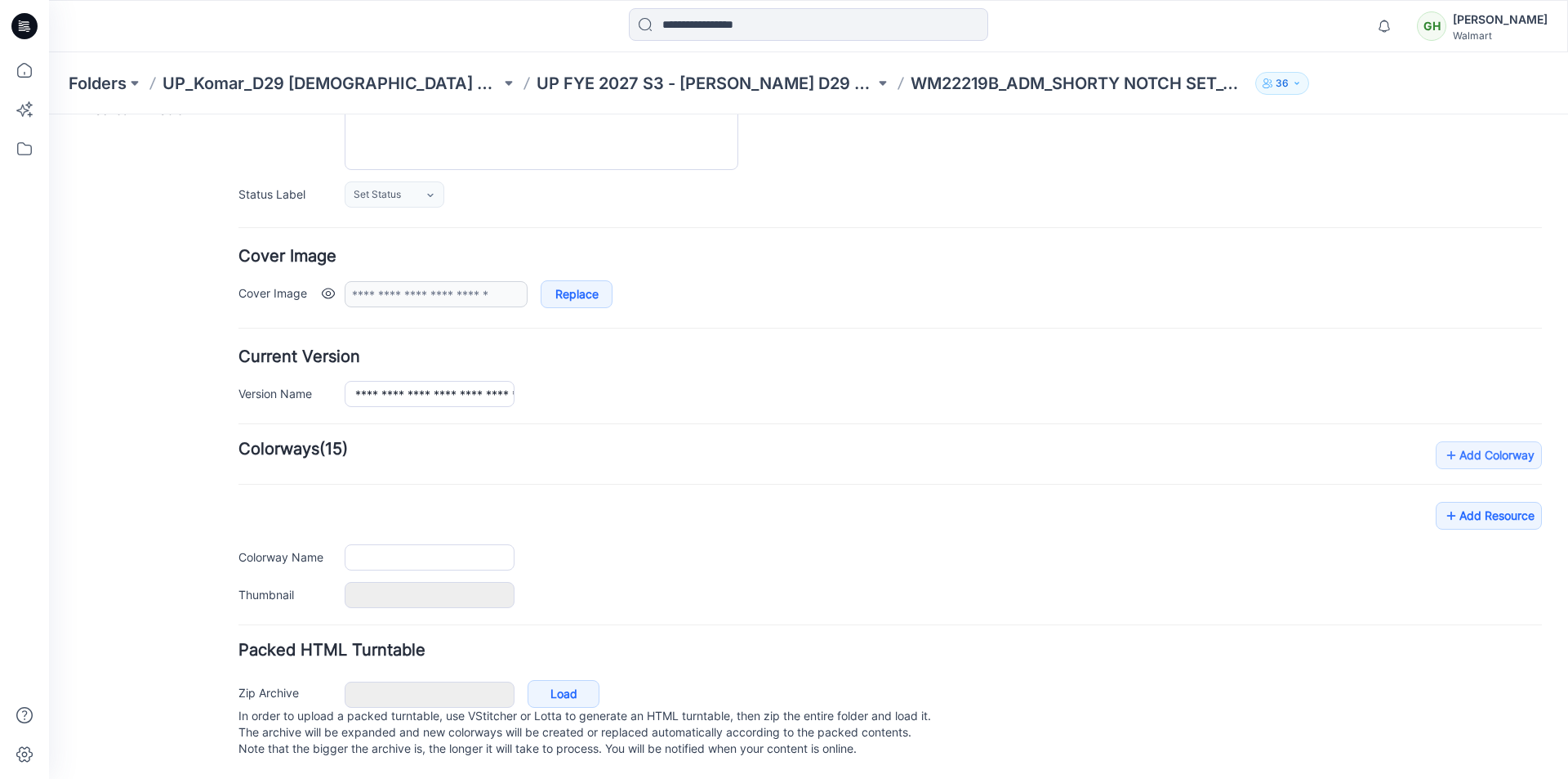
type input "**********"
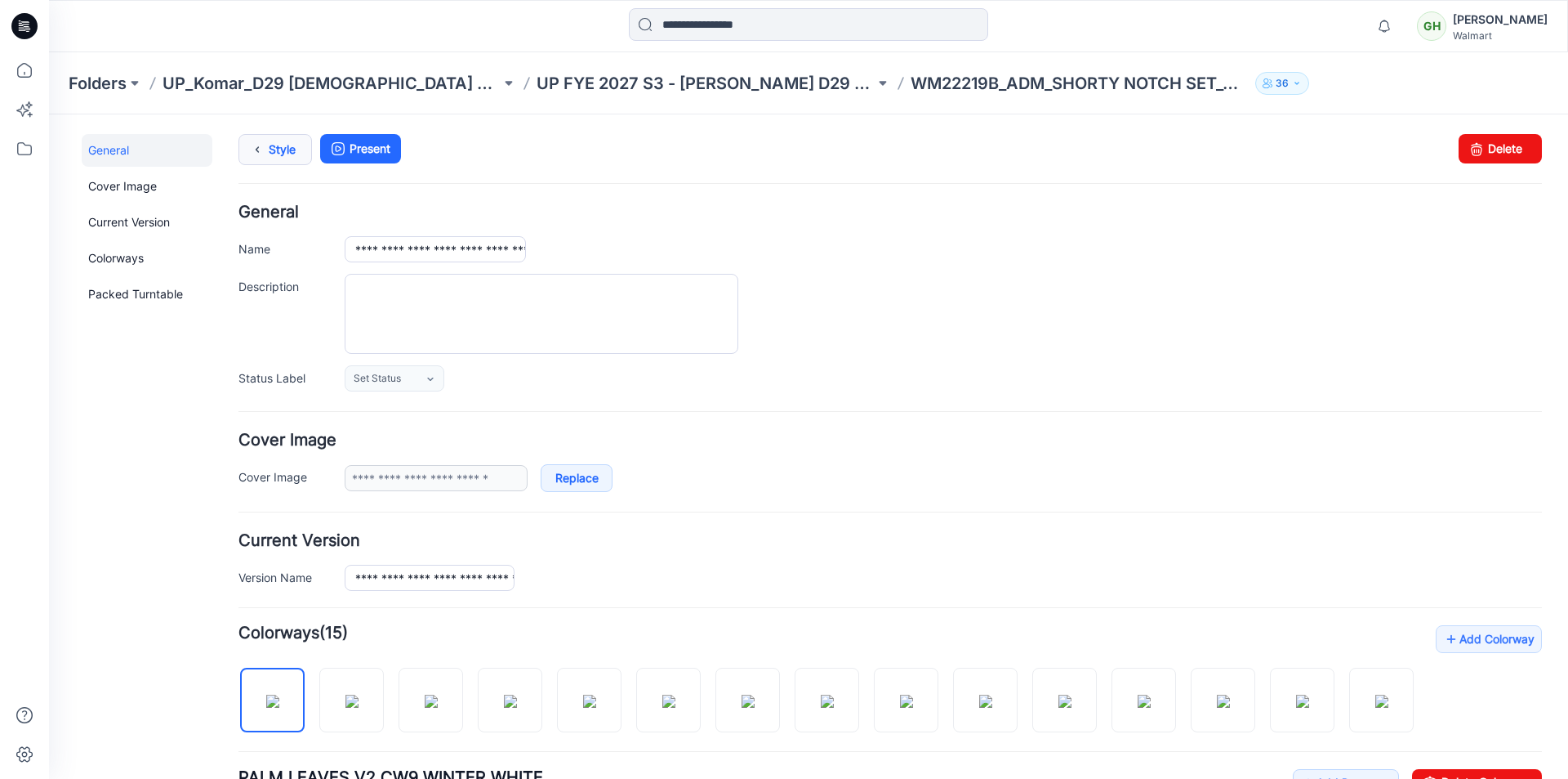
click at [262, 141] on icon at bounding box center [257, 149] width 23 height 30
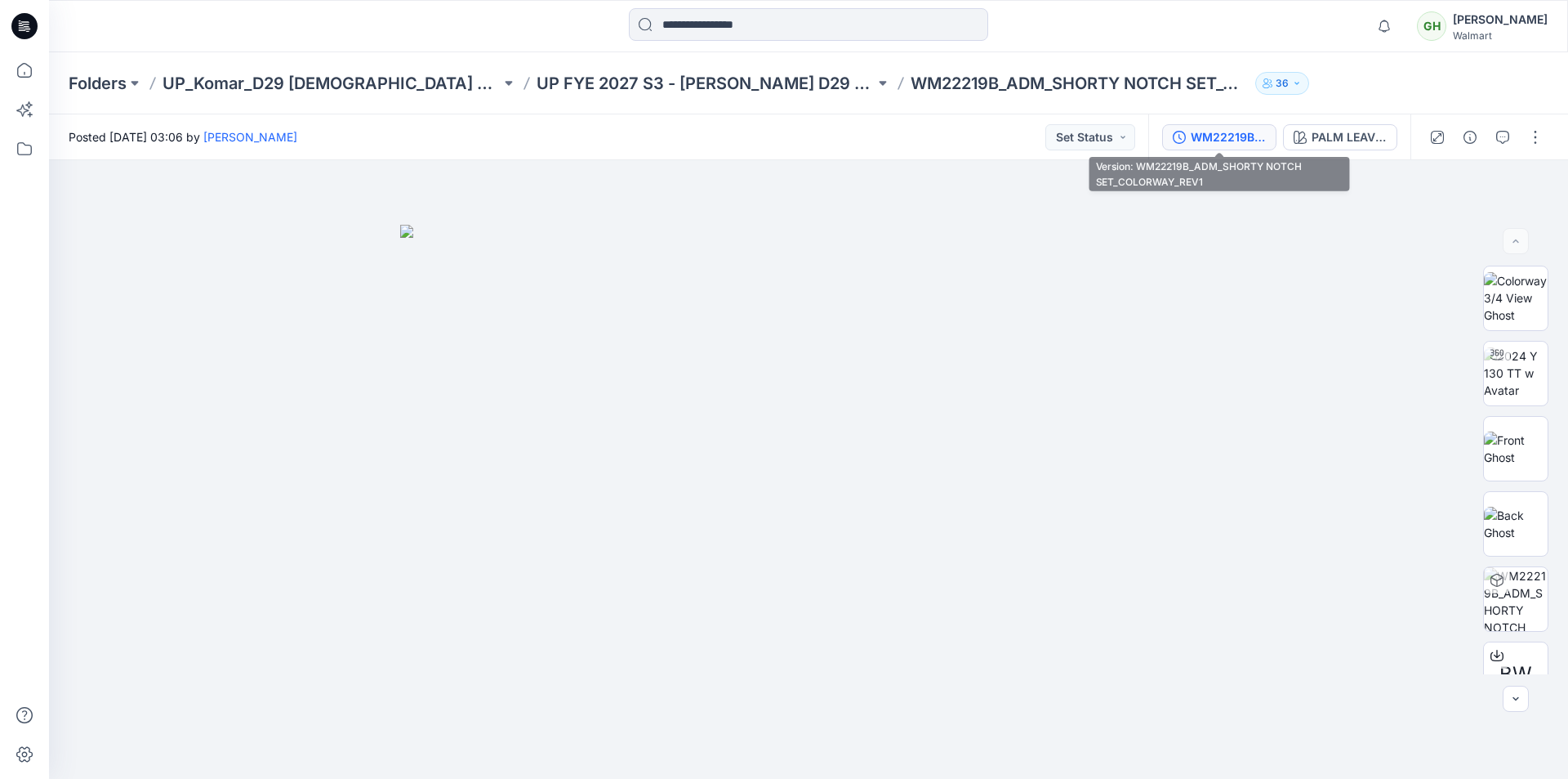
click at [1248, 137] on div "WM22219B_ADM_SHORTY NOTCH SET_COLORWAY_REV1" at bounding box center [1228, 137] width 75 height 18
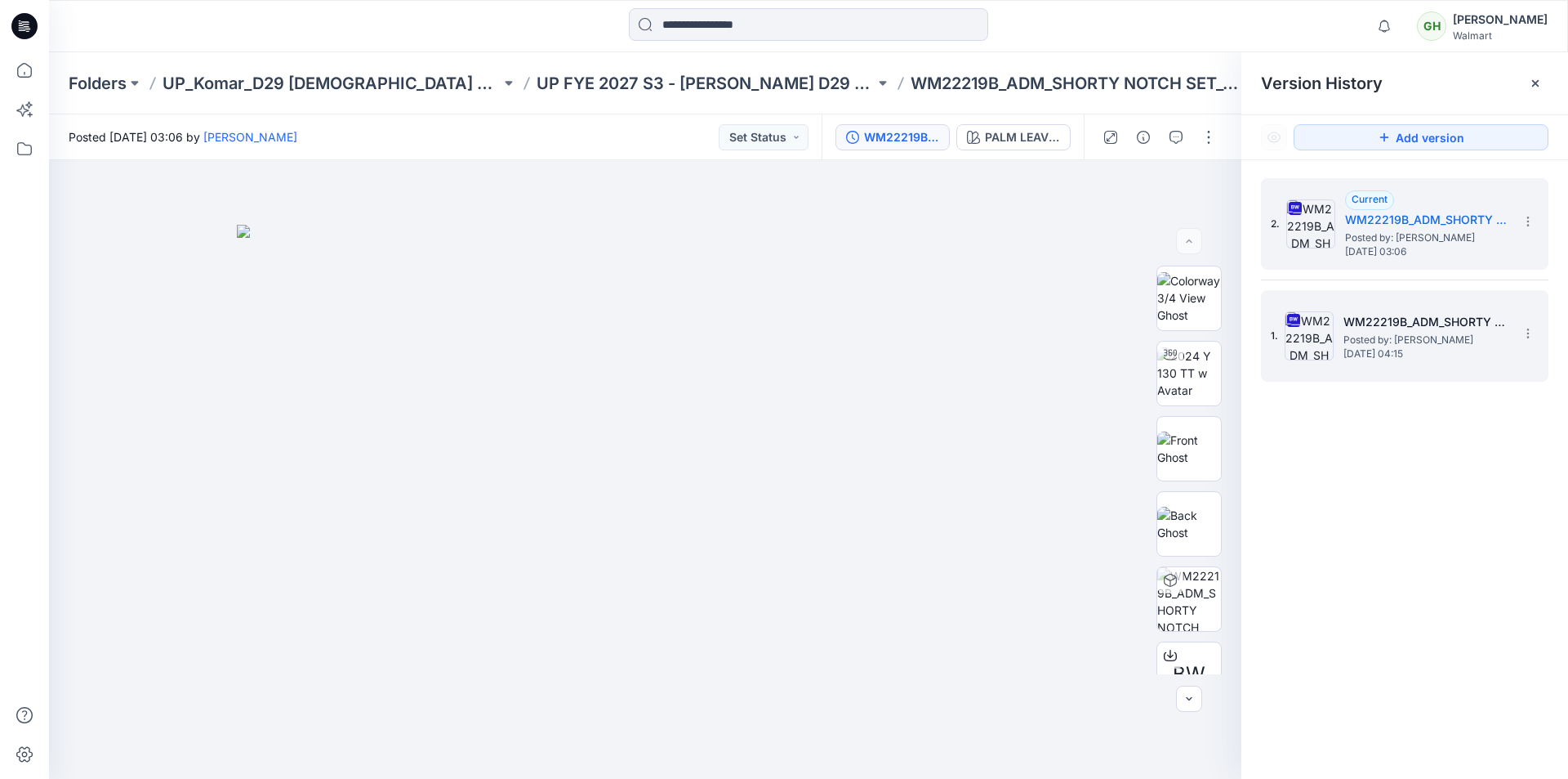
click at [1402, 337] on span "Posted by: [PERSON_NAME]" at bounding box center [1425, 340] width 164 height 16
click at [1530, 223] on icon at bounding box center [1528, 221] width 13 height 13
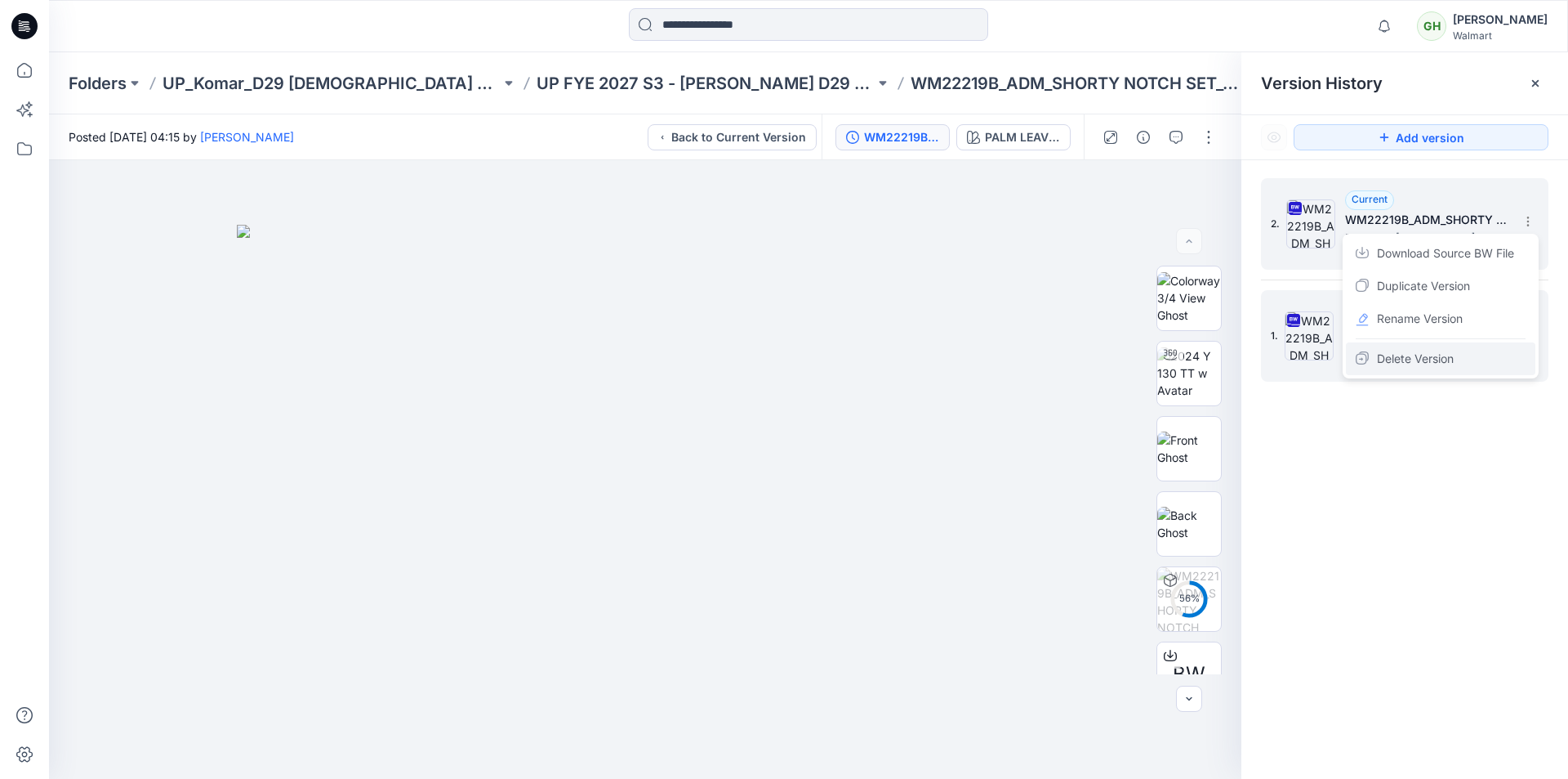
click at [1398, 360] on span "Delete Version" at bounding box center [1415, 359] width 77 height 20
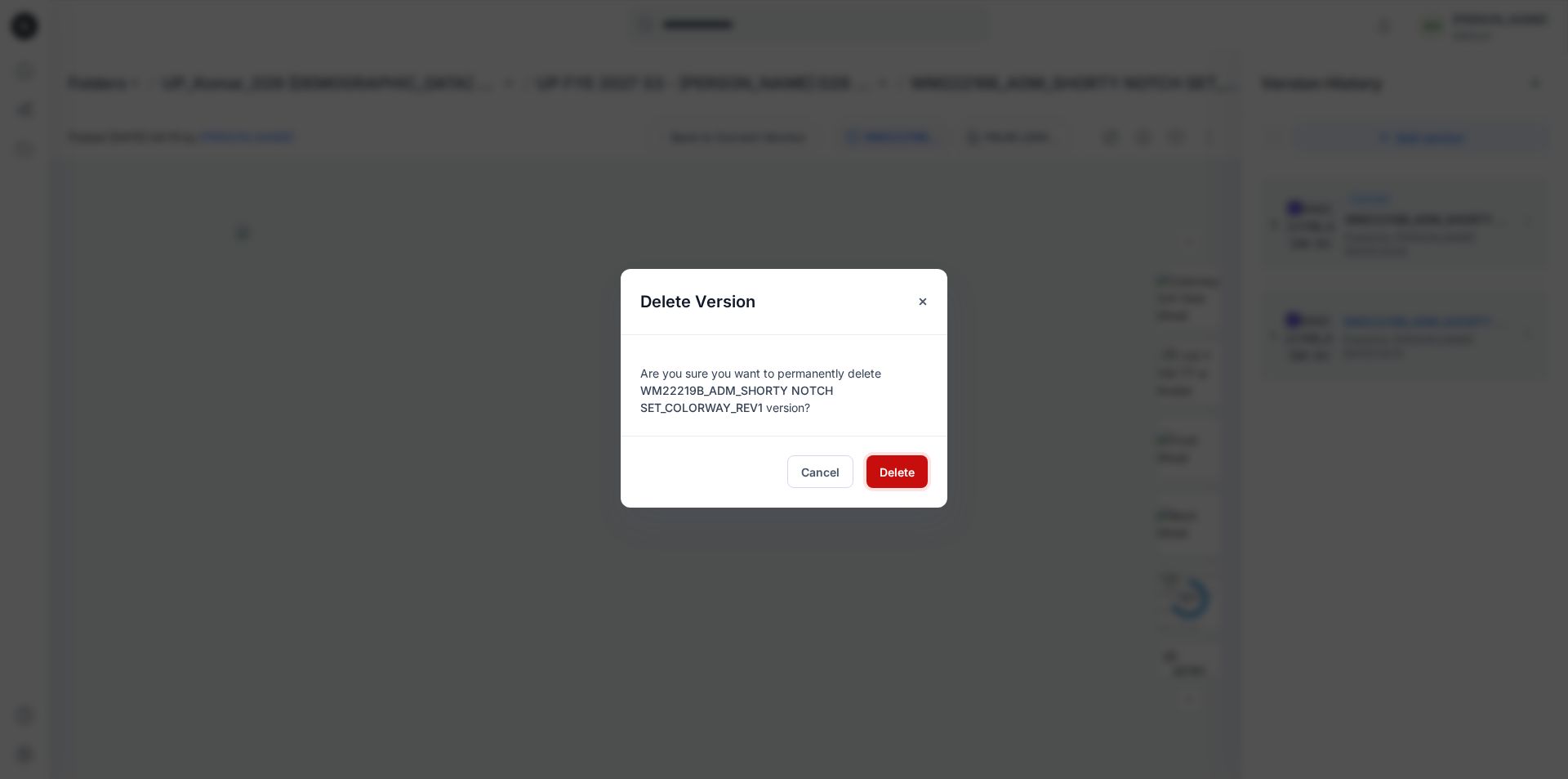
click at [893, 474] on span "Delete" at bounding box center [897, 471] width 35 height 17
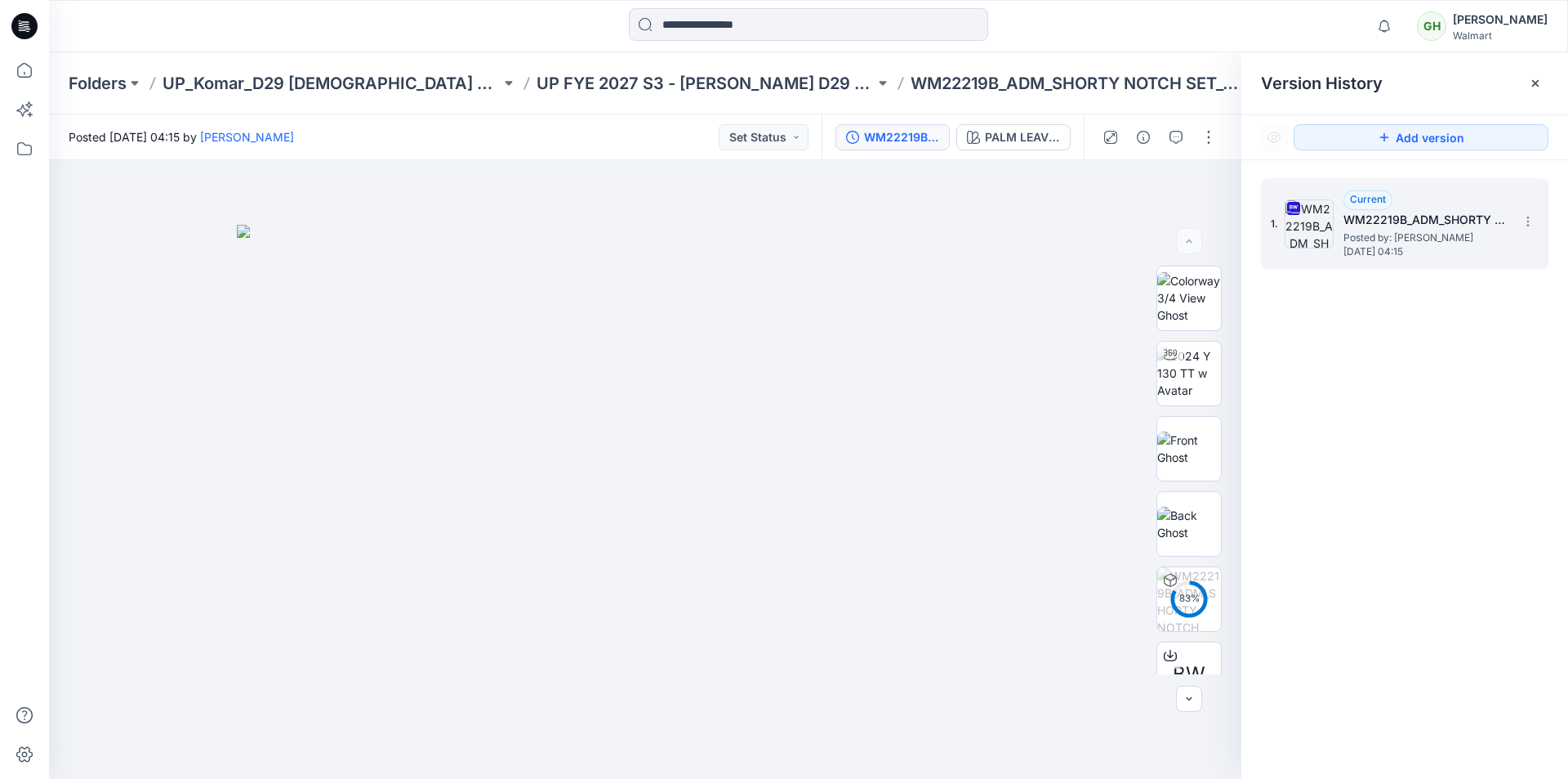
click at [1378, 238] on span "Posted by: [PERSON_NAME]" at bounding box center [1425, 238] width 164 height 16
